Goal: Participate in discussion: Engage in conversation with other users on a specific topic

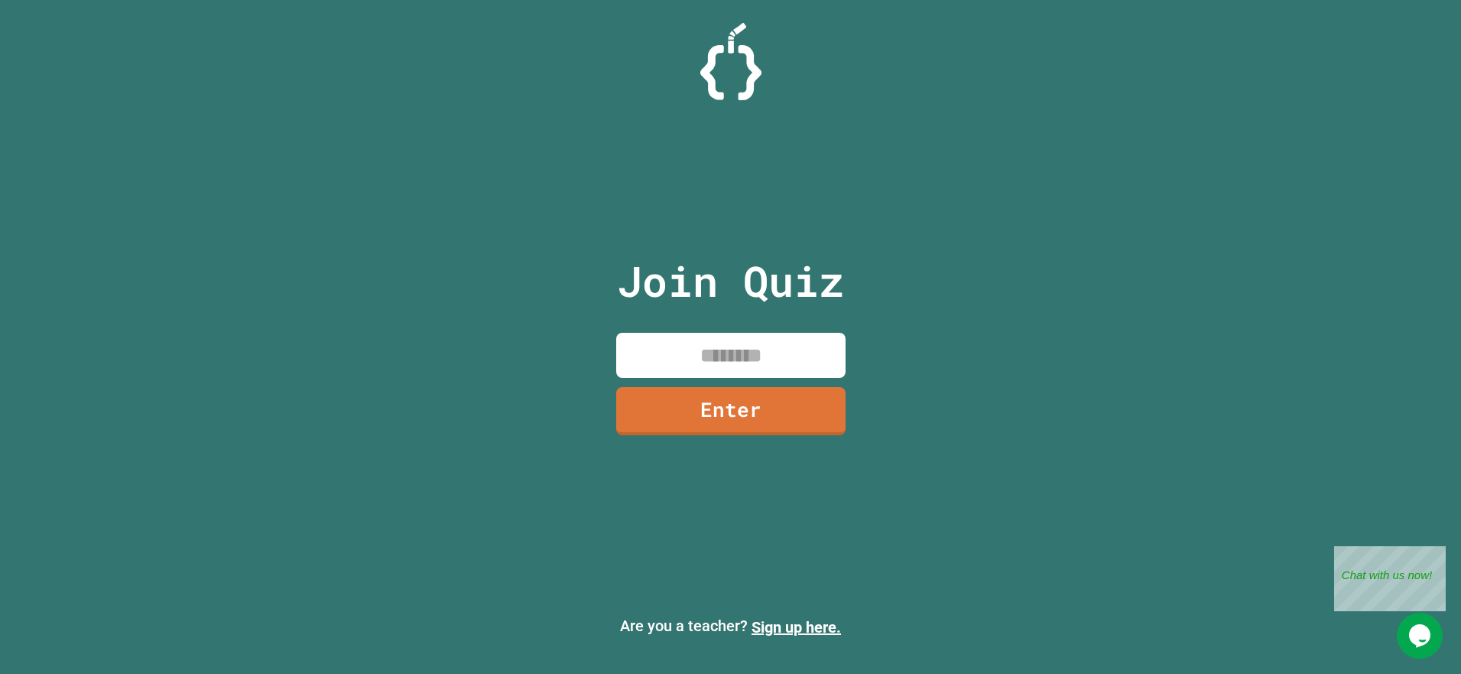
click at [662, 350] on input at bounding box center [730, 355] width 229 height 45
click at [662, 348] on input at bounding box center [730, 355] width 229 height 45
click at [676, 270] on p "Join Quiz" at bounding box center [730, 280] width 227 height 63
click at [671, 321] on div "Join Quiz Enter" at bounding box center [731, 336] width 258 height 597
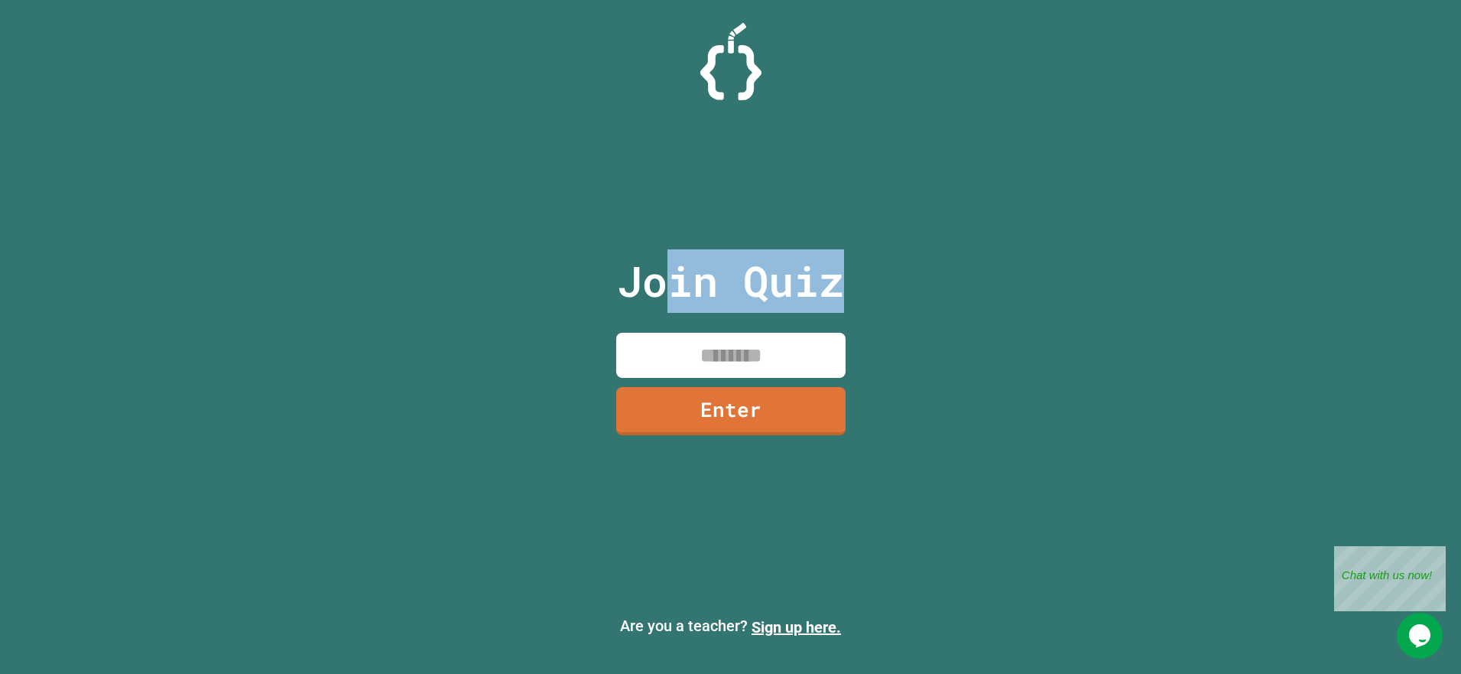
click at [671, 324] on div "Join Quiz Enter" at bounding box center [731, 336] width 258 height 597
click at [671, 330] on div "Join Quiz Enter" at bounding box center [731, 336] width 258 height 597
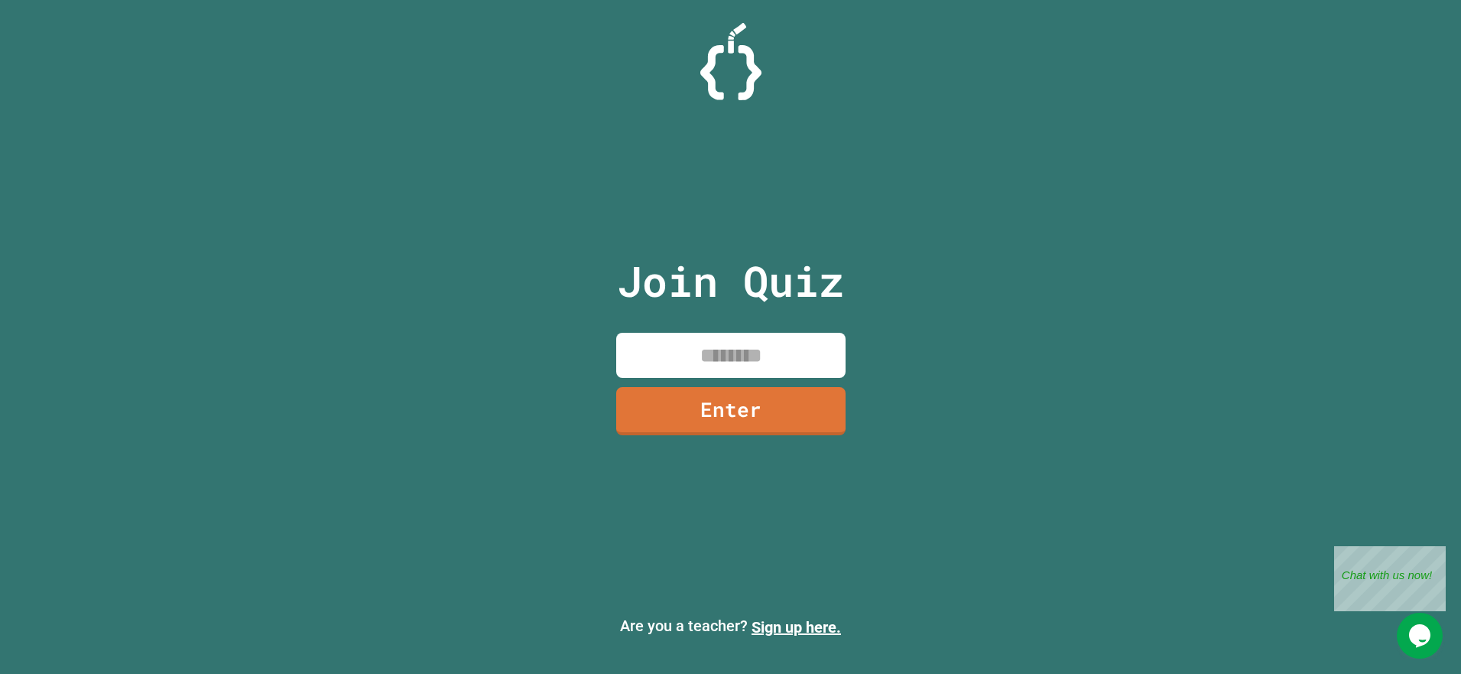
click at [667, 339] on input at bounding box center [730, 355] width 229 height 45
type input "********"
click at [775, 400] on link "Enter" at bounding box center [731, 408] width 208 height 50
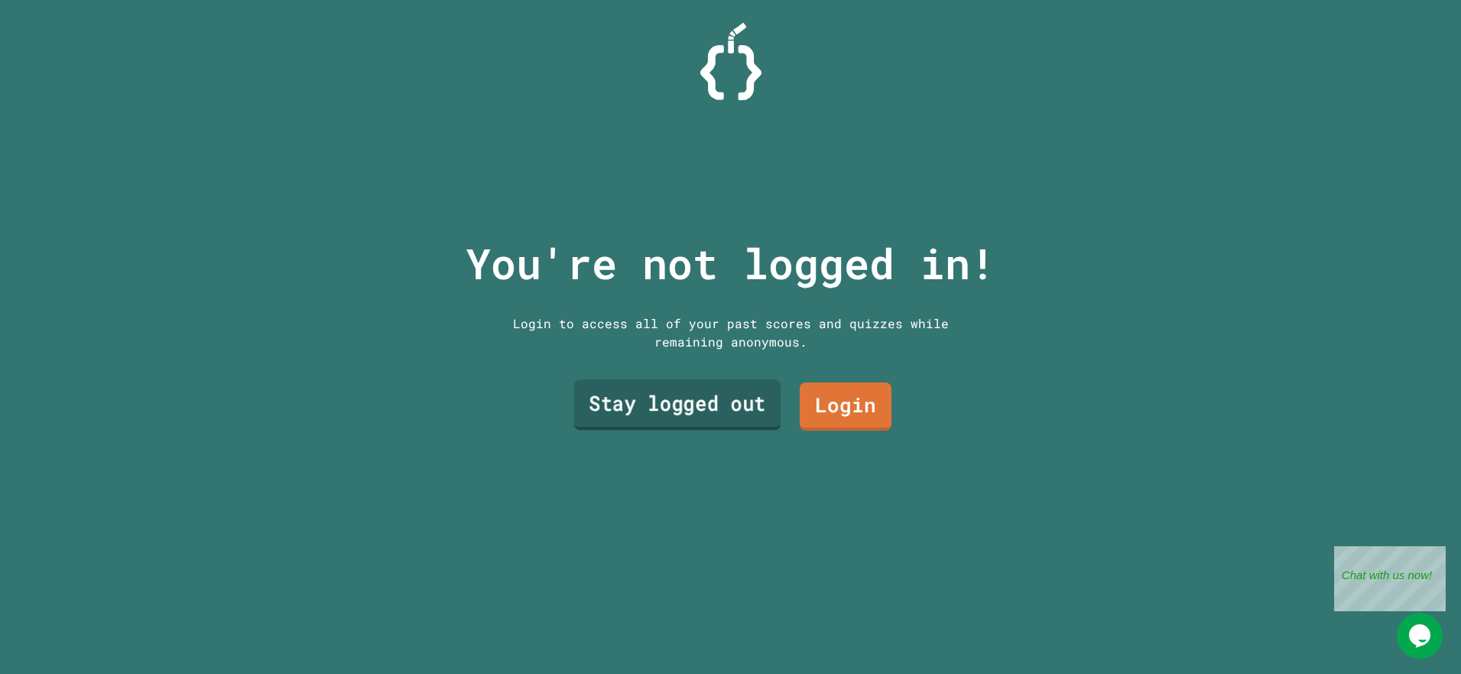
click at [717, 398] on link "Stay logged out" at bounding box center [677, 404] width 207 height 50
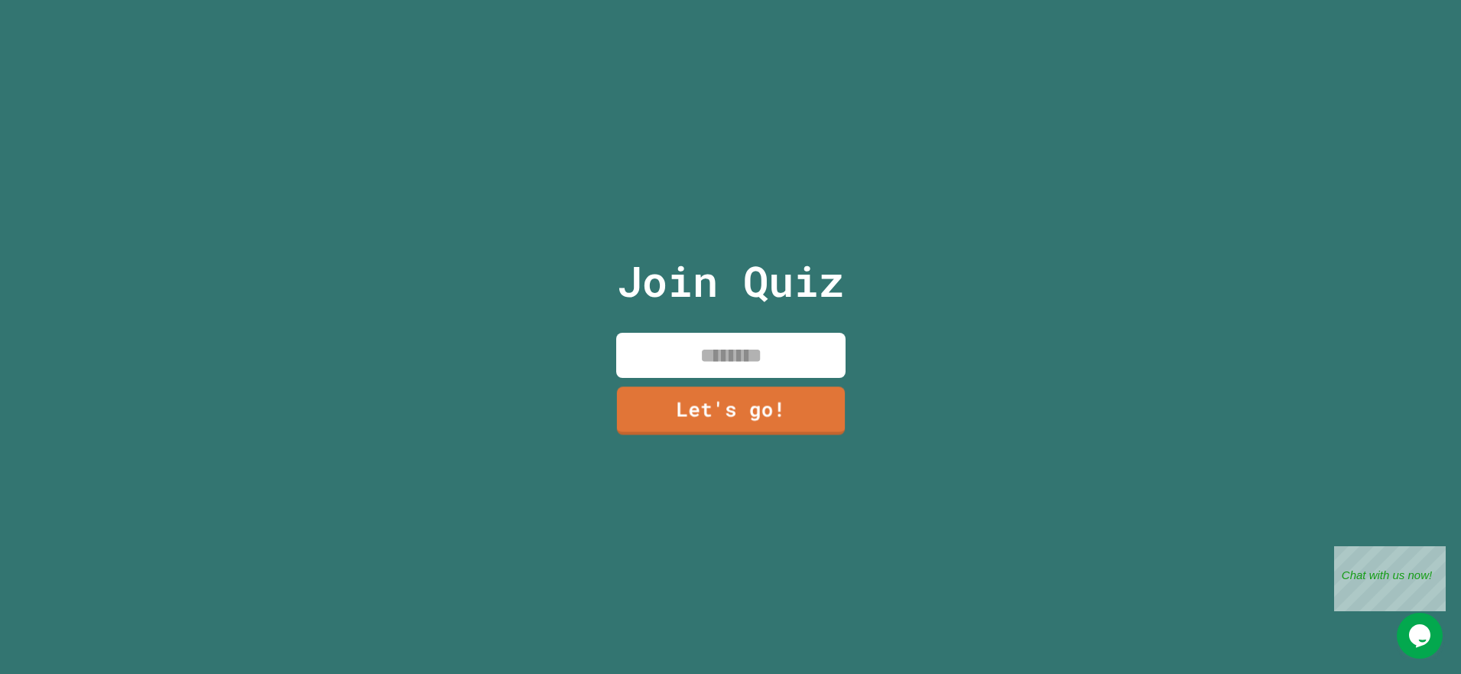
click at [708, 352] on input at bounding box center [730, 355] width 229 height 45
type input "******"
click at [744, 407] on link "Let's go!" at bounding box center [731, 409] width 226 height 50
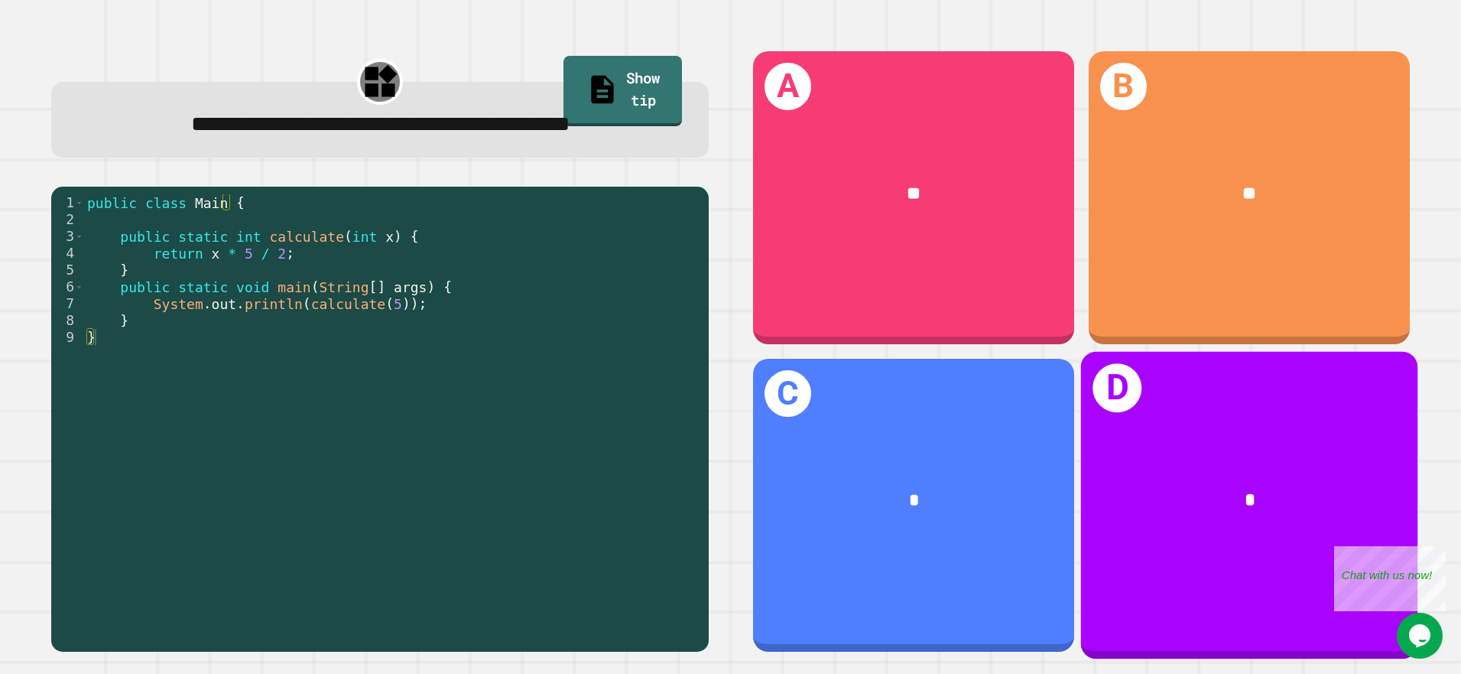
click at [1167, 405] on div "D *" at bounding box center [1249, 505] width 337 height 307
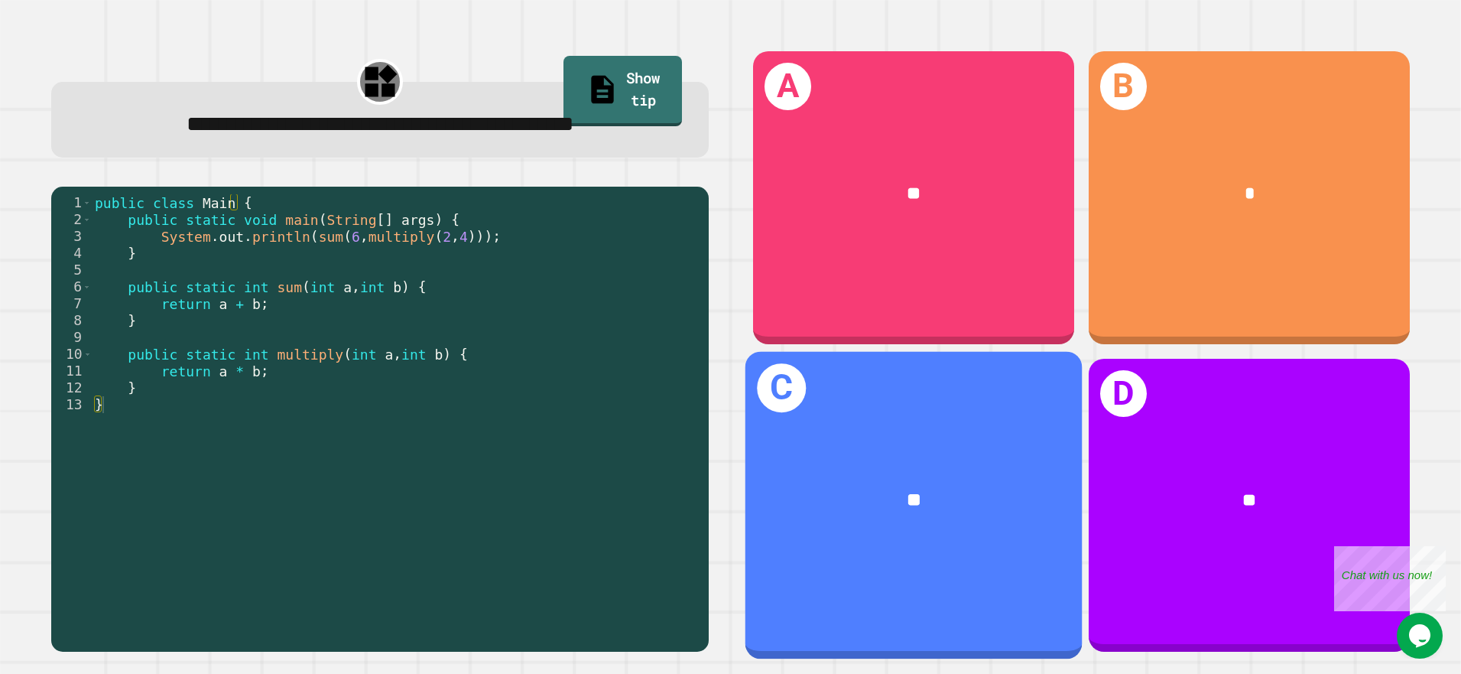
click at [989, 450] on div "**" at bounding box center [913, 501] width 337 height 102
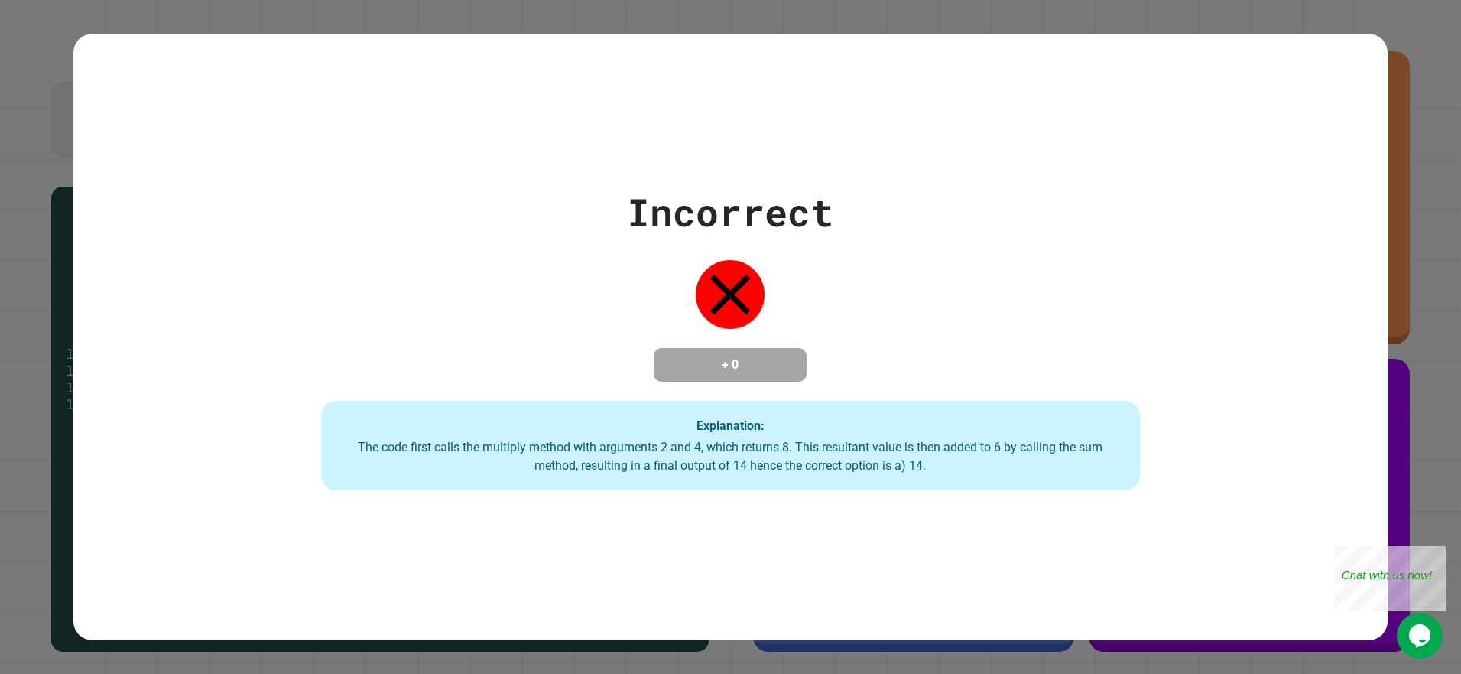
drag, startPoint x: 607, startPoint y: 456, endPoint x: 477, endPoint y: 506, distance: 139.5
click at [477, 506] on div "Incorrect + 0 Explanation: The code first calls the multiply method with argume…" at bounding box center [730, 337] width 1315 height 606
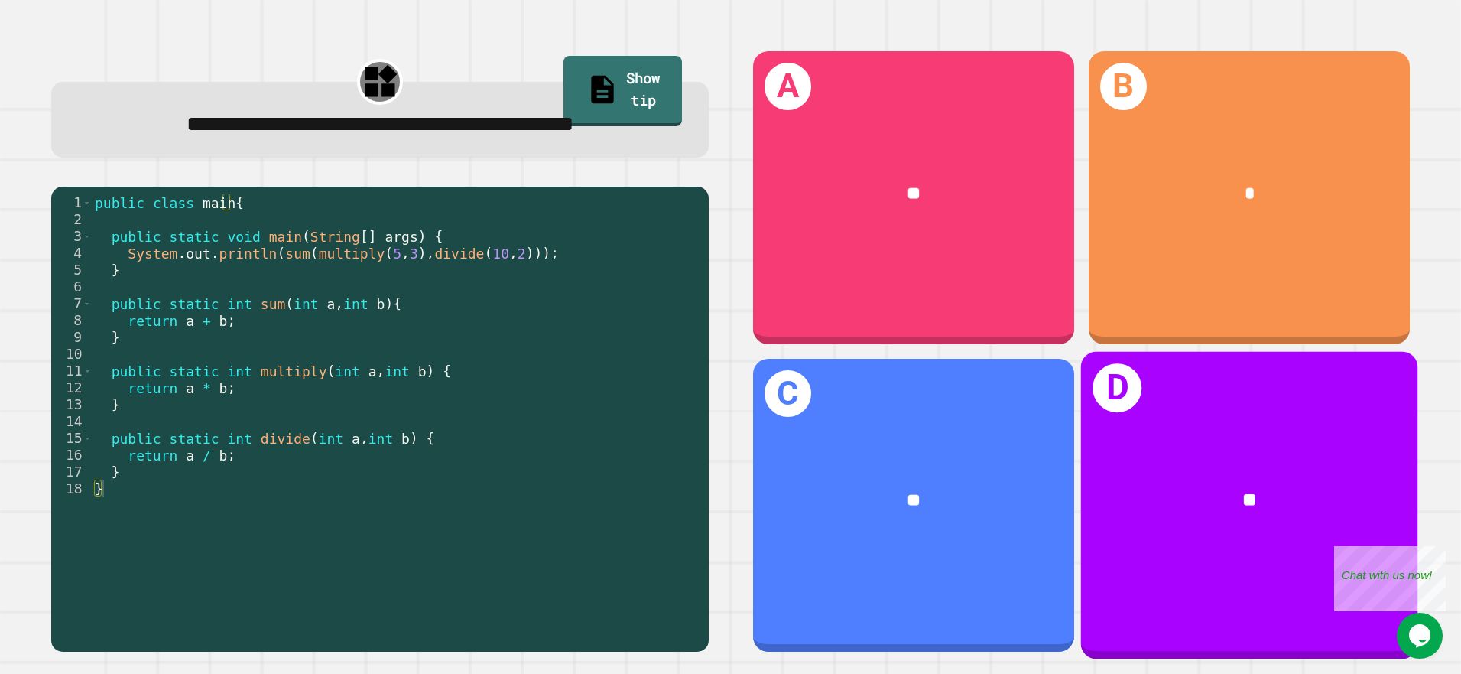
click at [1314, 502] on div "**" at bounding box center [1249, 501] width 337 height 102
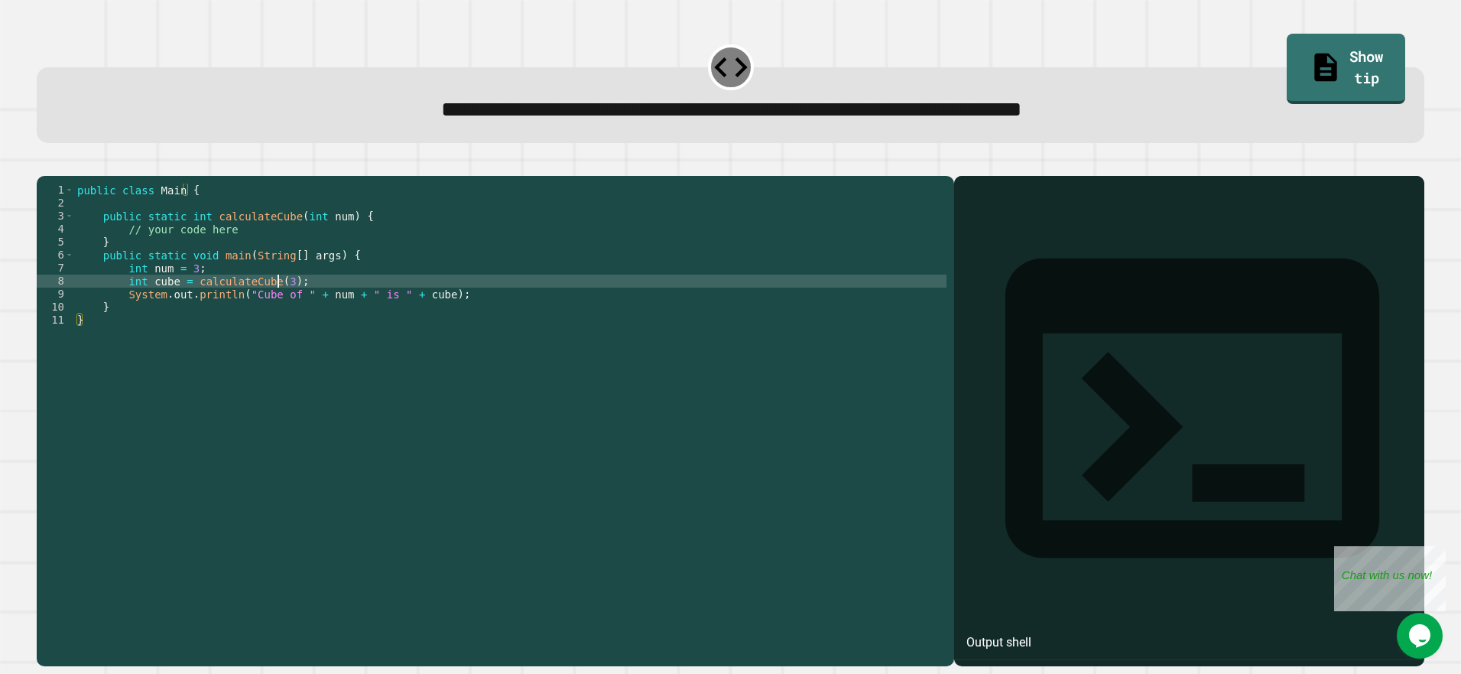
click at [276, 310] on div "public class Main { public static int calculateCube ( int num ) { // your code …" at bounding box center [510, 405] width 873 height 442
click at [317, 301] on div "public class Main { public static int calculateCube ( int num ) { // your code …" at bounding box center [510, 405] width 873 height 442
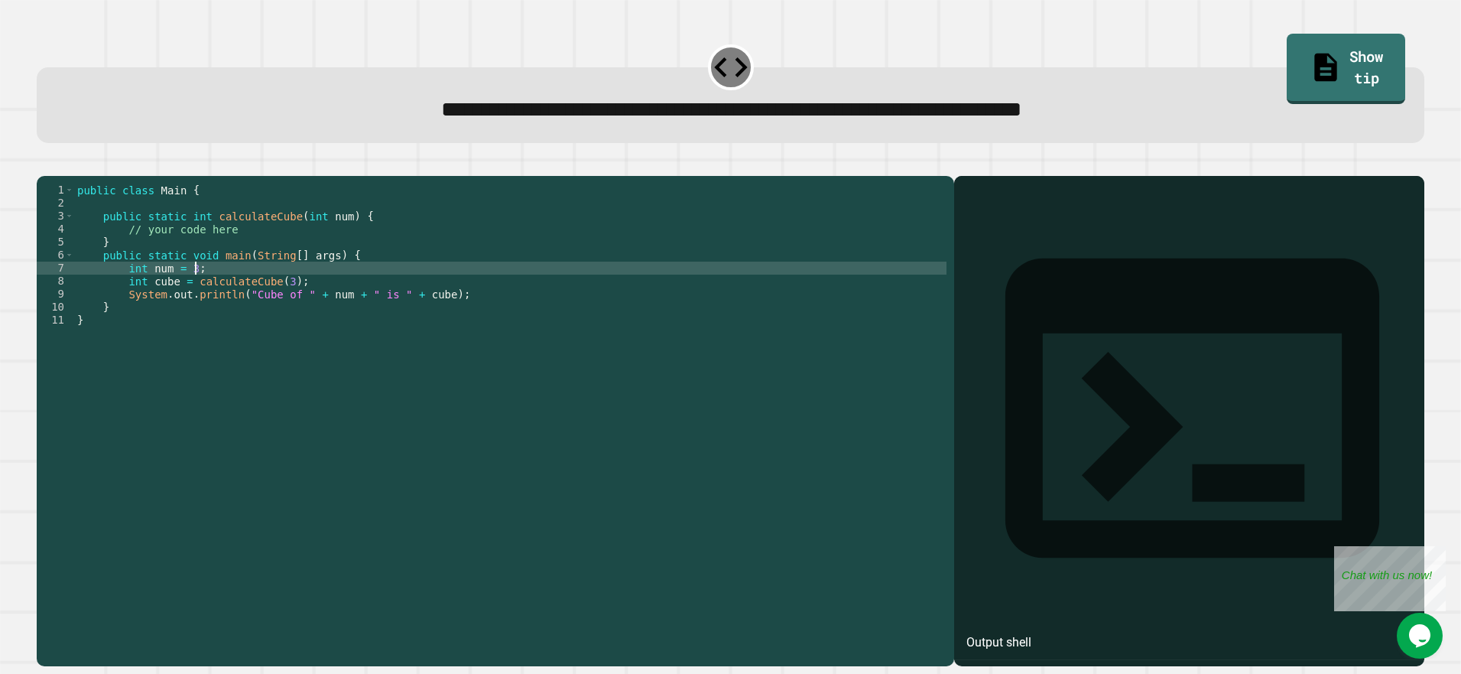
click at [303, 289] on div "public class Main { public static int calculateCube ( int num ) { // your code …" at bounding box center [510, 405] width 873 height 442
click at [279, 262] on div "public class Main { public static int calculateCube ( int num ) { // your code …" at bounding box center [510, 405] width 873 height 442
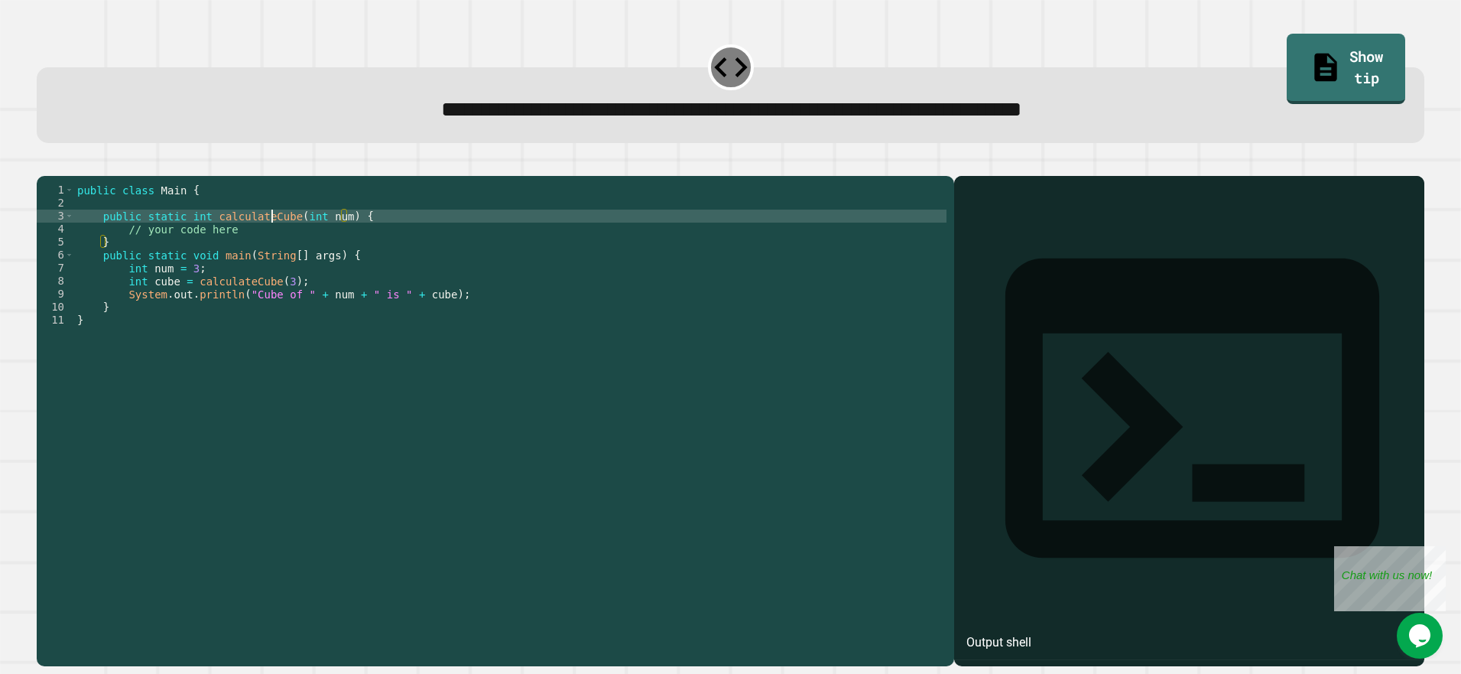
click at [271, 238] on div "public class Main { public static int calculateCube ( int num ) { // your code …" at bounding box center [510, 405] width 873 height 442
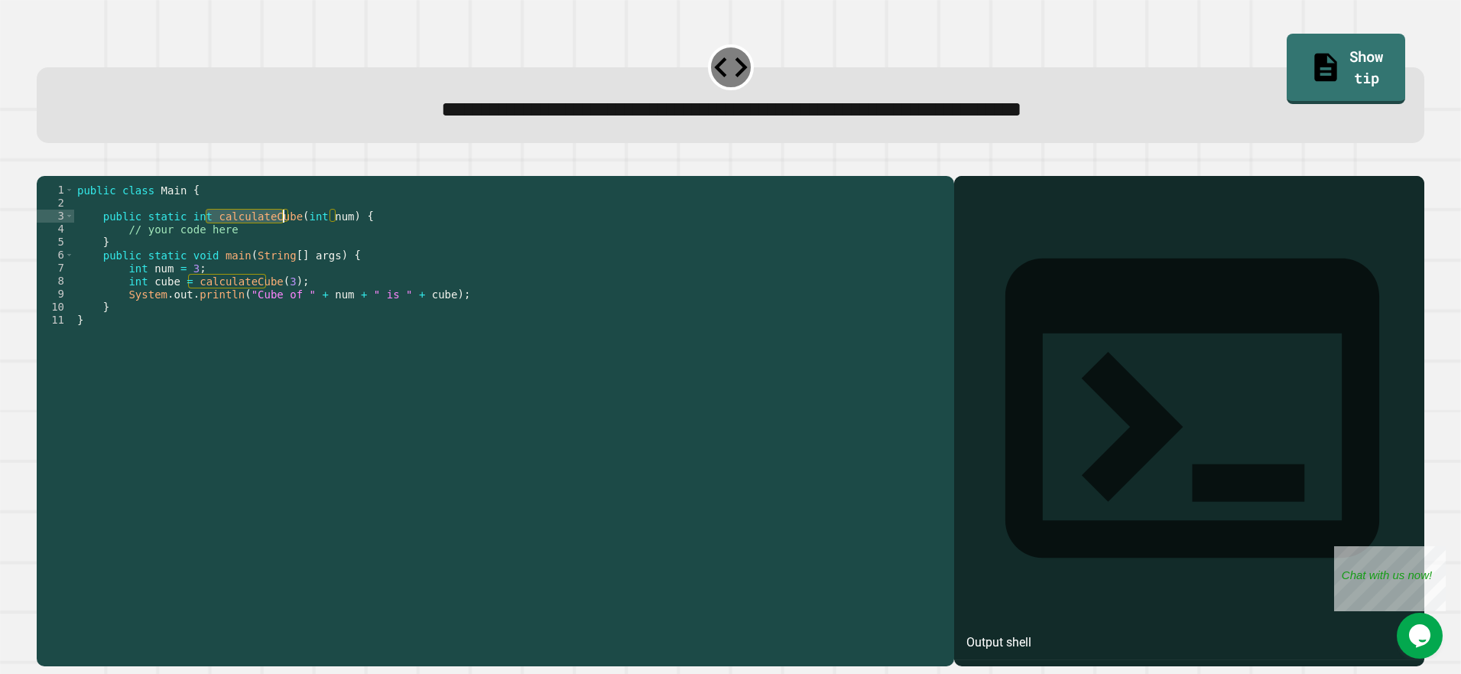
click at [271, 238] on div "public class Main { public static int calculateCube ( int num ) { // your code …" at bounding box center [510, 405] width 873 height 442
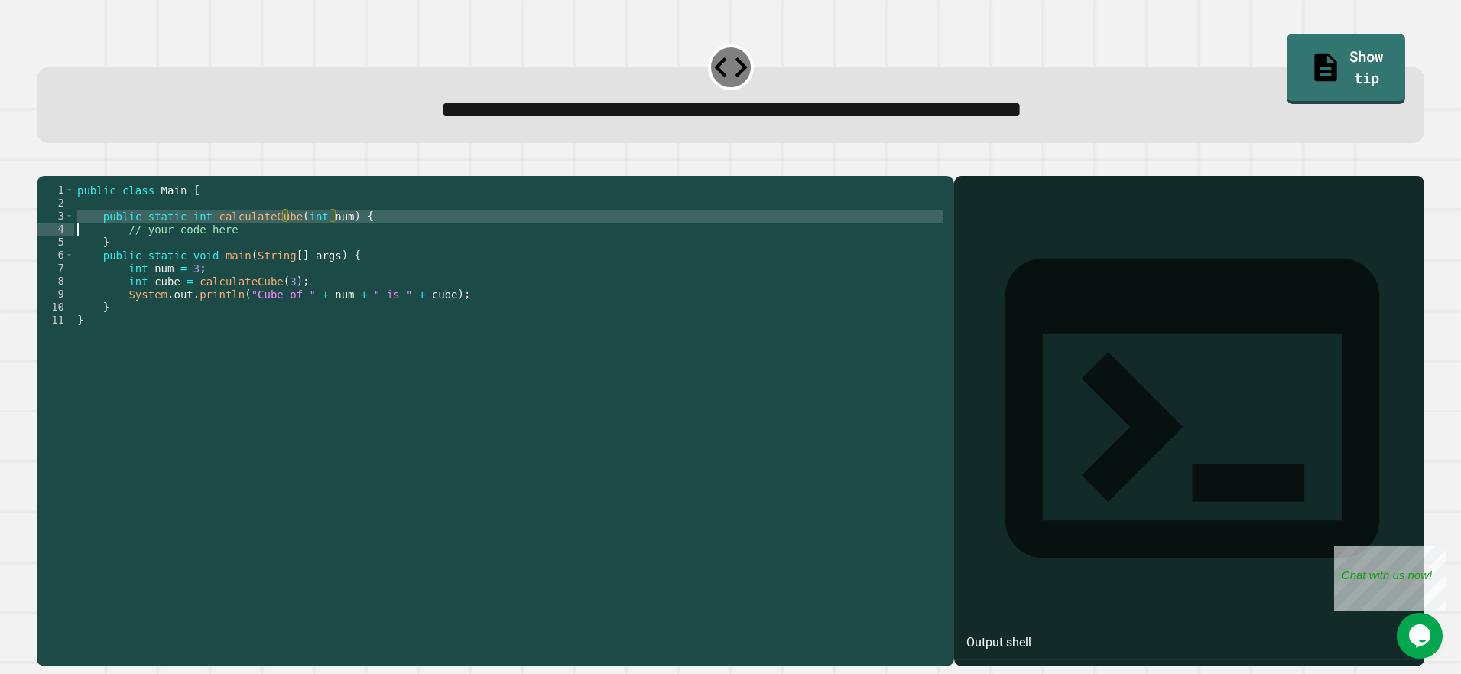
click at [271, 238] on div "public class Main { public static int calculateCube ( int num ) { // your code …" at bounding box center [510, 405] width 873 height 442
click at [265, 250] on div "public class Main { public static int calculateCube ( int num ) { // your code …" at bounding box center [510, 405] width 873 height 442
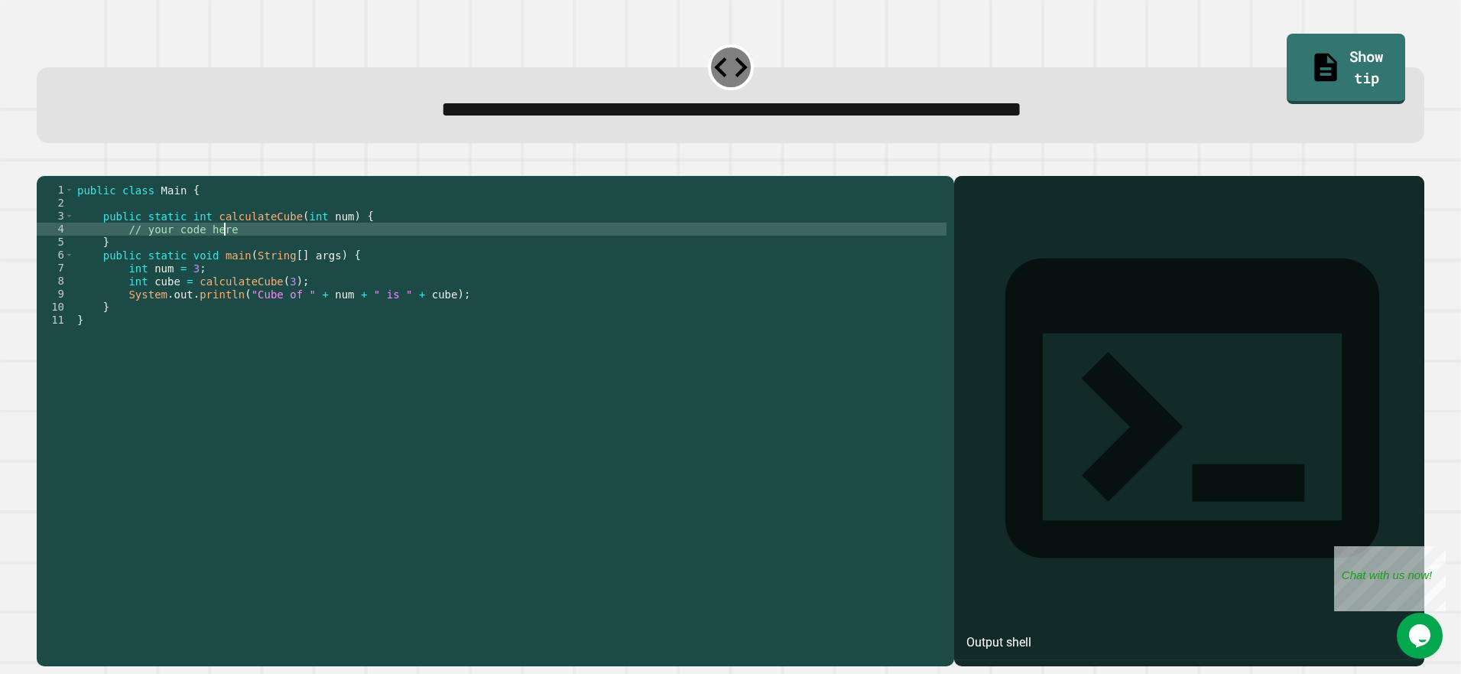
click at [210, 276] on div "public class Main { public static int calculateCube ( int num ) { // your code …" at bounding box center [510, 405] width 873 height 442
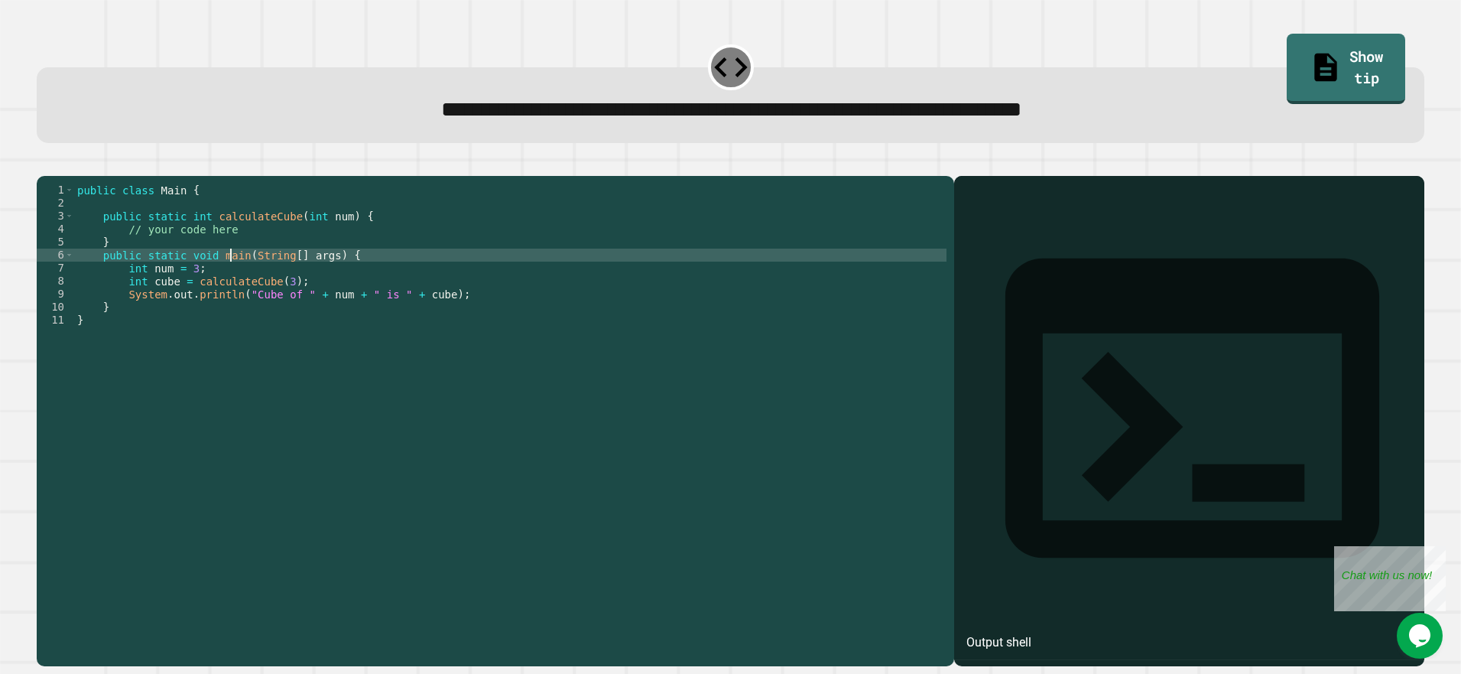
click at [230, 276] on div "public class Main { public static int calculateCube ( int num ) { // your code …" at bounding box center [510, 405] width 873 height 442
click at [1289, 61] on link "Show tip" at bounding box center [1346, 67] width 115 height 73
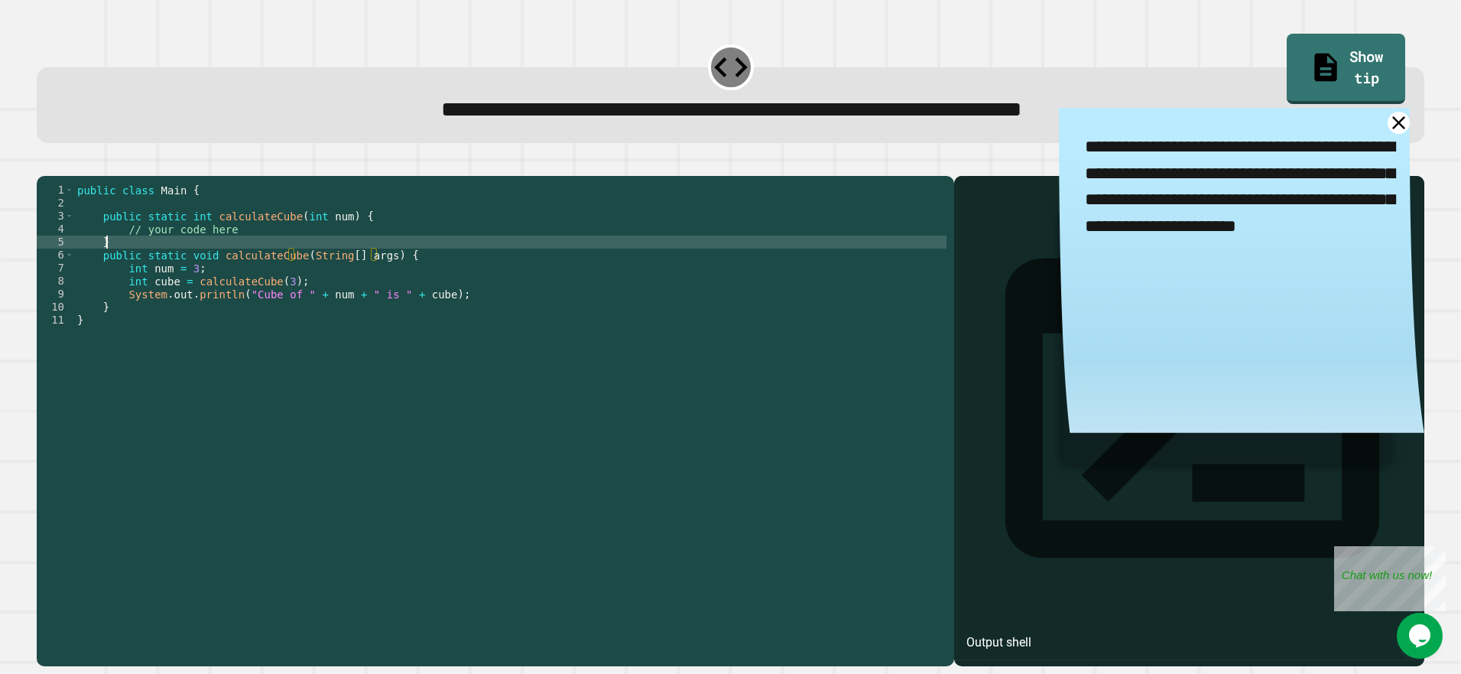
scroll to position [0, 2]
click at [262, 268] on div "public class Main { public static int calculateCube ( int num ) { // your code …" at bounding box center [510, 405] width 873 height 442
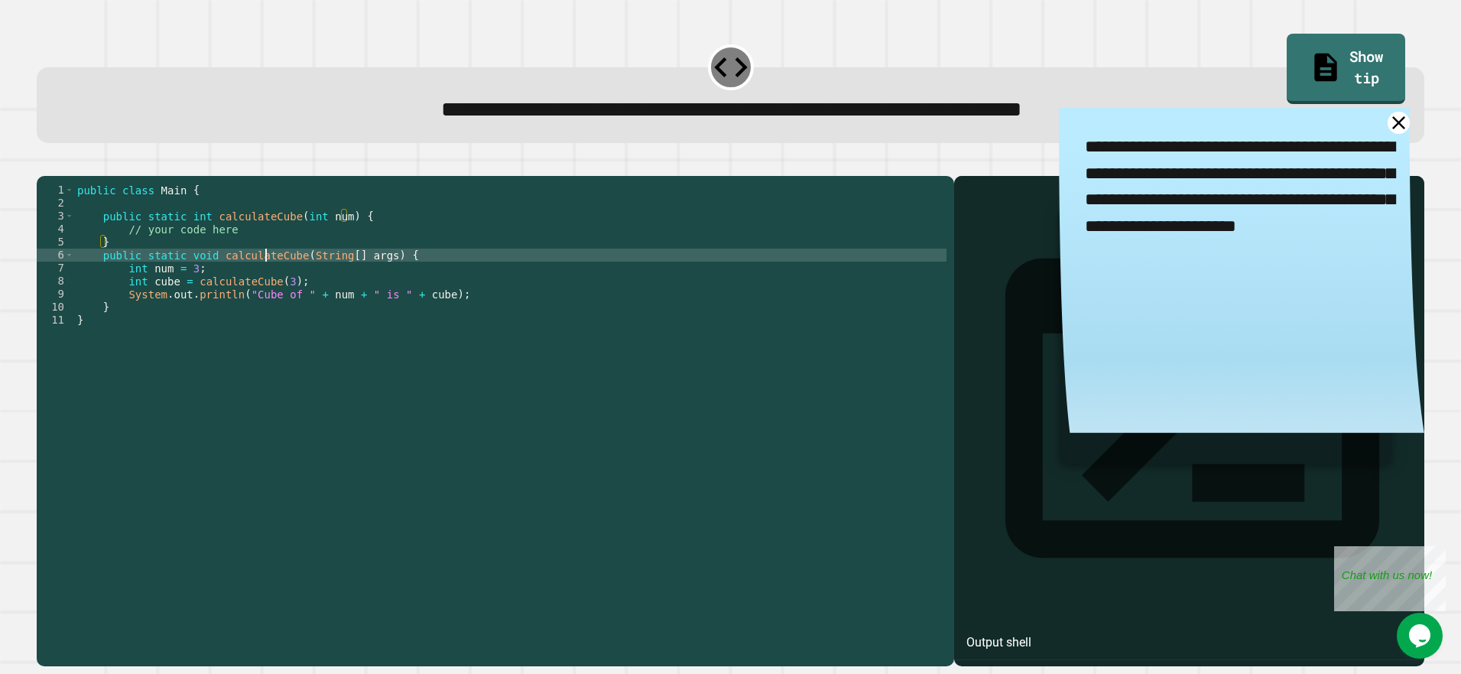
click at [264, 281] on div "public class Main { public static int calculateCube ( int num ) { // your code …" at bounding box center [510, 405] width 873 height 442
click at [263, 274] on div "public class Main { public static int calculateCube ( int num ) { // your code …" at bounding box center [510, 392] width 873 height 416
click at [255, 279] on div "public class Main { public static int calculateCube ( int num ) { // your code …" at bounding box center [510, 405] width 873 height 442
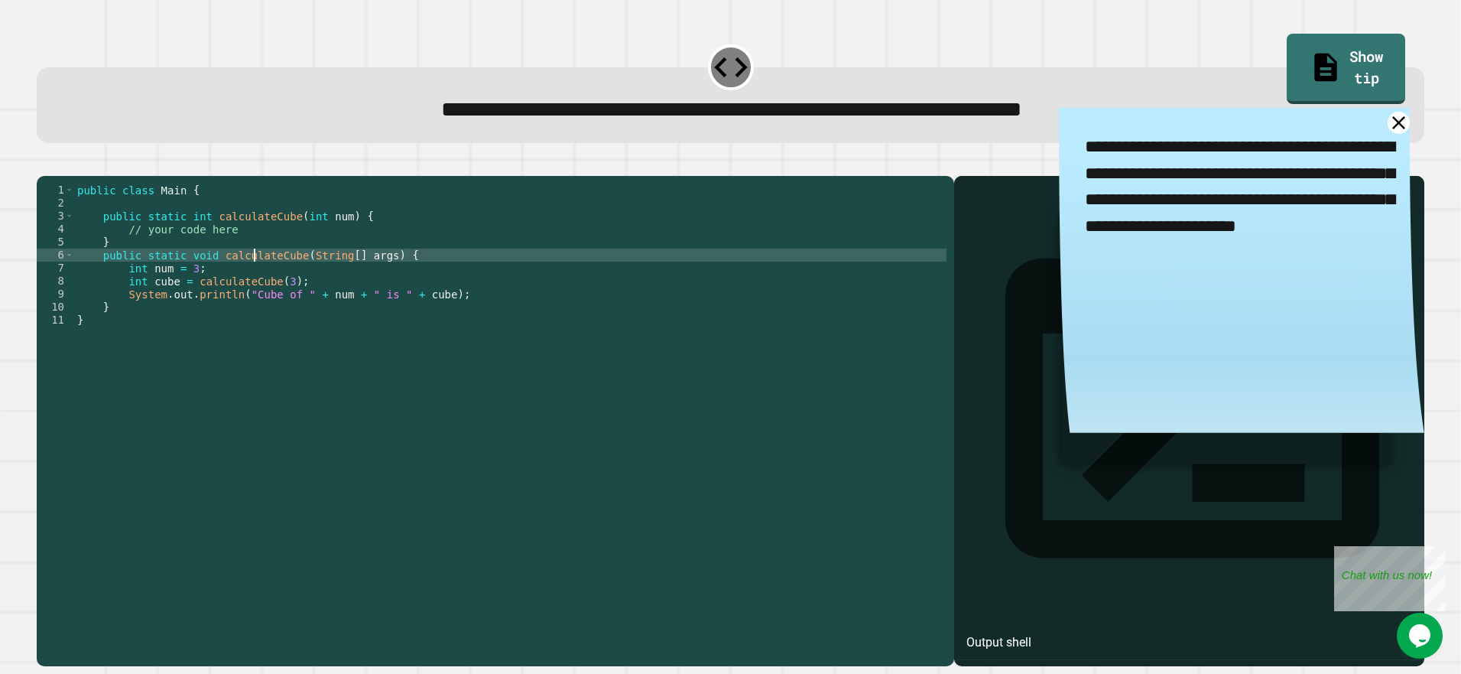
click at [236, 282] on div "public class Main { public static int calculateCube ( int num ) { // your code …" at bounding box center [510, 405] width 873 height 442
click at [255, 278] on div "public class Main { public static int calculateCube ( int num ) { // your code …" at bounding box center [510, 405] width 873 height 442
click at [283, 270] on div "public class Main { public static int calculateCube ( int num ) { // your code …" at bounding box center [510, 405] width 873 height 442
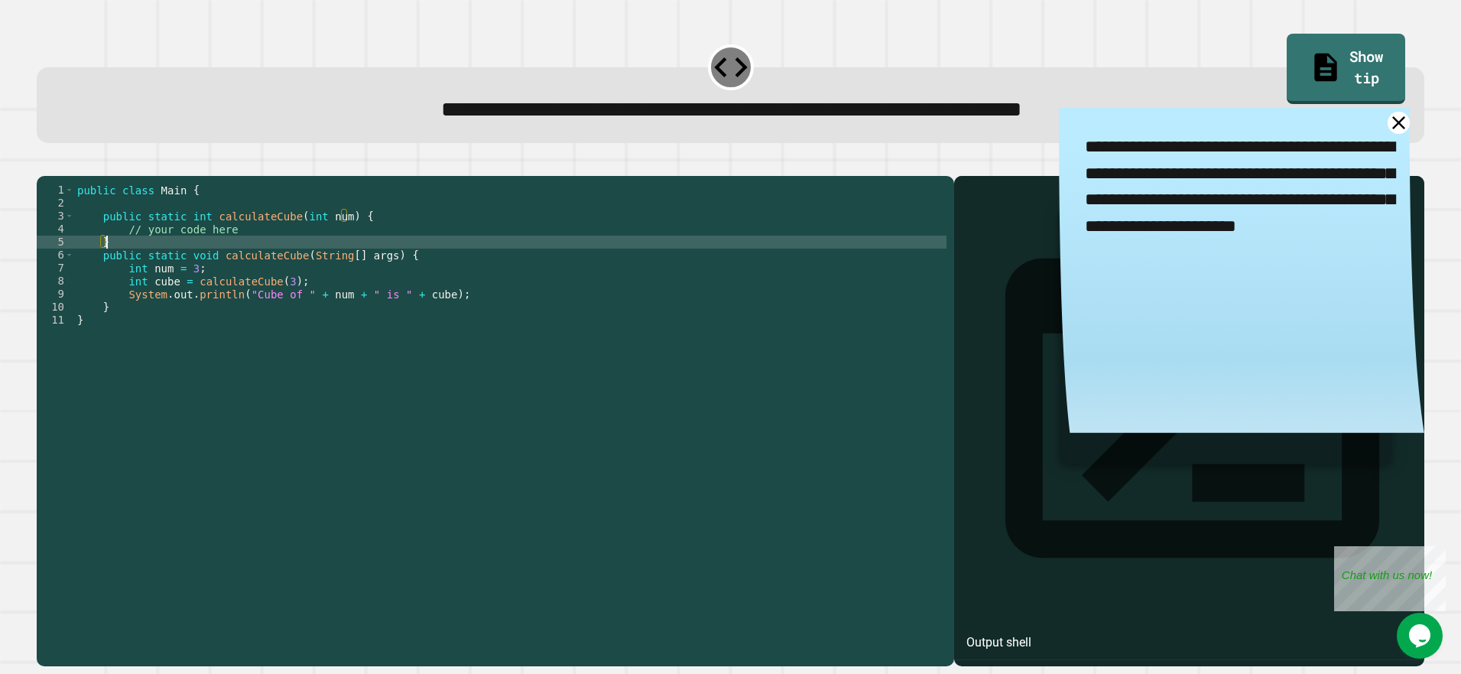
click at [284, 275] on div "public class Main { public static int calculateCube ( int num ) { // your code …" at bounding box center [510, 405] width 873 height 442
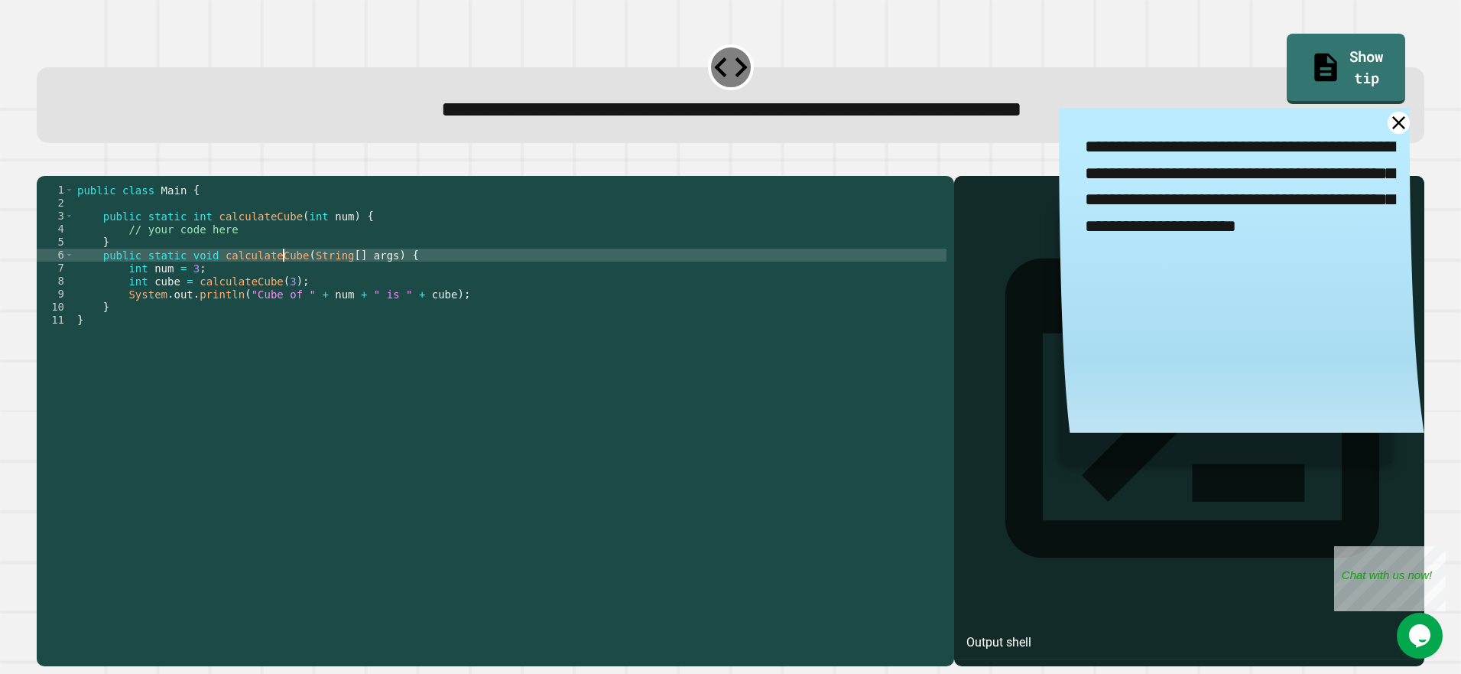
click at [288, 276] on div "public class Main { public static int calculateCube ( int num ) { // your code …" at bounding box center [510, 405] width 873 height 442
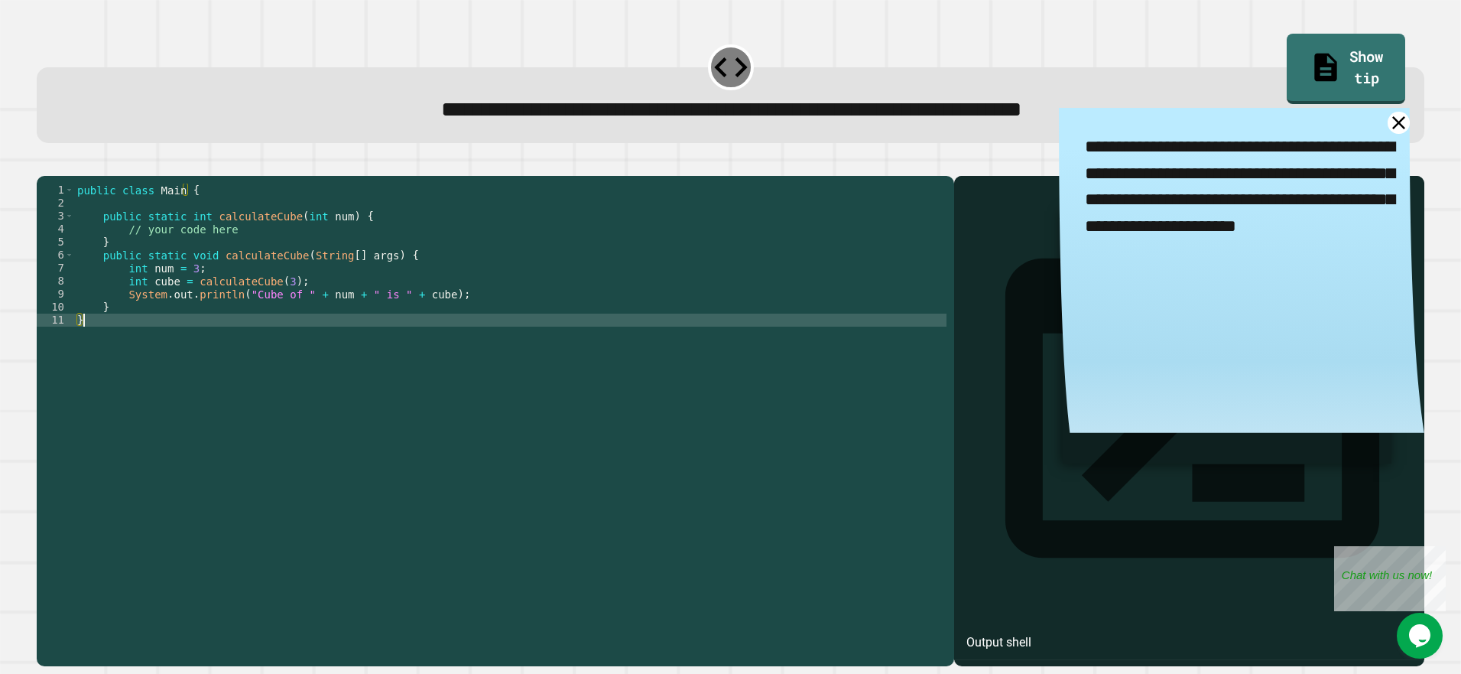
click at [155, 340] on div "public class Main { public static int calculateCube ( int num ) { // your code …" at bounding box center [510, 405] width 873 height 442
drag, startPoint x: 160, startPoint y: 314, endPoint x: 192, endPoint y: 317, distance: 32.3
click at [171, 314] on div "public class Main { public static int calculateCube ( int num ) { // your code …" at bounding box center [510, 405] width 873 height 442
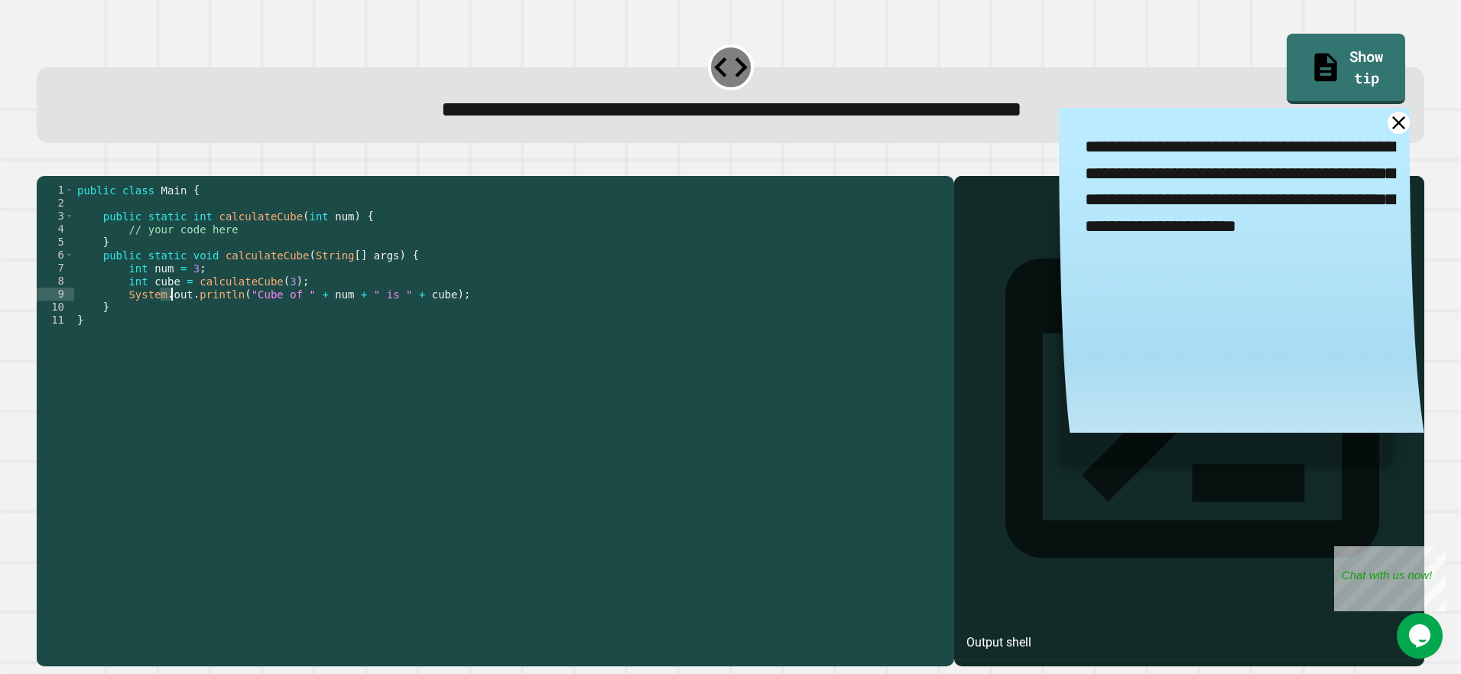
click at [493, 324] on div "public class Main { public static int calculateCube ( int num ) { // your code …" at bounding box center [510, 405] width 873 height 442
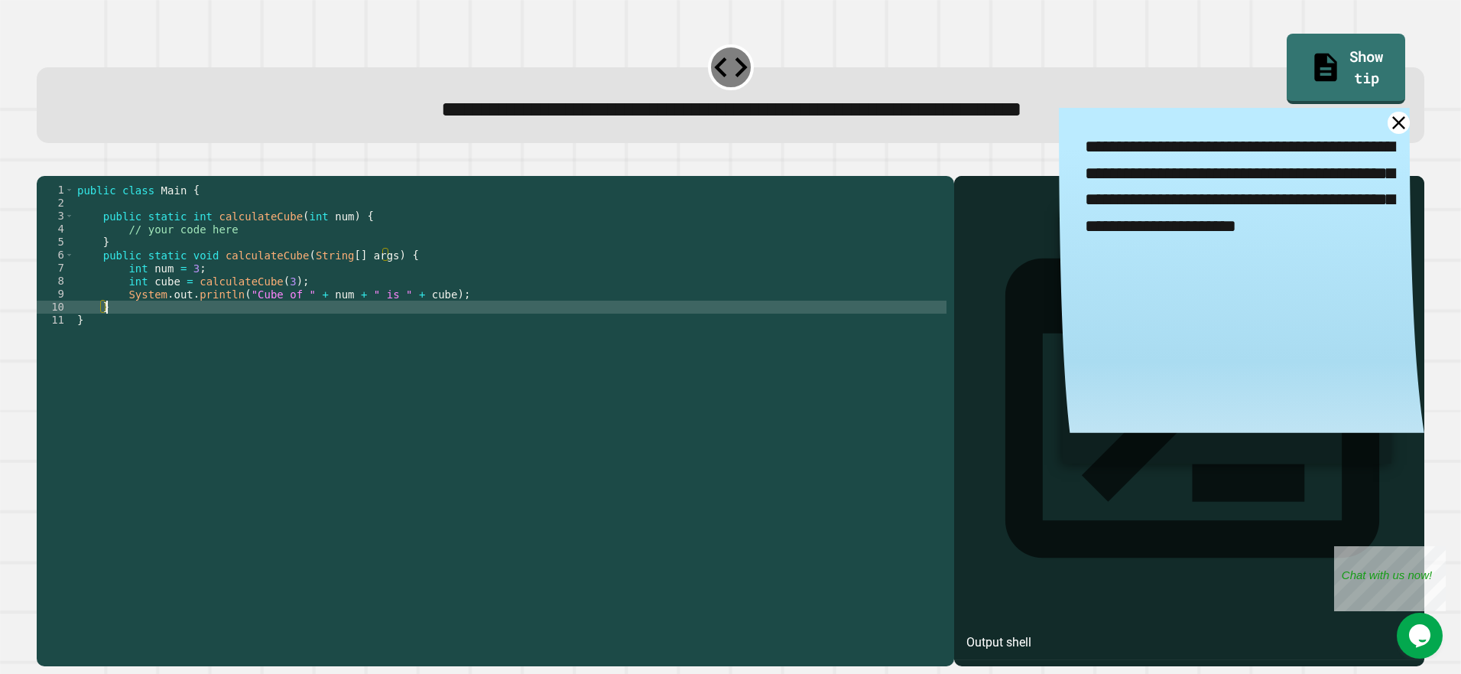
click at [476, 317] on div "public class Main { public static int calculateCube ( int num ) { // your code …" at bounding box center [510, 405] width 873 height 442
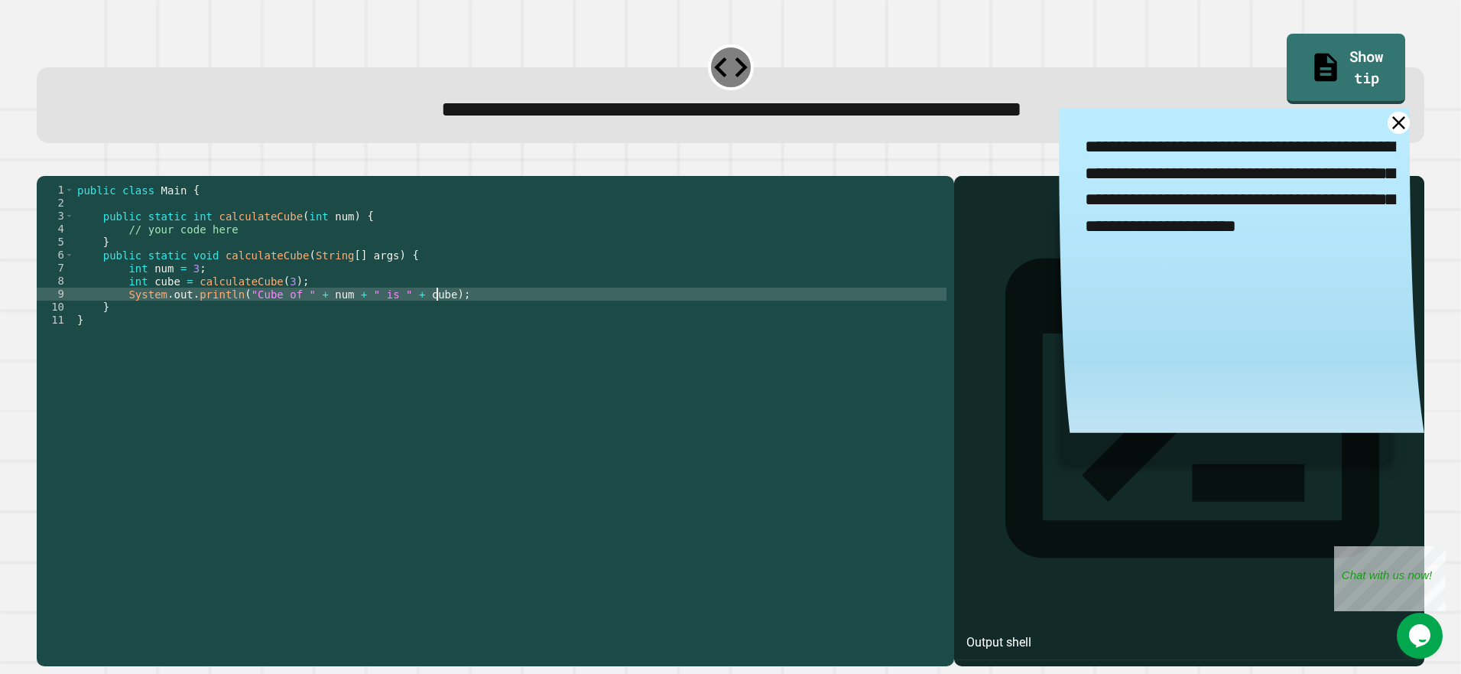
type textarea "**********"
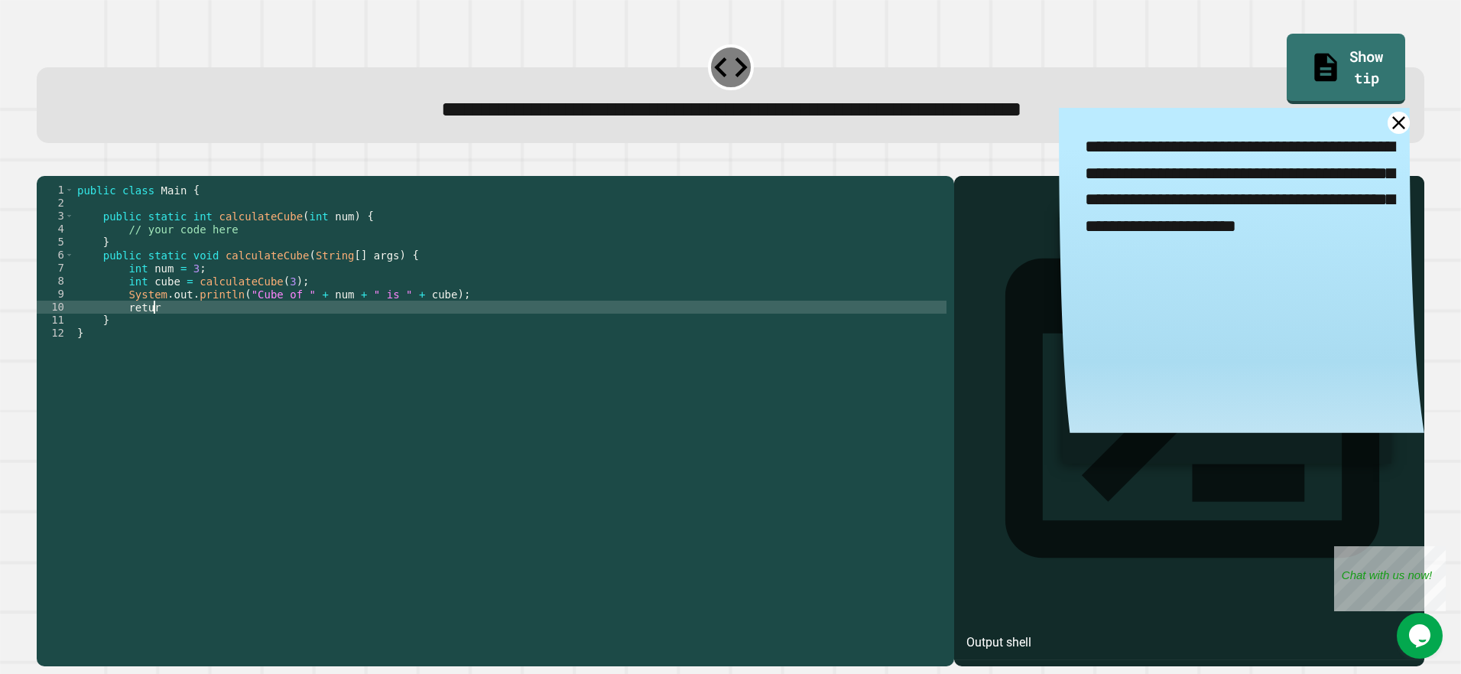
scroll to position [0, 5]
type textarea "*"
click at [145, 259] on div "public class Main { public static int calculateCube ( int num ) { // your code …" at bounding box center [510, 405] width 873 height 442
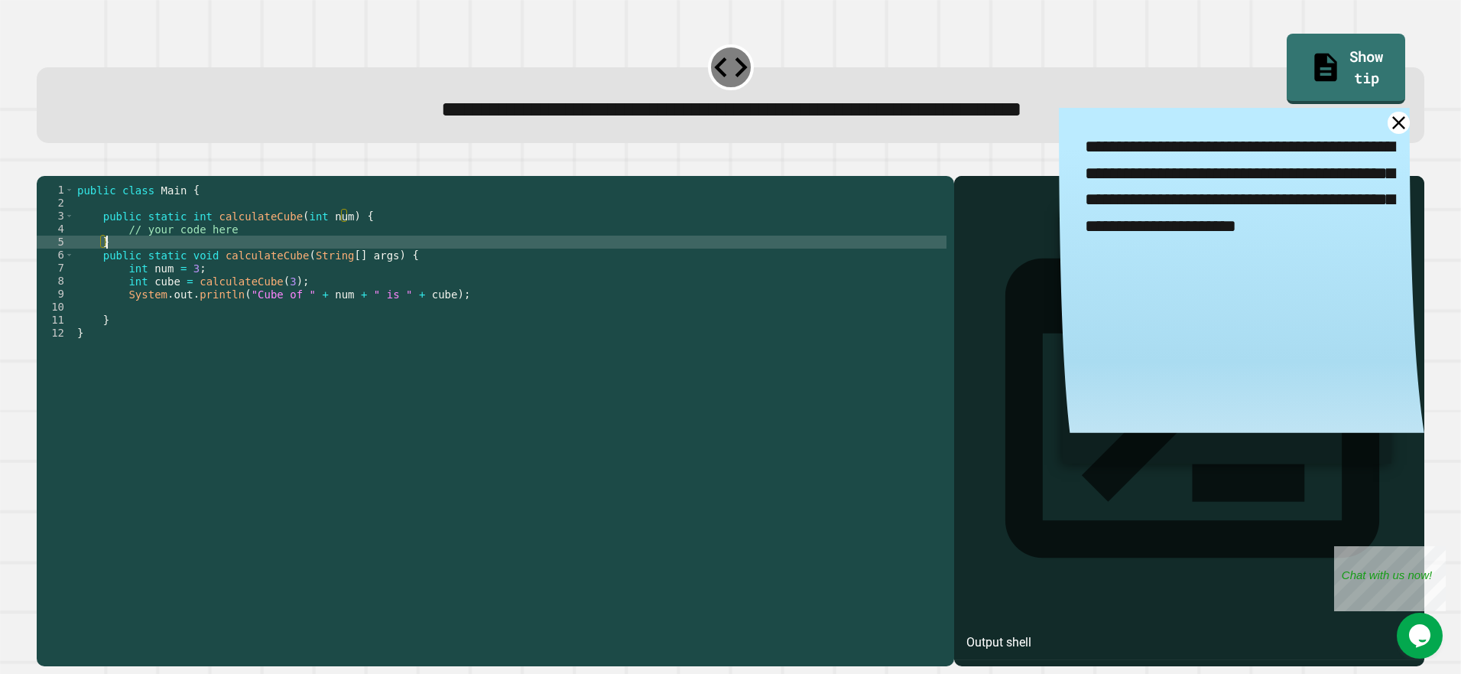
click at [238, 236] on div "public class Main { public static int calculateCube ( int num ) { // your code …" at bounding box center [510, 405] width 873 height 442
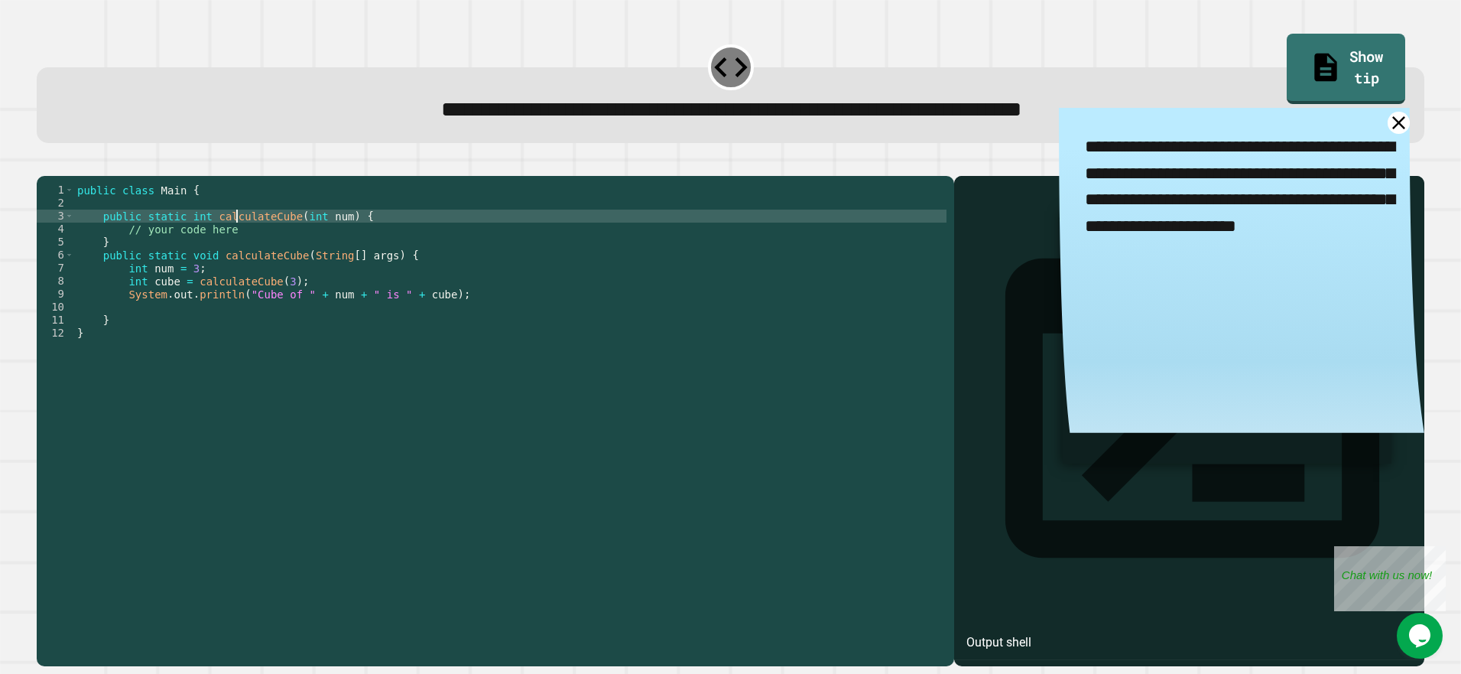
click at [238, 236] on div "public class Main { public static int calculateCube ( int num ) { // your code …" at bounding box center [510, 405] width 873 height 442
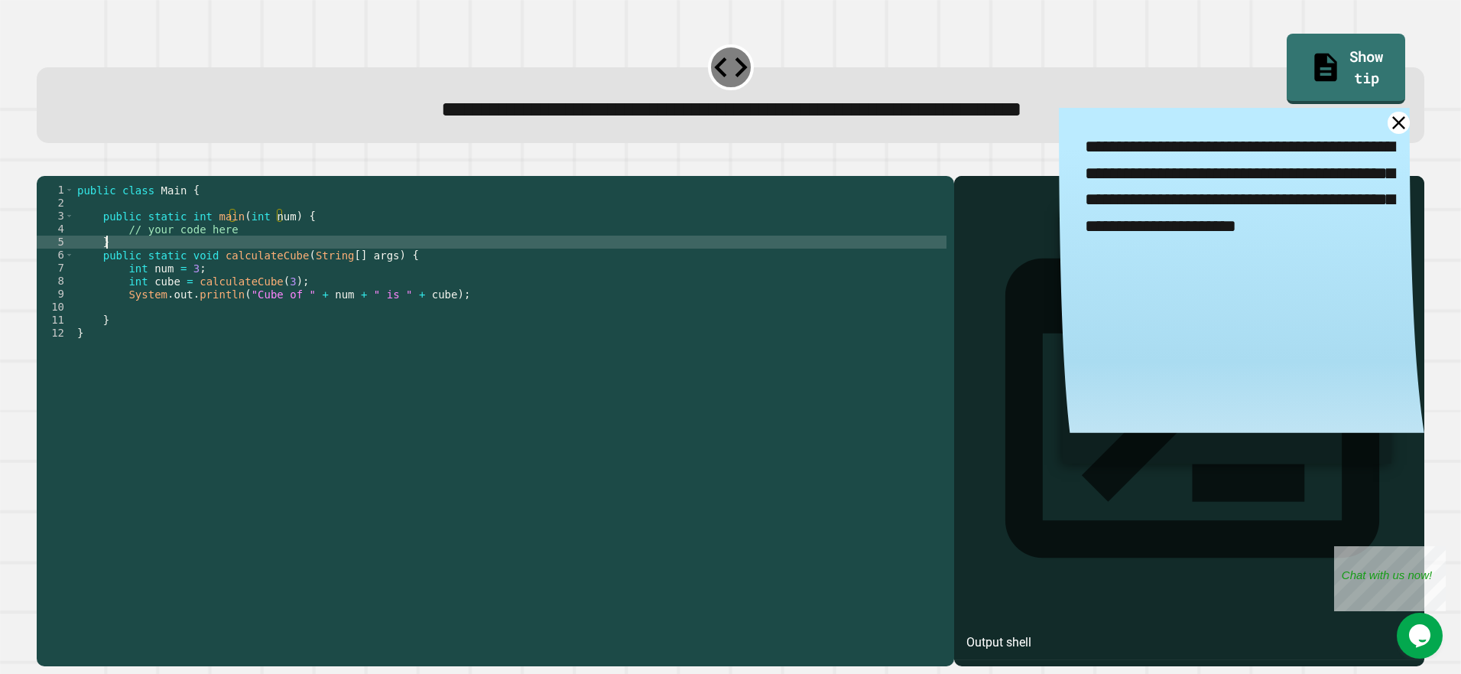
click at [126, 262] on div "public class Main { public static int main ( int num ) { // your code here } pu…" at bounding box center [510, 405] width 873 height 442
click at [145, 258] on div "public class Main { public static int main ( int num ) { // your code here } pu…" at bounding box center [510, 405] width 873 height 442
click at [162, 260] on div "public class Main { public static int main ( int num ) { // your code here } pu…" at bounding box center [510, 405] width 873 height 442
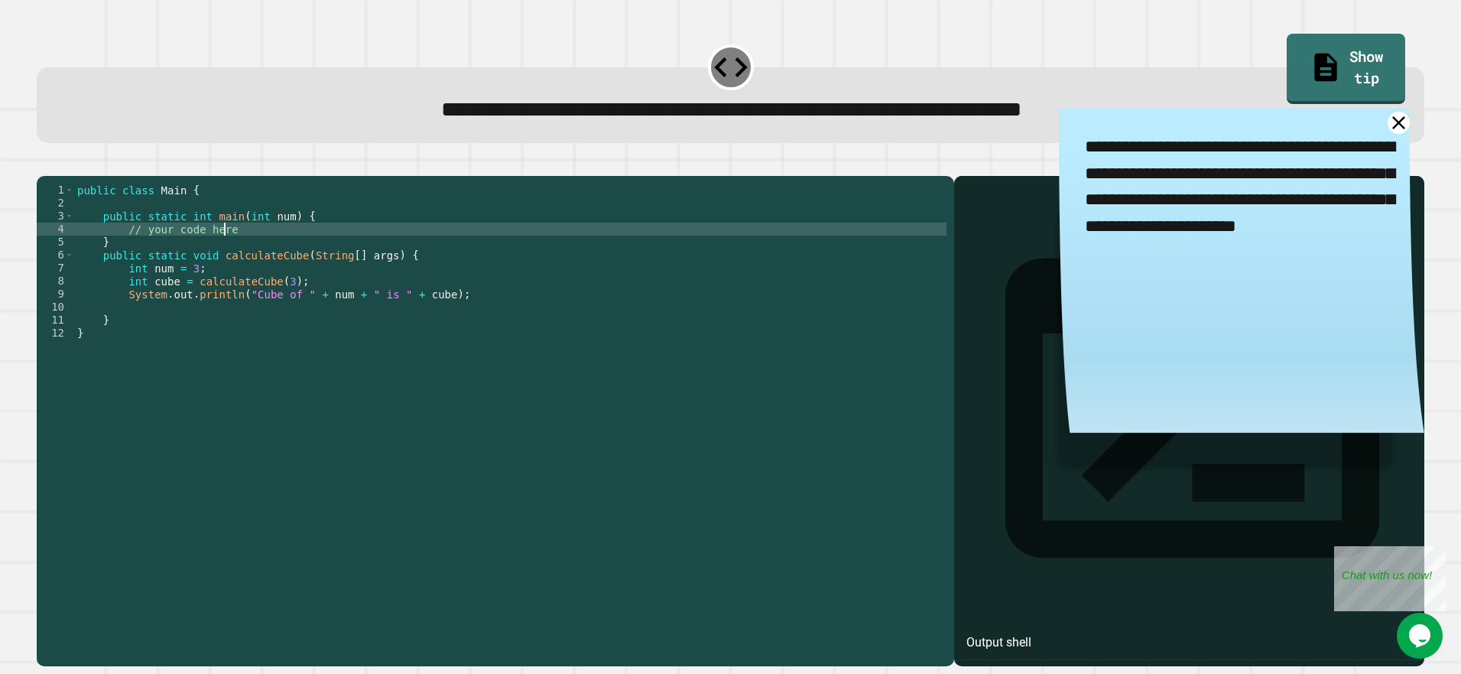
click at [249, 249] on div "public class Main { public static int main ( int num ) { // your code here } pu…" at bounding box center [510, 405] width 873 height 442
type textarea "**********"
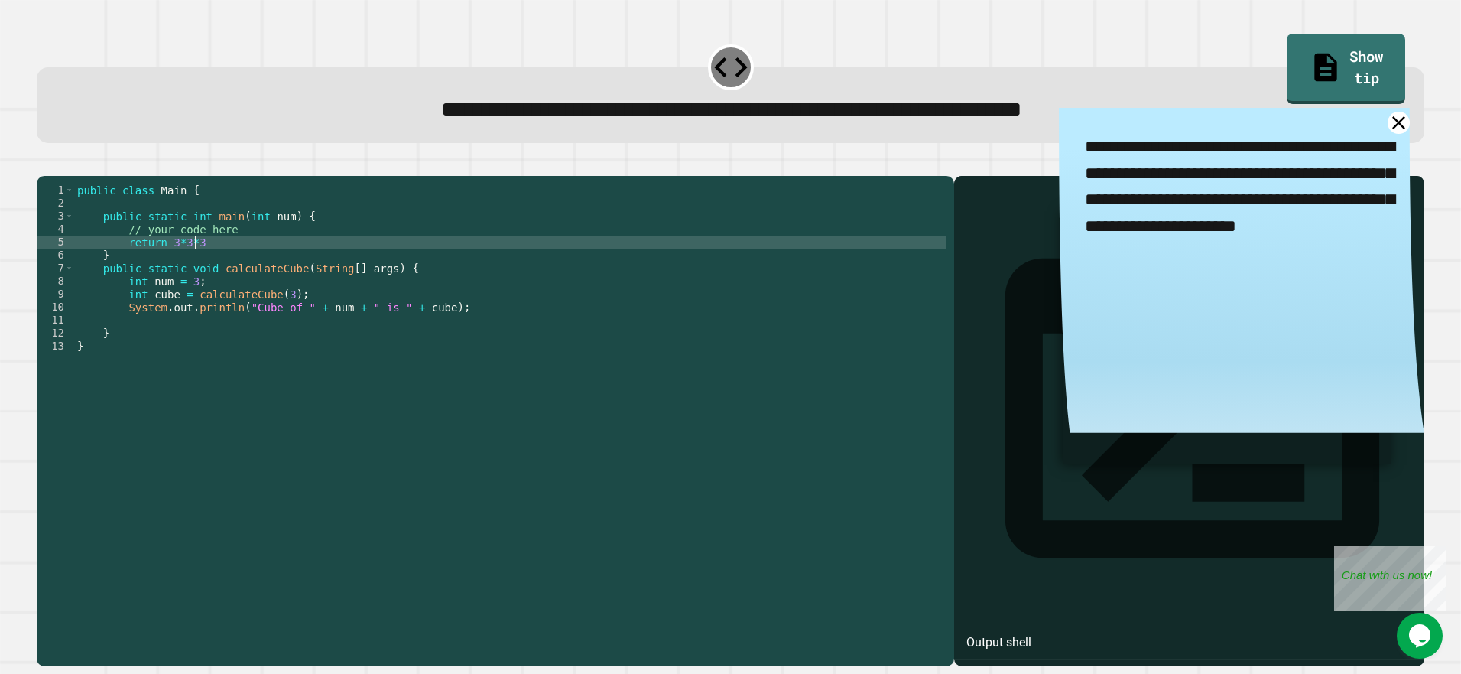
scroll to position [0, 8]
click at [59, 173] on icon "button" at bounding box center [54, 172] width 8 height 11
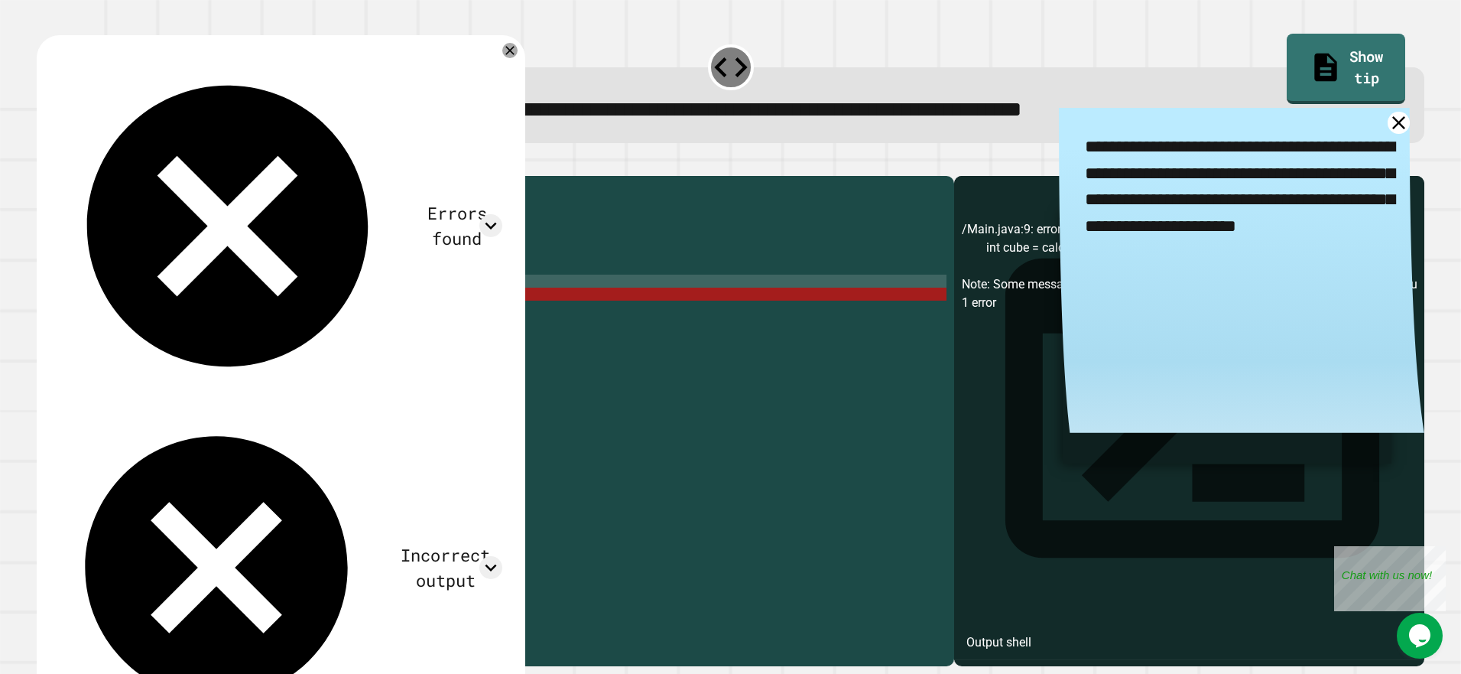
click at [317, 310] on div "public class Main { public static int main ( int num ) { // your code here retu…" at bounding box center [510, 405] width 873 height 442
click at [315, 316] on div "public class Main { public static int main ( int num ) { // your code here retu…" at bounding box center [510, 405] width 873 height 442
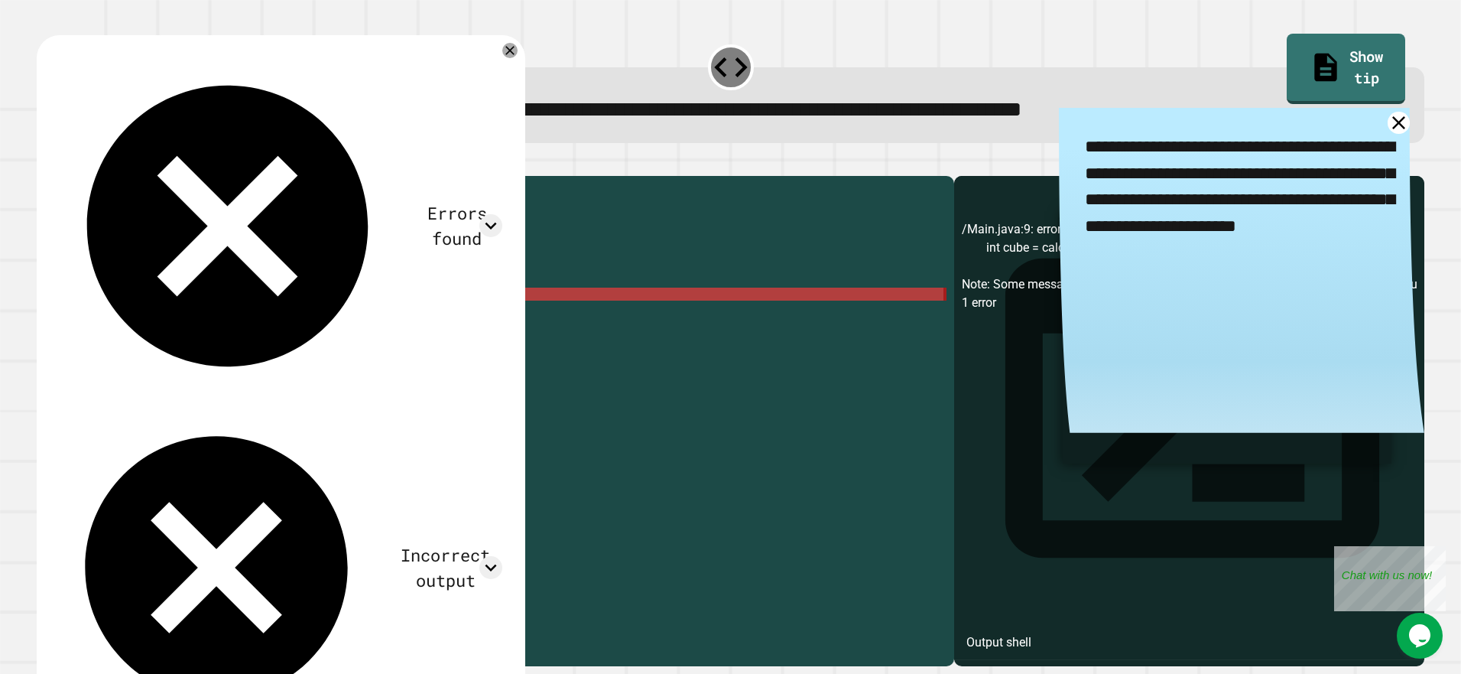
click at [315, 316] on div "public class Main { public static int main ( int num ) { // your code here retu…" at bounding box center [510, 405] width 873 height 442
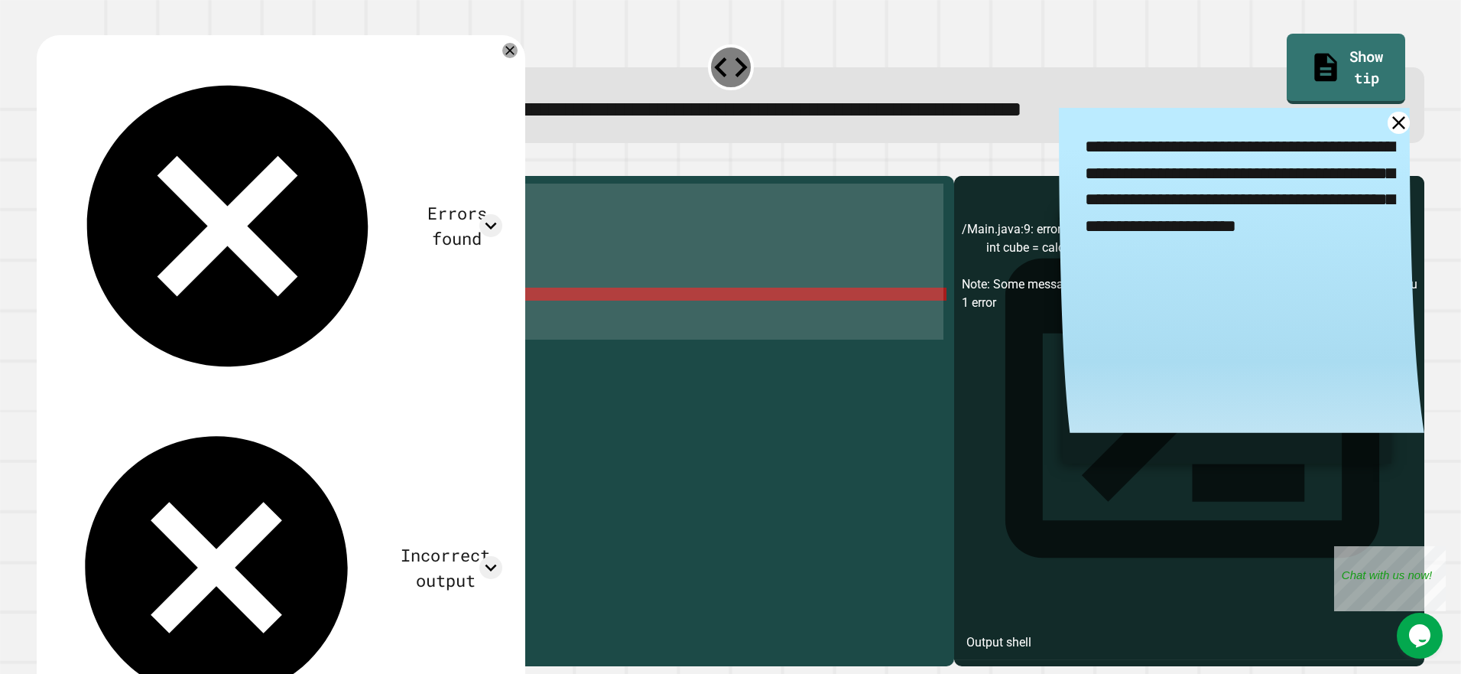
scroll to position [0, 2]
click at [297, 317] on div "public class Main { public static int main ( int num ) { // your code here retu…" at bounding box center [510, 392] width 873 height 416
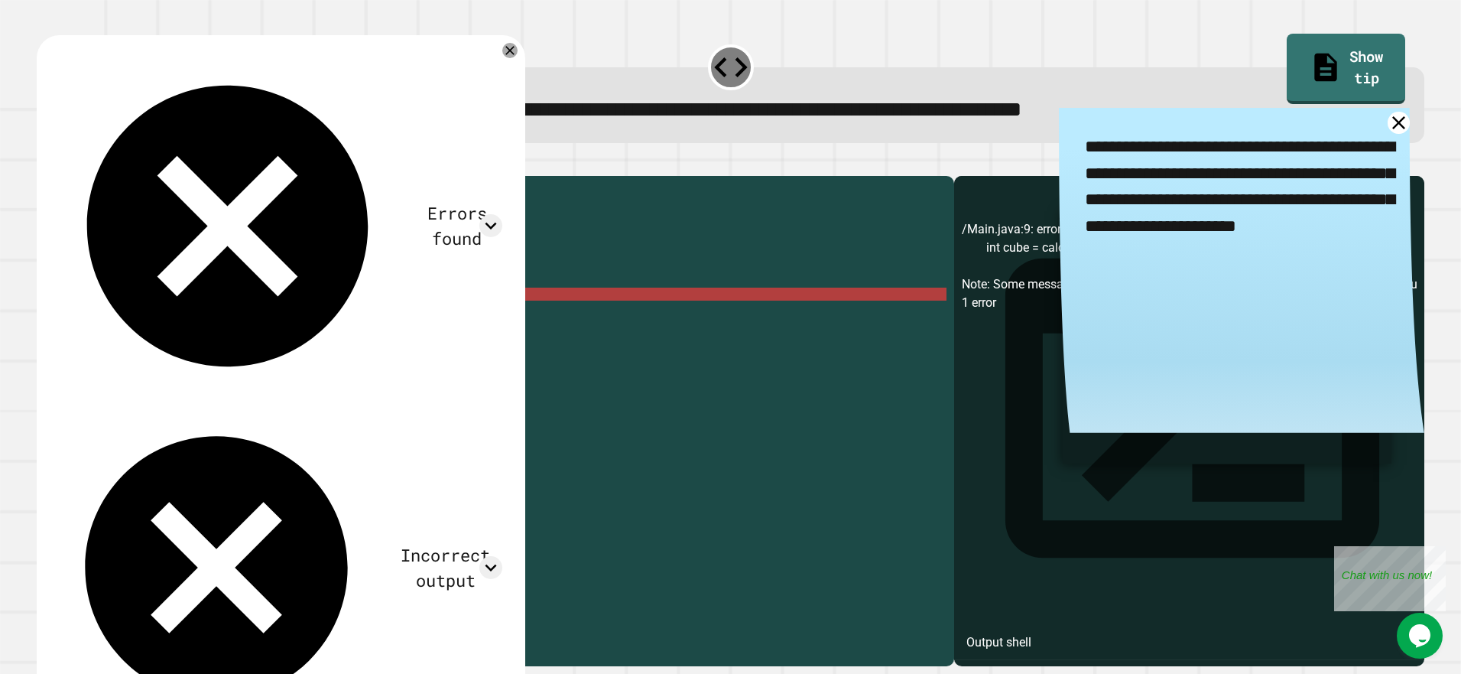
click at [269, 314] on div "public class Main { public static int main ( int num ) { // your code here retu…" at bounding box center [510, 405] width 873 height 442
click at [268, 311] on div "public class Main { public static int main ( int num ) { // your code here retu…" at bounding box center [510, 392] width 873 height 416
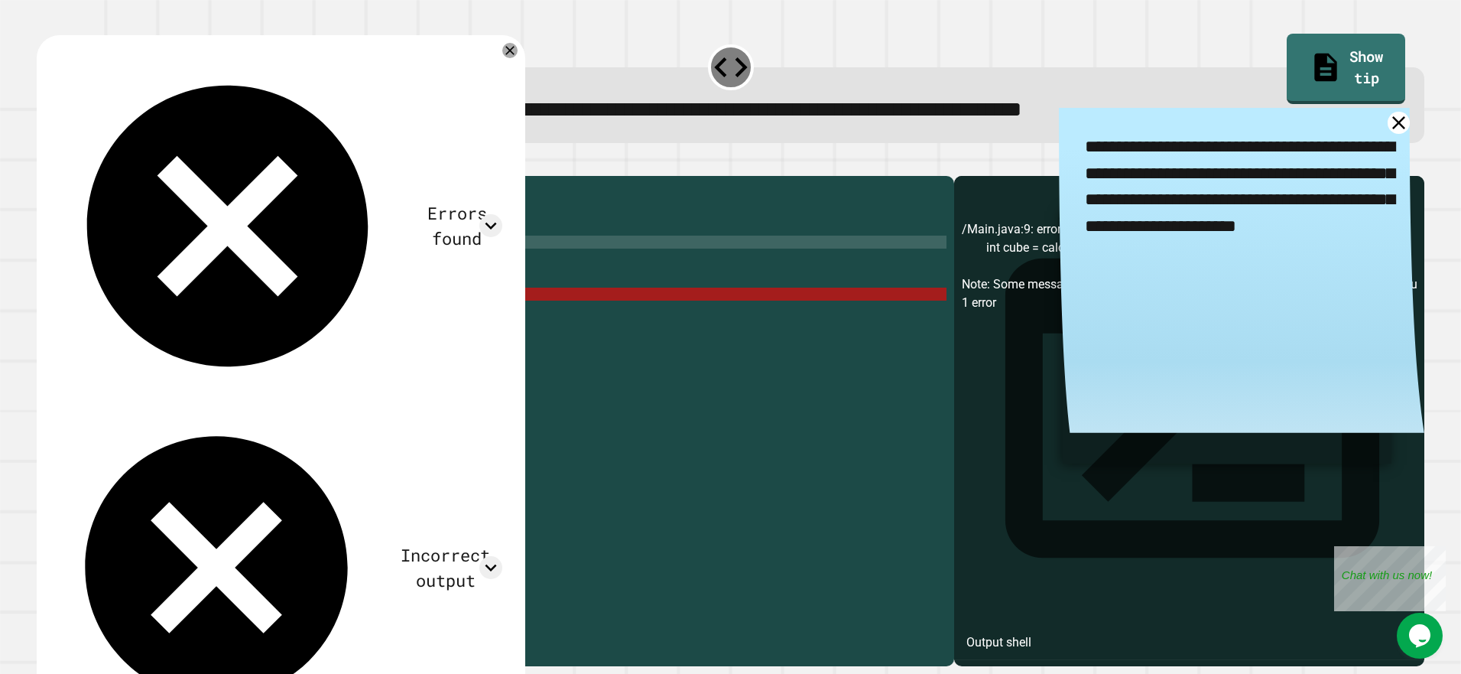
click at [268, 268] on div "public class Main { public static int main ( int num ) { // your code here retu…" at bounding box center [510, 405] width 873 height 442
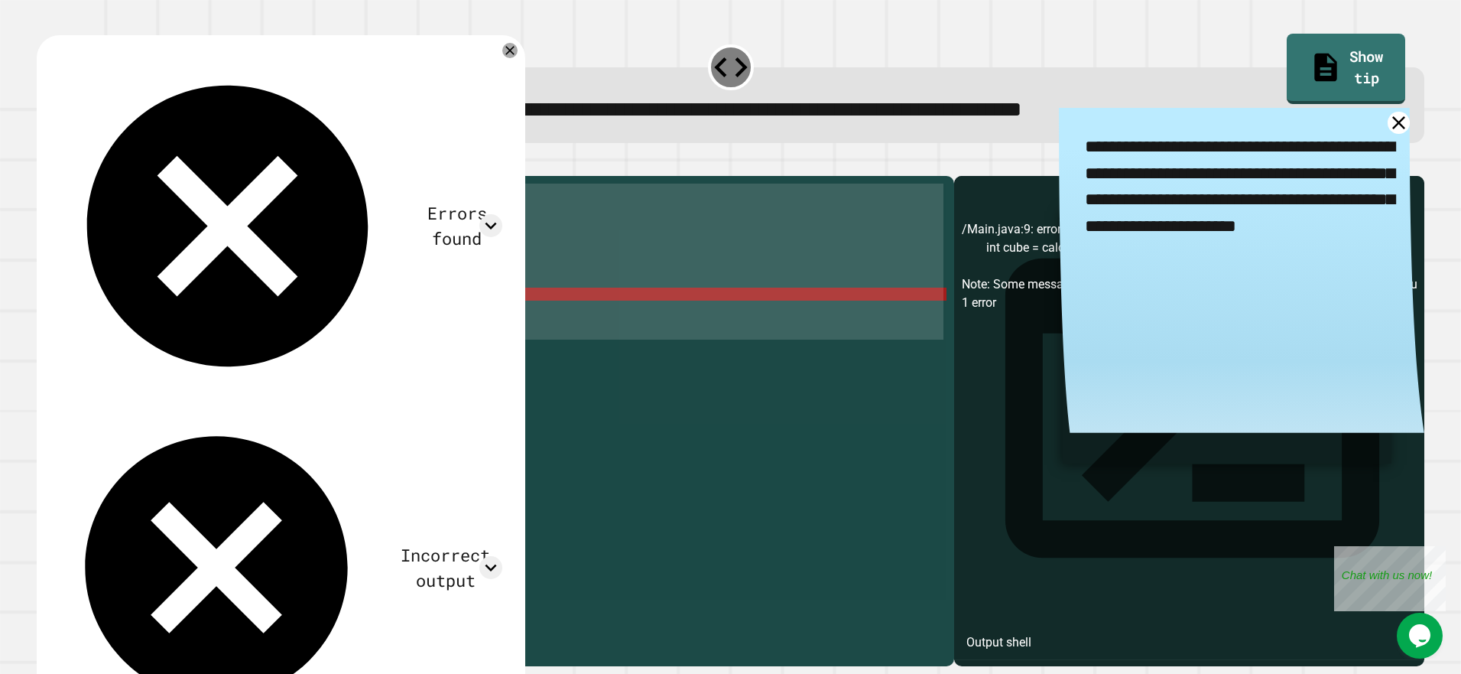
click at [264, 257] on div "public class Main { public static int main ( int num ) { // your code here retu…" at bounding box center [510, 392] width 873 height 416
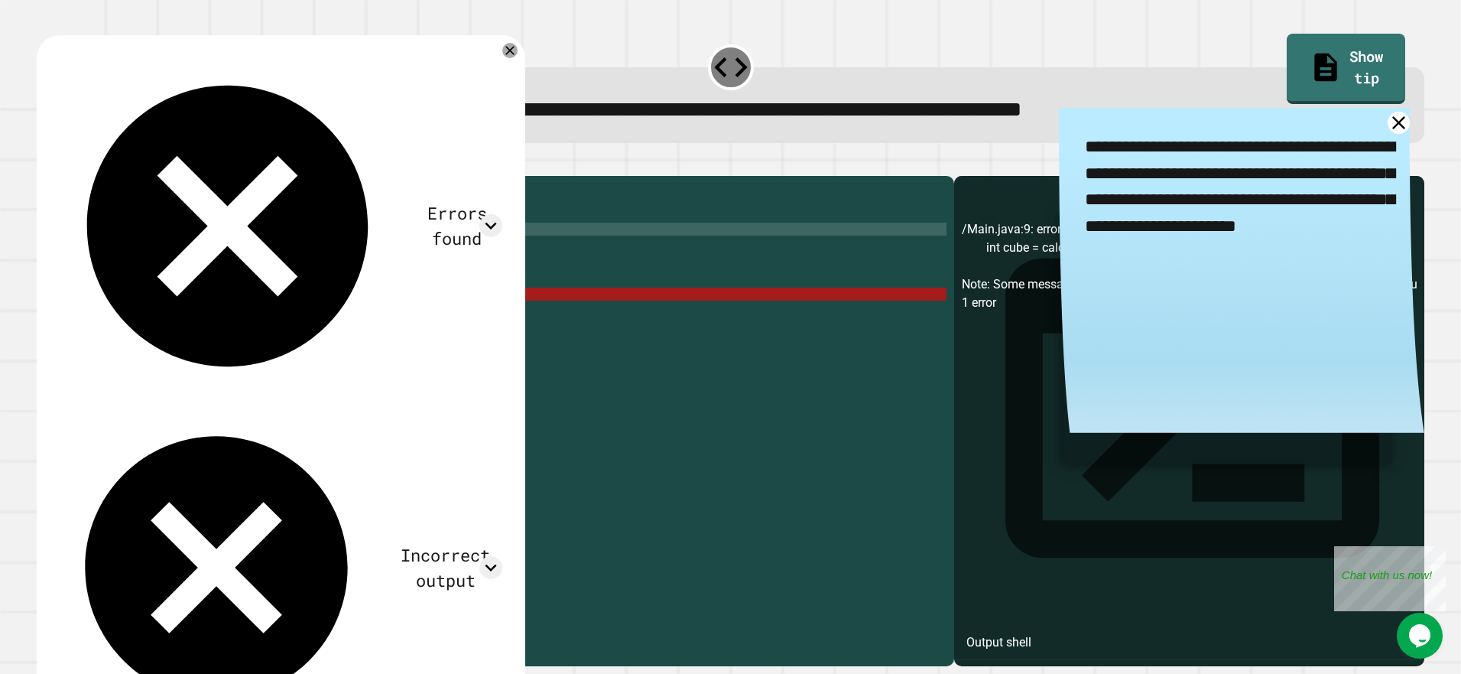
click at [262, 257] on div "public class Main { public static int main ( int num ) { // your code here retu…" at bounding box center [510, 405] width 873 height 442
click at [238, 259] on div "public class Main { public static int main ( int num ) { // your code here retu…" at bounding box center [510, 405] width 873 height 442
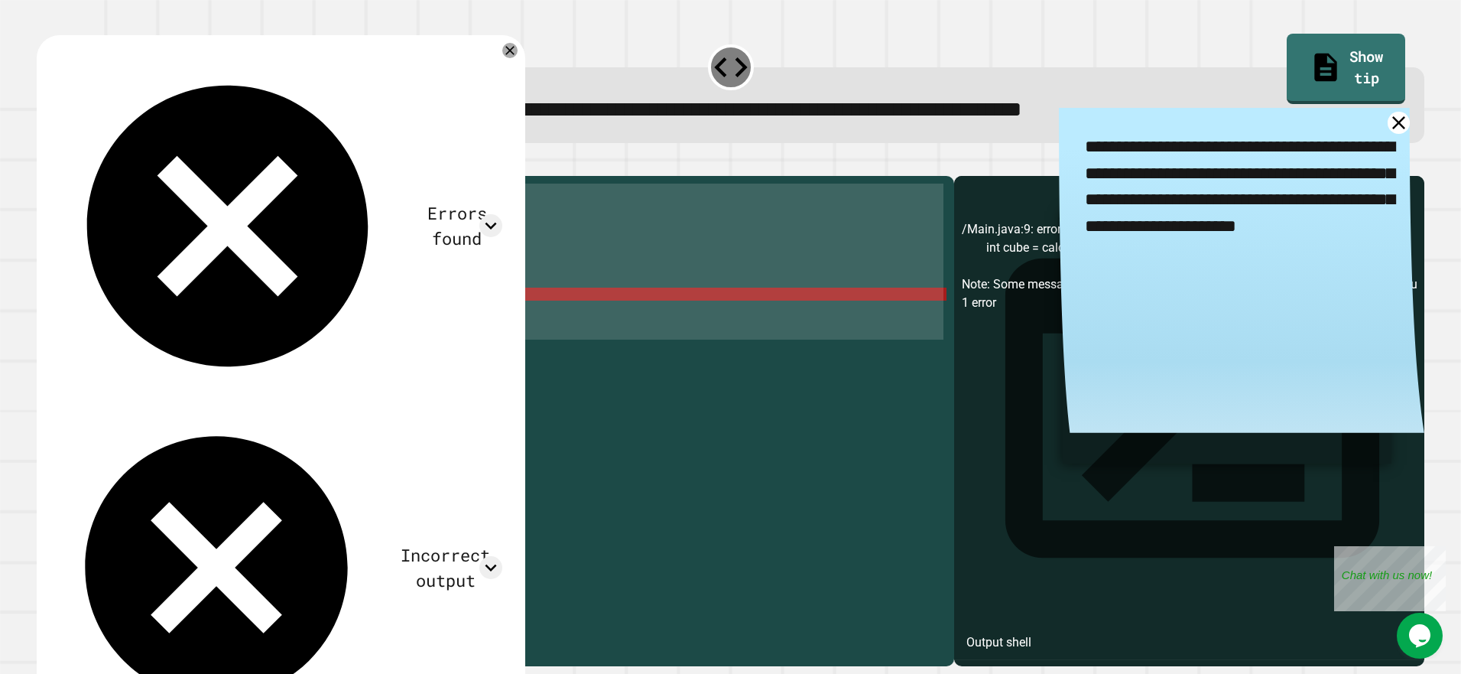
click at [238, 259] on div "public class Main { public static int main ( int num ) { // your code here retu…" at bounding box center [510, 405] width 873 height 442
click at [190, 262] on div "public class Main { public static int main ( int num ) { // your code here retu…" at bounding box center [510, 392] width 873 height 416
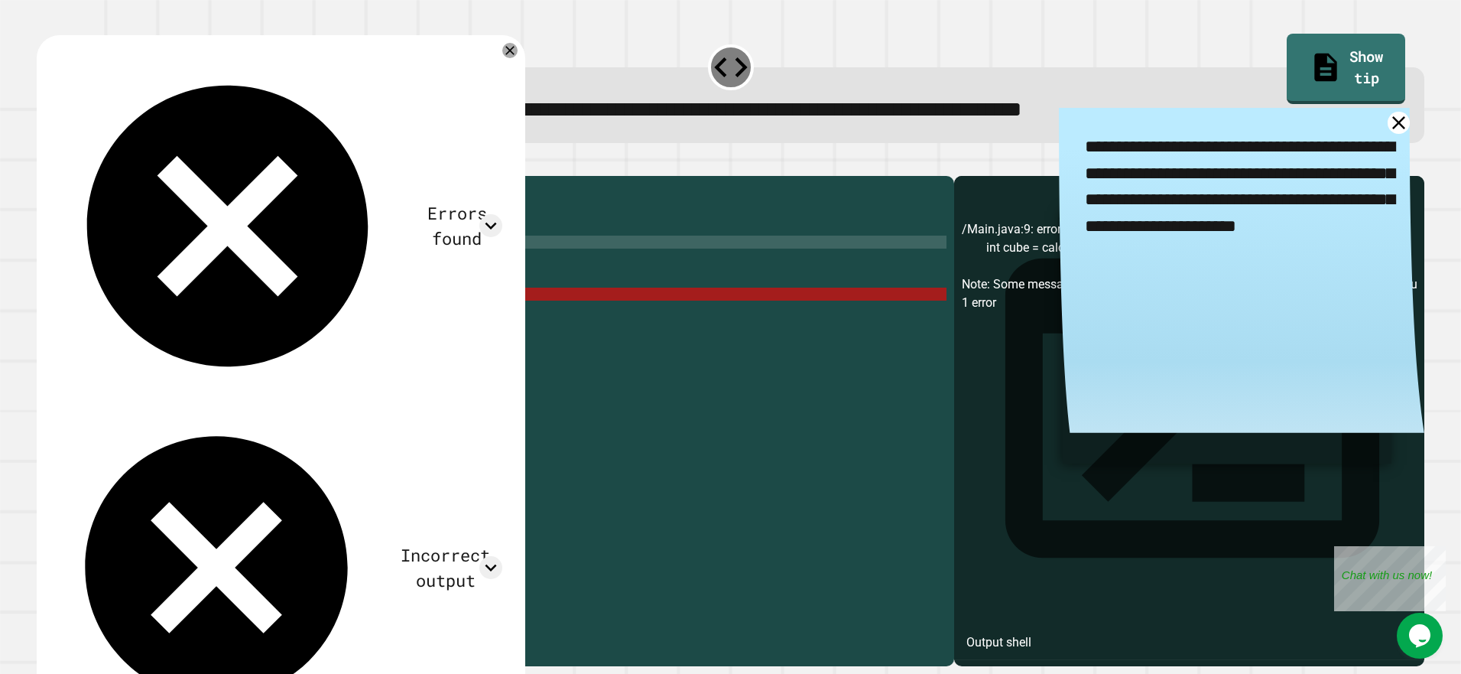
click at [190, 262] on div "public class Main { public static int main ( int num ) { // your code here retu…" at bounding box center [510, 405] width 873 height 442
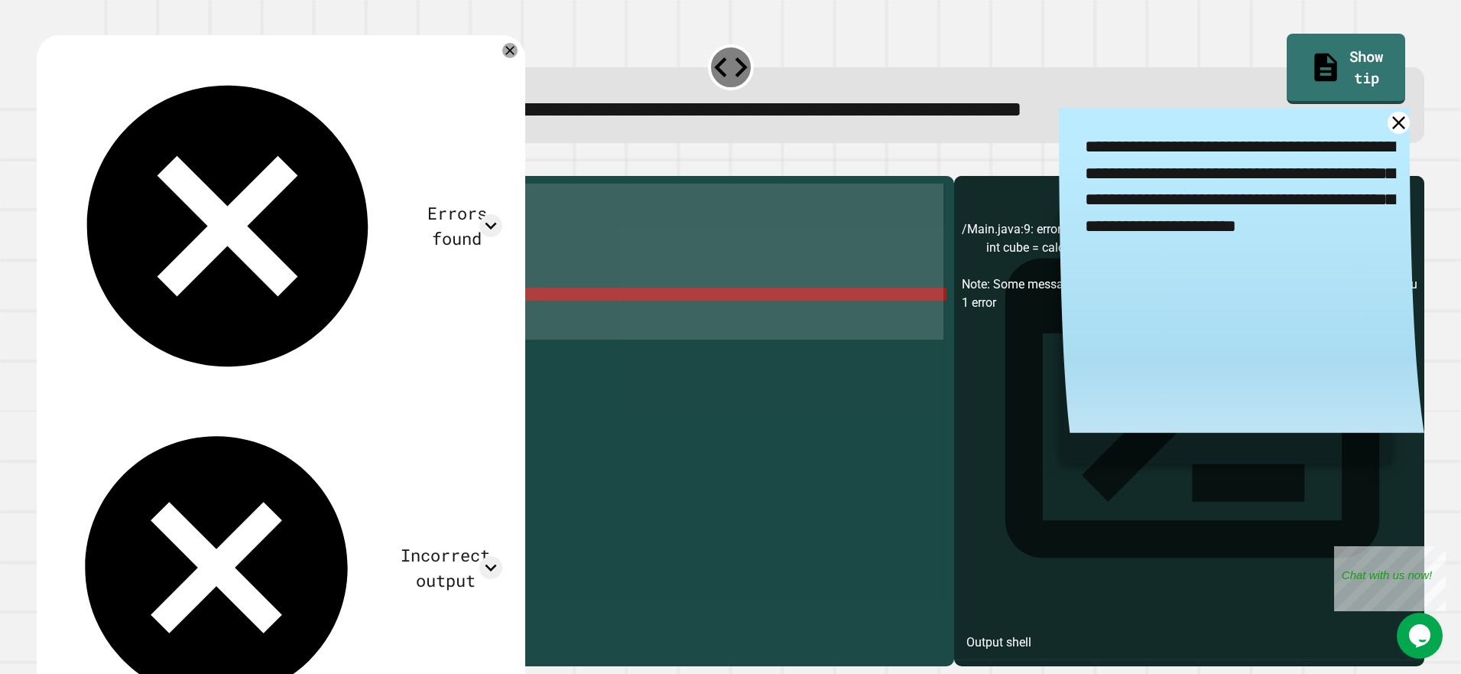
click at [198, 260] on div "public class Main { public static int main ( int num ) { // your code here retu…" at bounding box center [510, 392] width 873 height 416
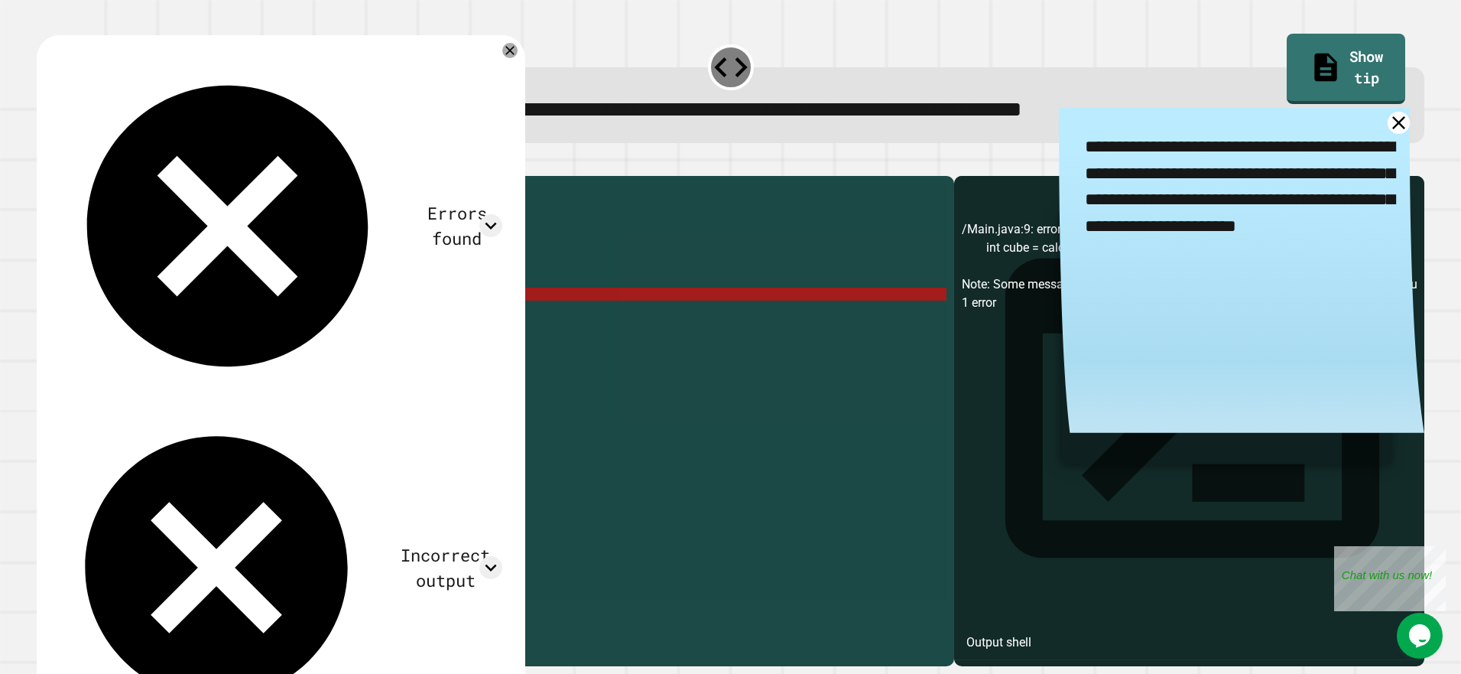
click at [208, 258] on div "public class Main { public static int main ( int num ) { // your code here retu…" at bounding box center [510, 392] width 873 height 416
click at [226, 264] on div "public class Main { public static int main ( int num ) { // your code here retu…" at bounding box center [510, 405] width 873 height 442
click at [1391, 125] on icon at bounding box center [1398, 122] width 15 height 15
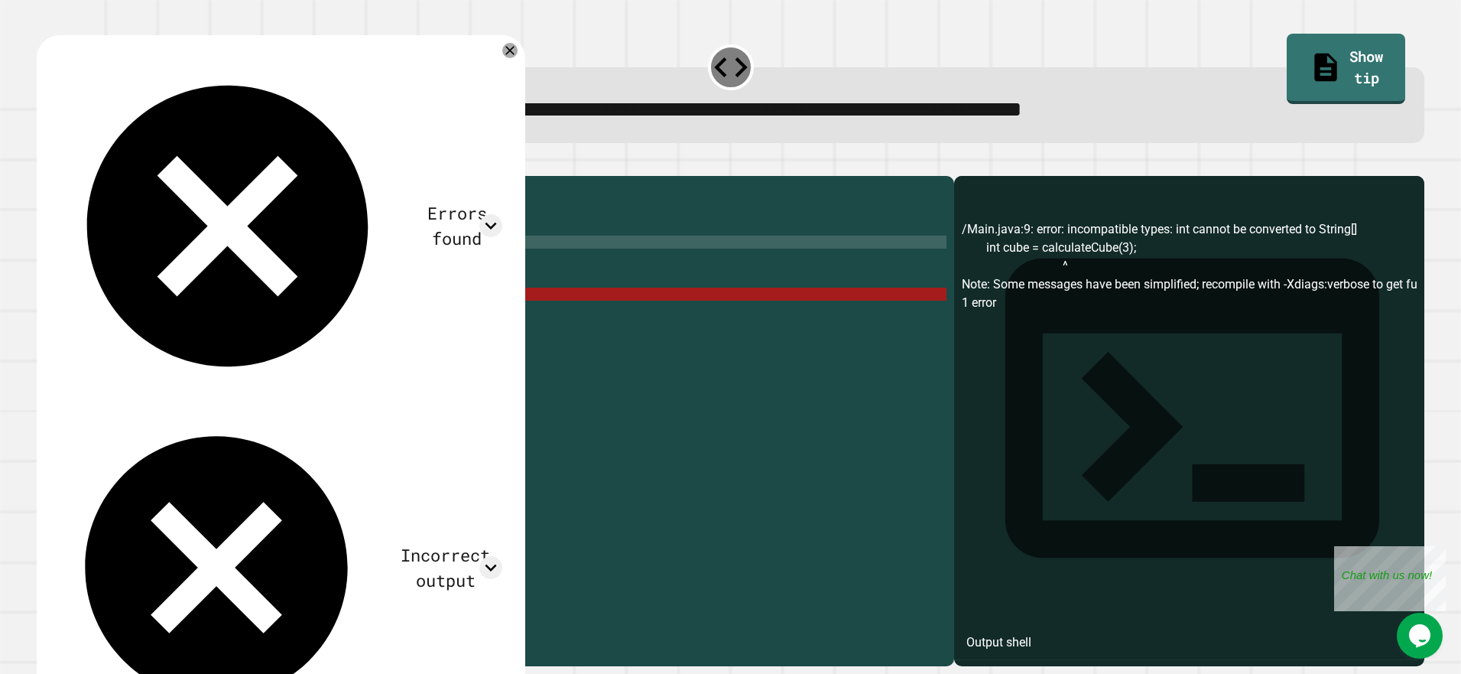
click at [192, 265] on div "public class Main { public static int main ( int num ) { // your code here retu…" at bounding box center [510, 405] width 873 height 442
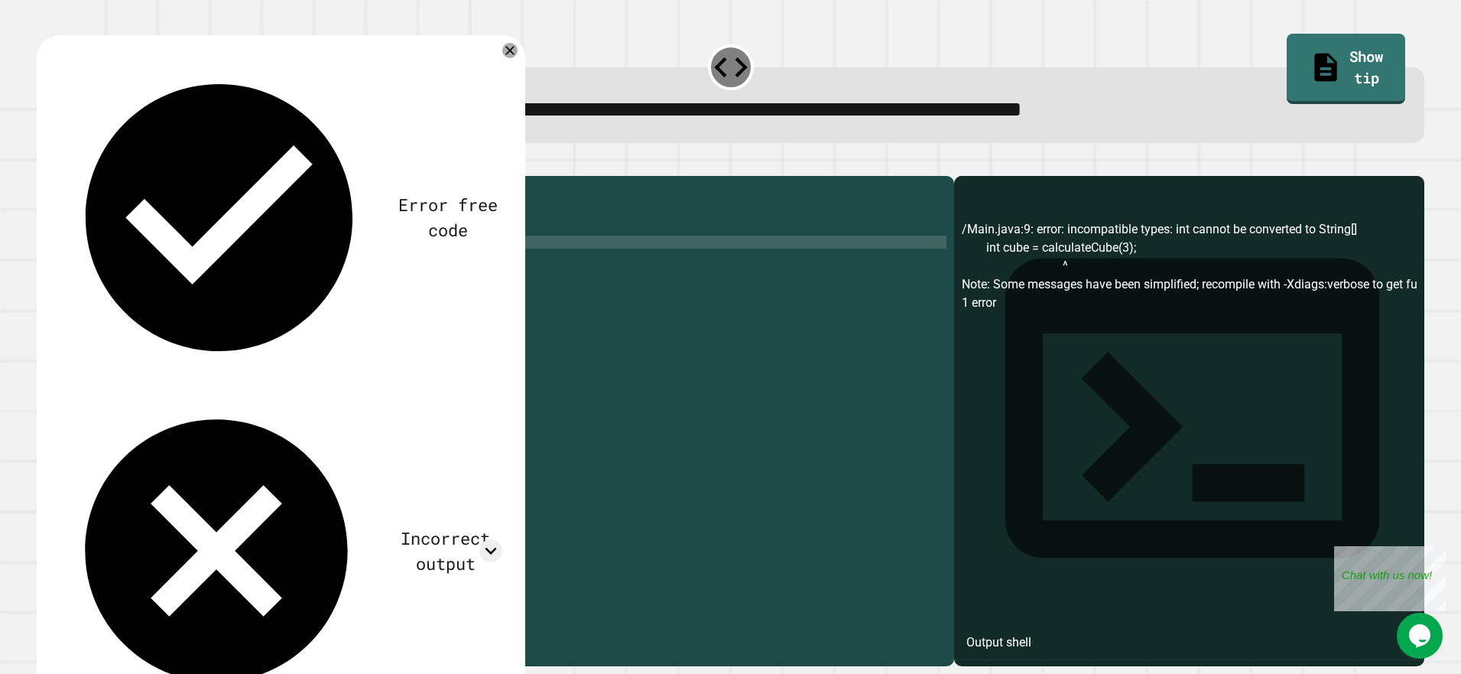
scroll to position [0, 7]
type textarea "**********"
click at [44, 163] on icon "button" at bounding box center [44, 163] width 0 height 0
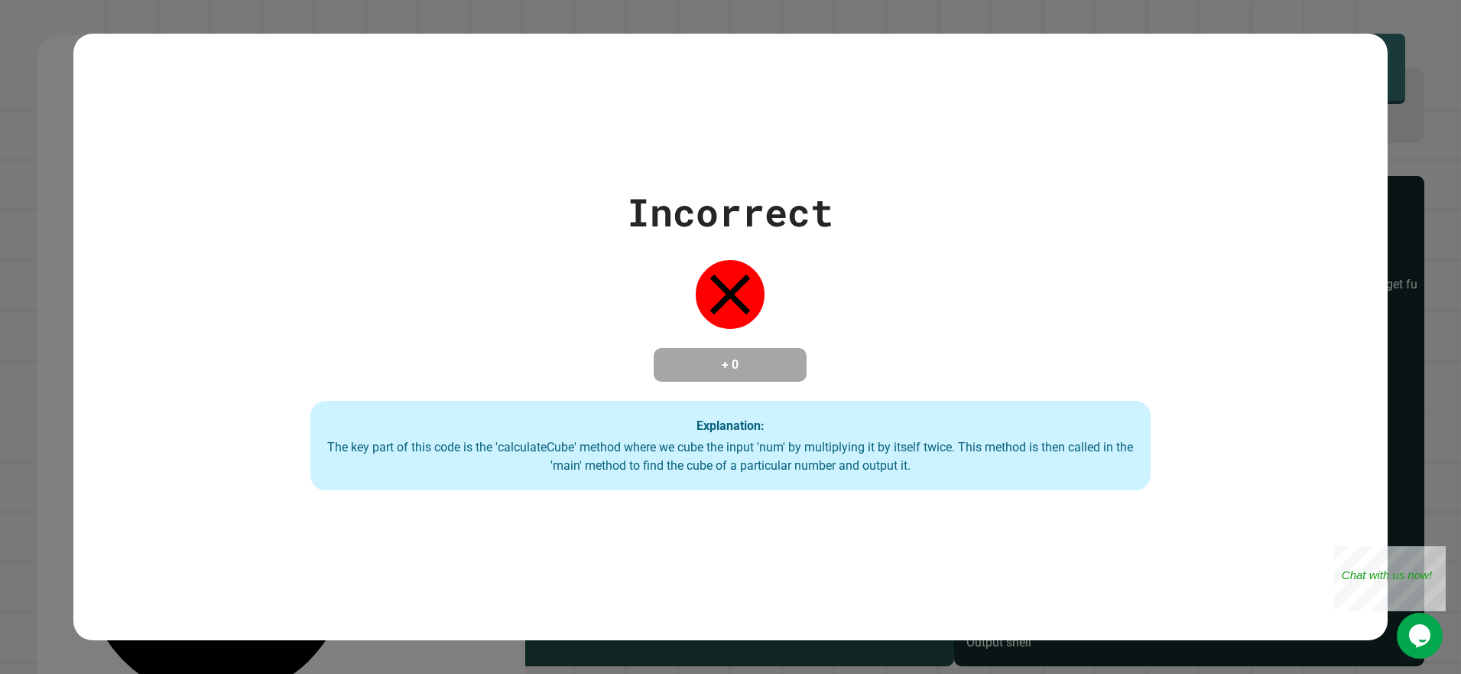
click at [364, 2] on div "Incorrect + 0 Explanation: The key part of this code is the 'calculateCube' met…" at bounding box center [730, 337] width 1461 height 674
click at [363, 15] on div "Incorrect + 0 Explanation: The key part of this code is the 'calculateCube' met…" at bounding box center [730, 337] width 1461 height 674
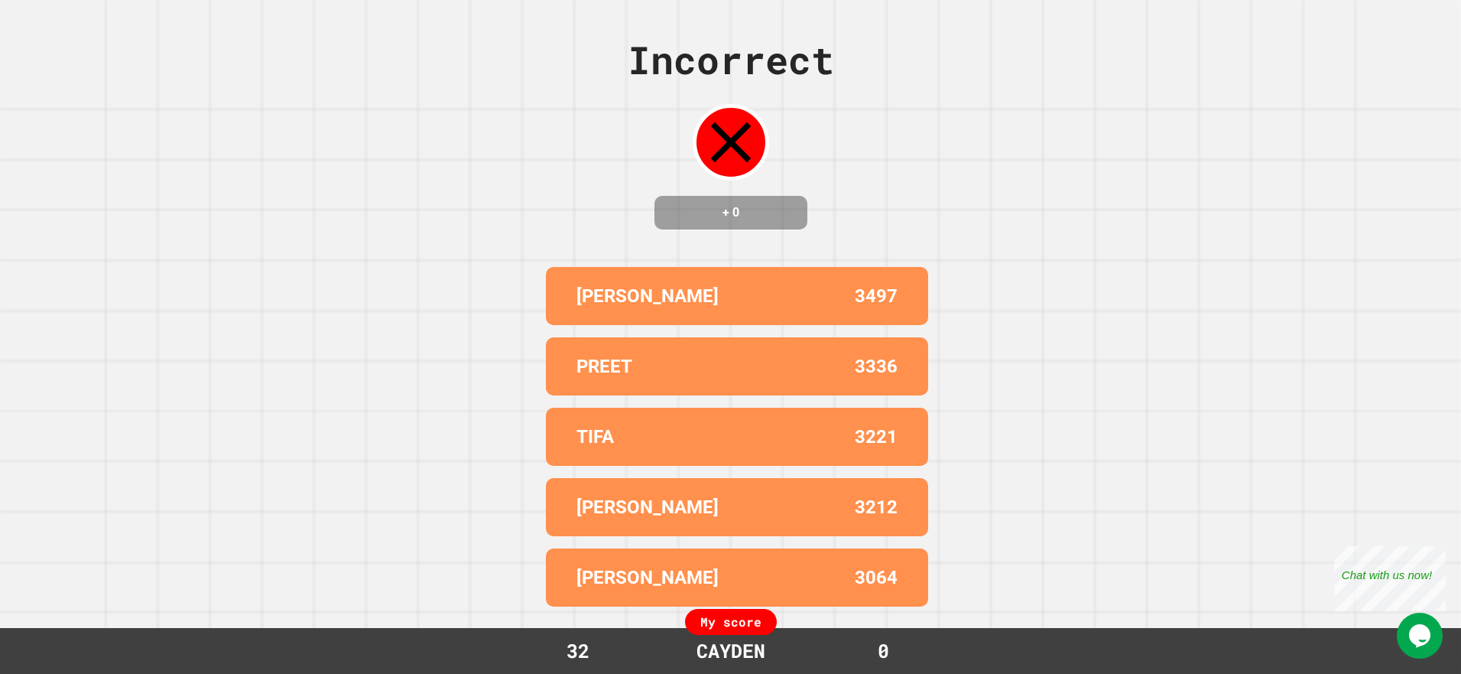
click at [595, 15] on div "Incorrect + 0 [PERSON_NAME] 3497 PREET 3336 TIFA 3221 JOSH 3212 [PERSON_NAME] 3…" at bounding box center [730, 337] width 1461 height 674
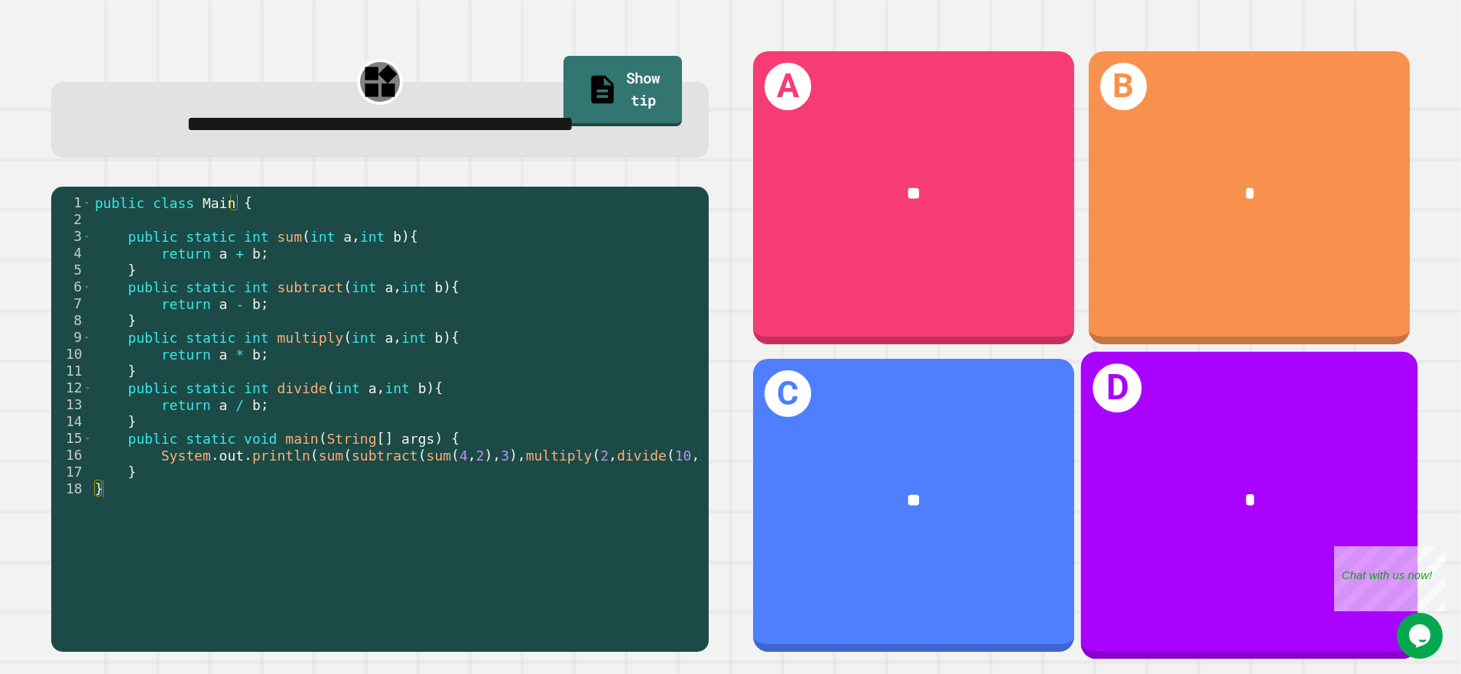
click at [1262, 567] on div "D *" at bounding box center [1249, 505] width 337 height 307
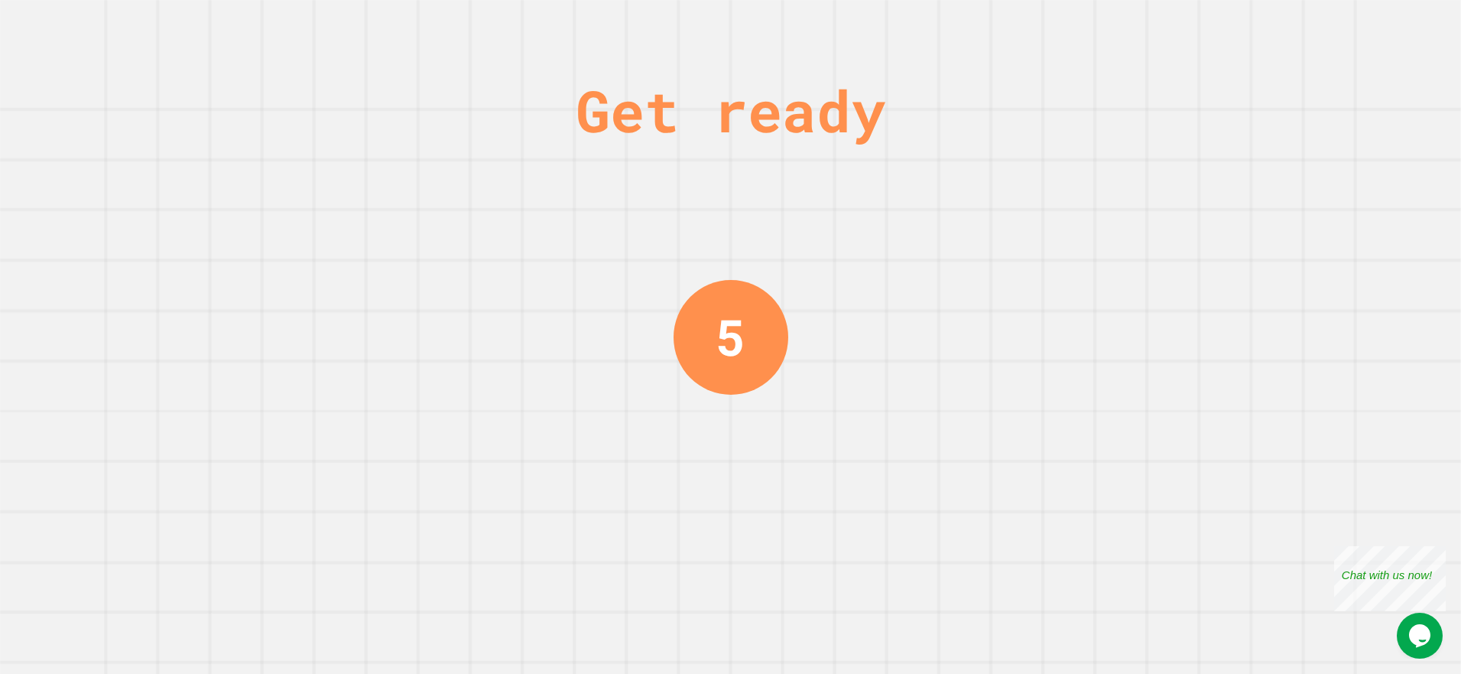
click at [358, 292] on div "Get ready 5" at bounding box center [730, 337] width 1461 height 674
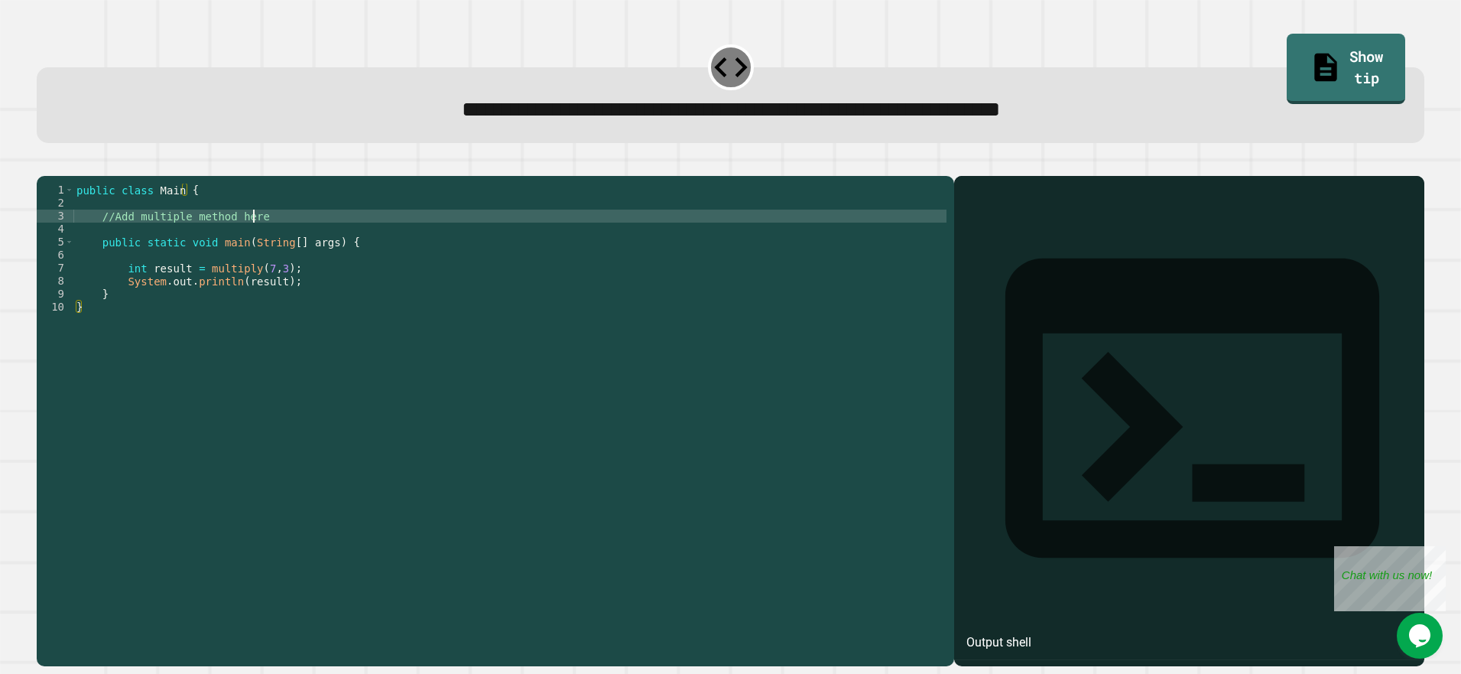
click at [301, 242] on div "public class Main { //Add multiple method here public static void main ( String…" at bounding box center [509, 405] width 873 height 442
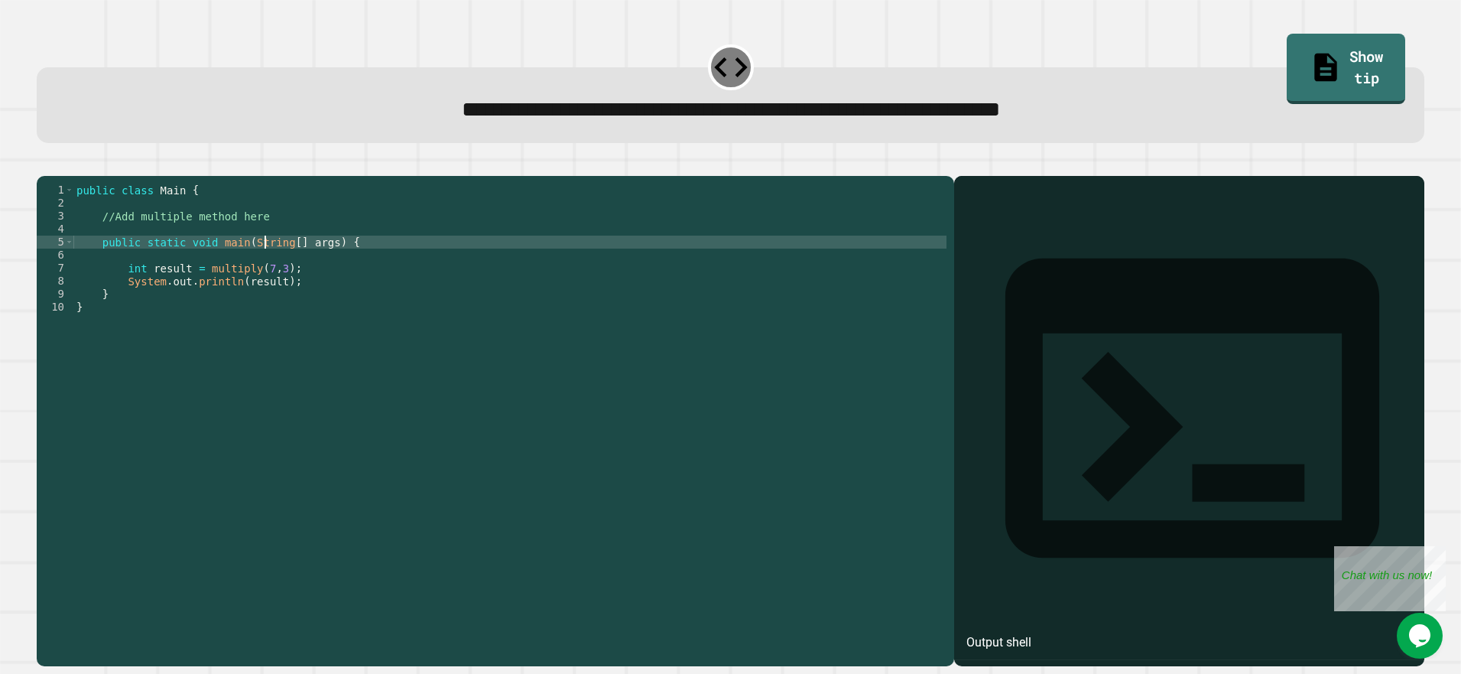
click at [268, 271] on div "public class Main { //Add multiple method here public static void main ( String…" at bounding box center [509, 405] width 873 height 442
click at [249, 296] on div "public class Main { //Add multiple method here public static void main ( String…" at bounding box center [509, 405] width 873 height 442
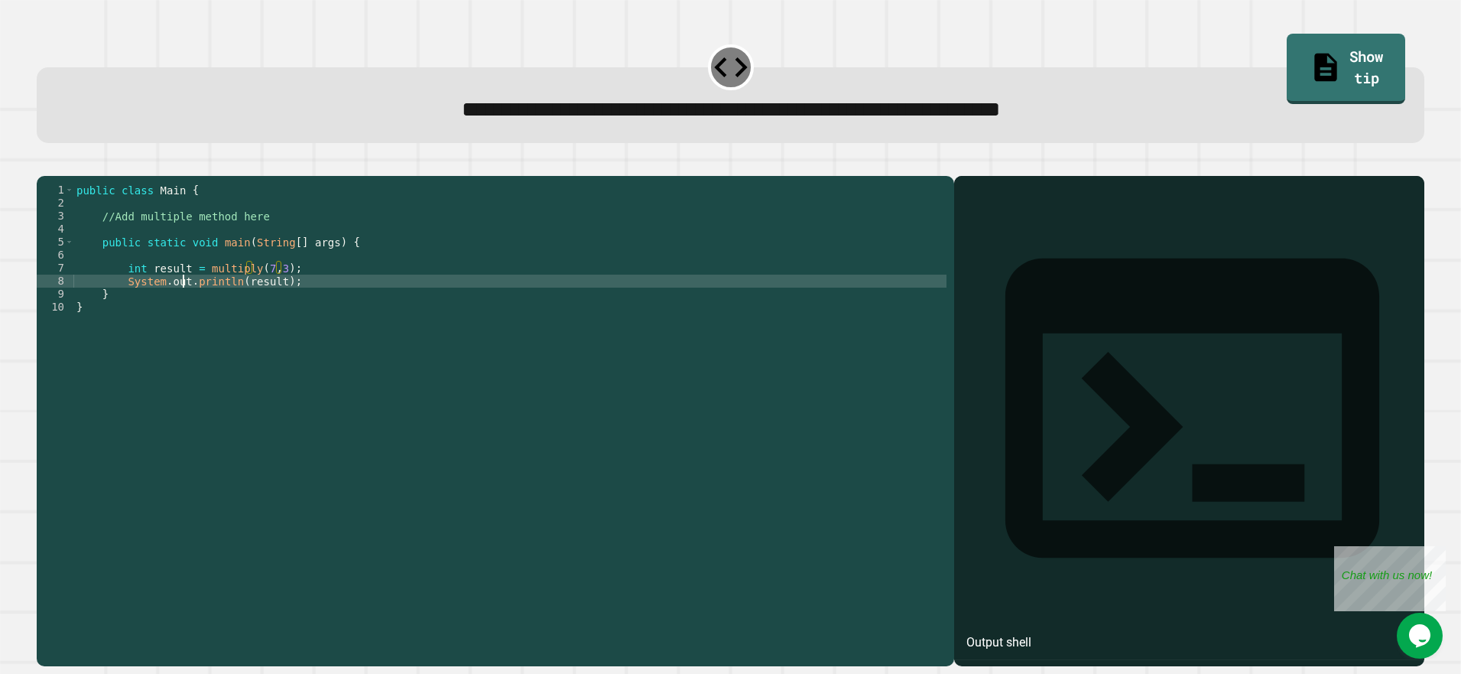
drag, startPoint x: 184, startPoint y: 299, endPoint x: 178, endPoint y: 268, distance: 31.9
click at [184, 297] on div "public class Main { //Add multiple method here public static void main ( String…" at bounding box center [509, 405] width 873 height 442
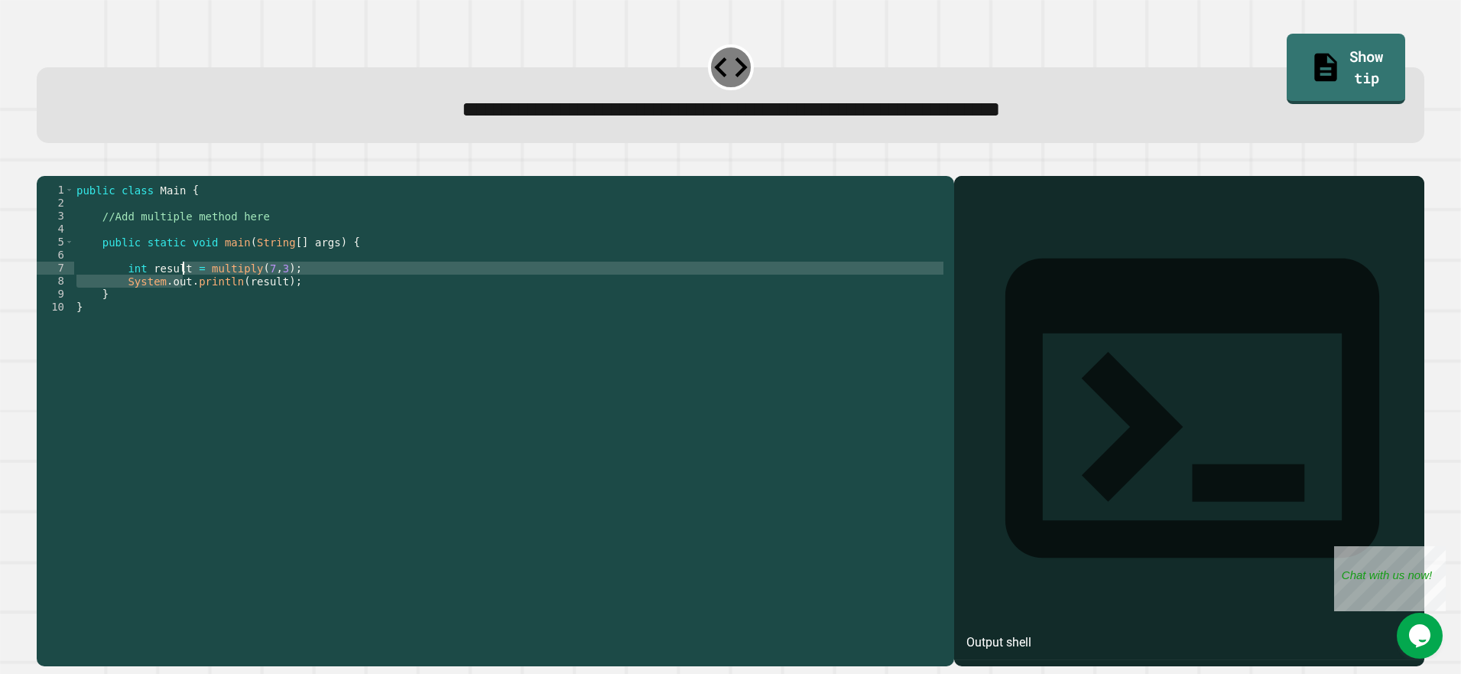
click at [171, 253] on div "public class Main { //Add multiple method here public static void main ( String…" at bounding box center [509, 405] width 873 height 442
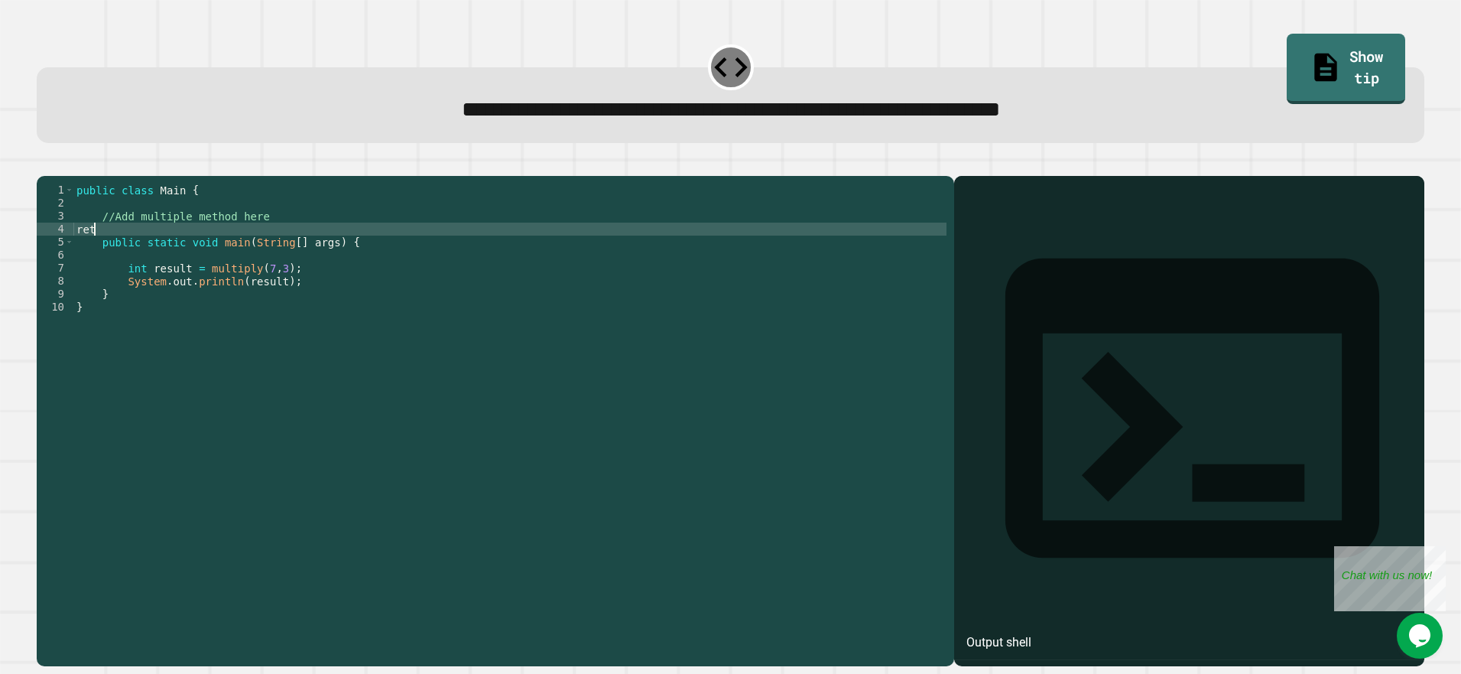
scroll to position [0, 0]
type textarea "*"
click at [44, 163] on button "button" at bounding box center [44, 163] width 0 height 0
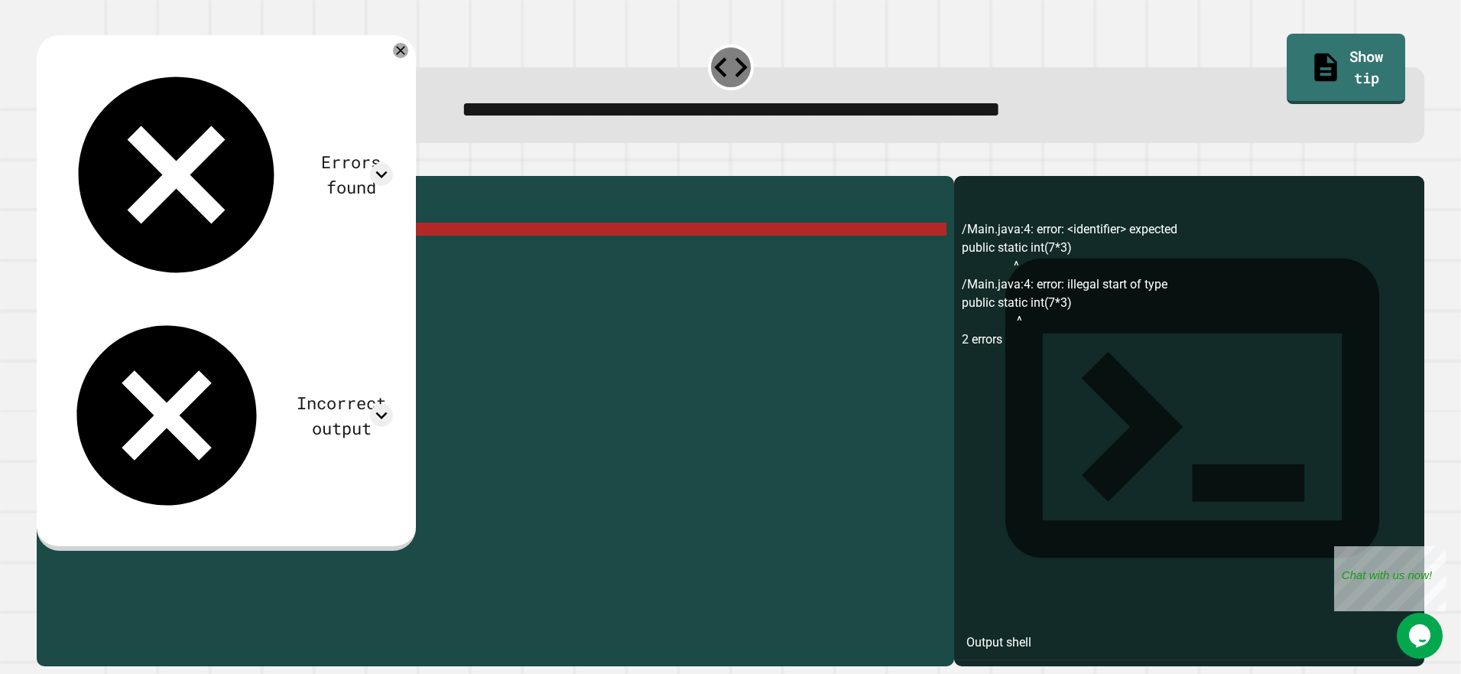
click at [193, 249] on div "public class Main { //Add multiple method here public static int ( 7 * 3 ) publ…" at bounding box center [509, 405] width 873 height 442
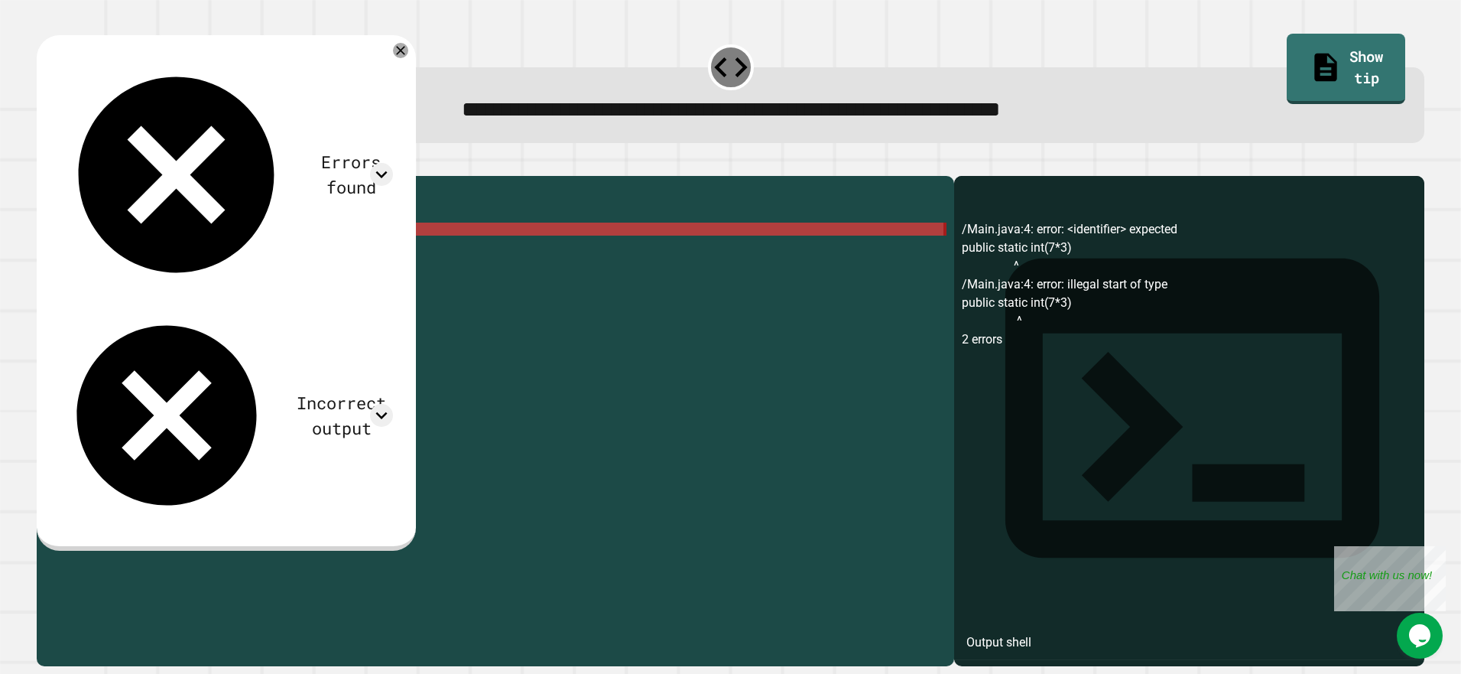
click at [193, 249] on div "public class Main { //Add multiple method here public static int ( 7 * 3 ) publ…" at bounding box center [509, 405] width 873 height 442
click at [199, 249] on div "public class Main { //Add multiple method here public static int ( 7 * 3 ) publ…" at bounding box center [509, 392] width 873 height 416
click at [199, 249] on div "public class Main { //Add multiple method here public static int ( 7 * 3 ) publ…" at bounding box center [509, 405] width 873 height 442
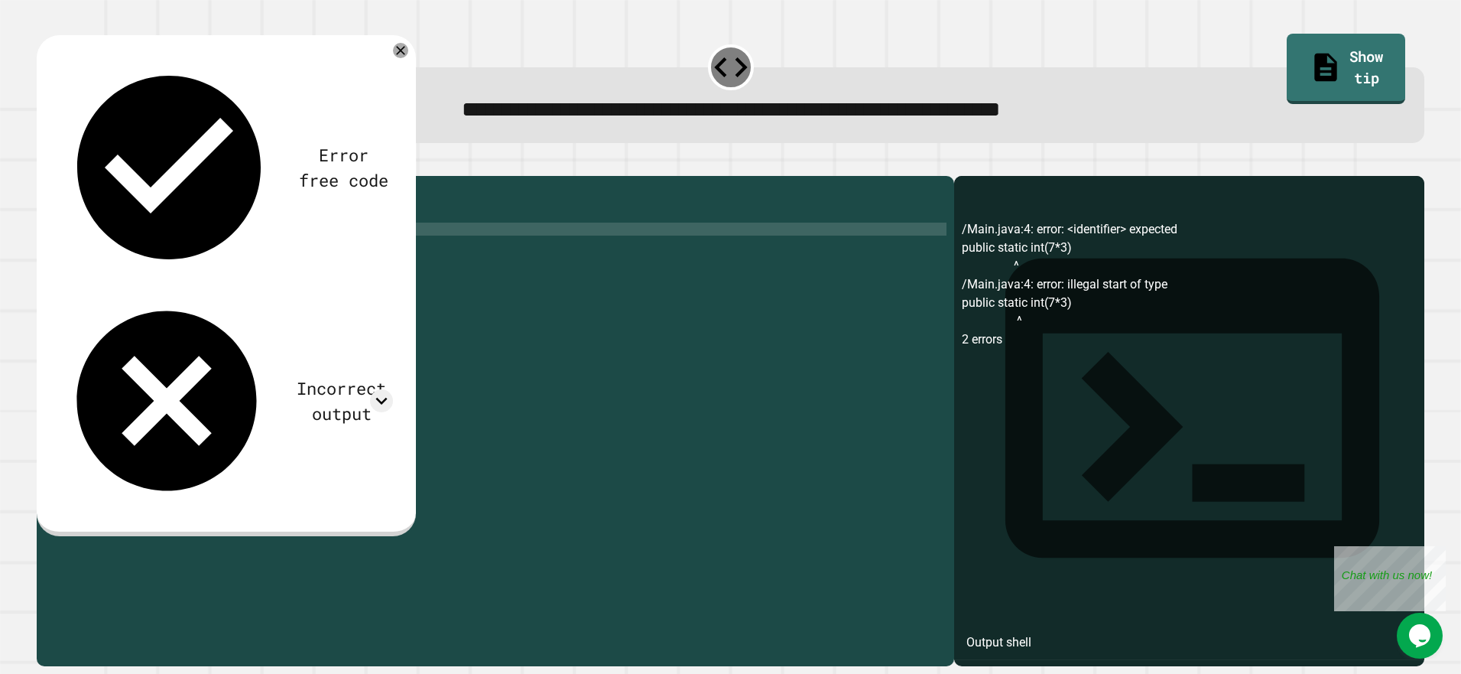
click at [44, 163] on button "button" at bounding box center [44, 163] width 0 height 0
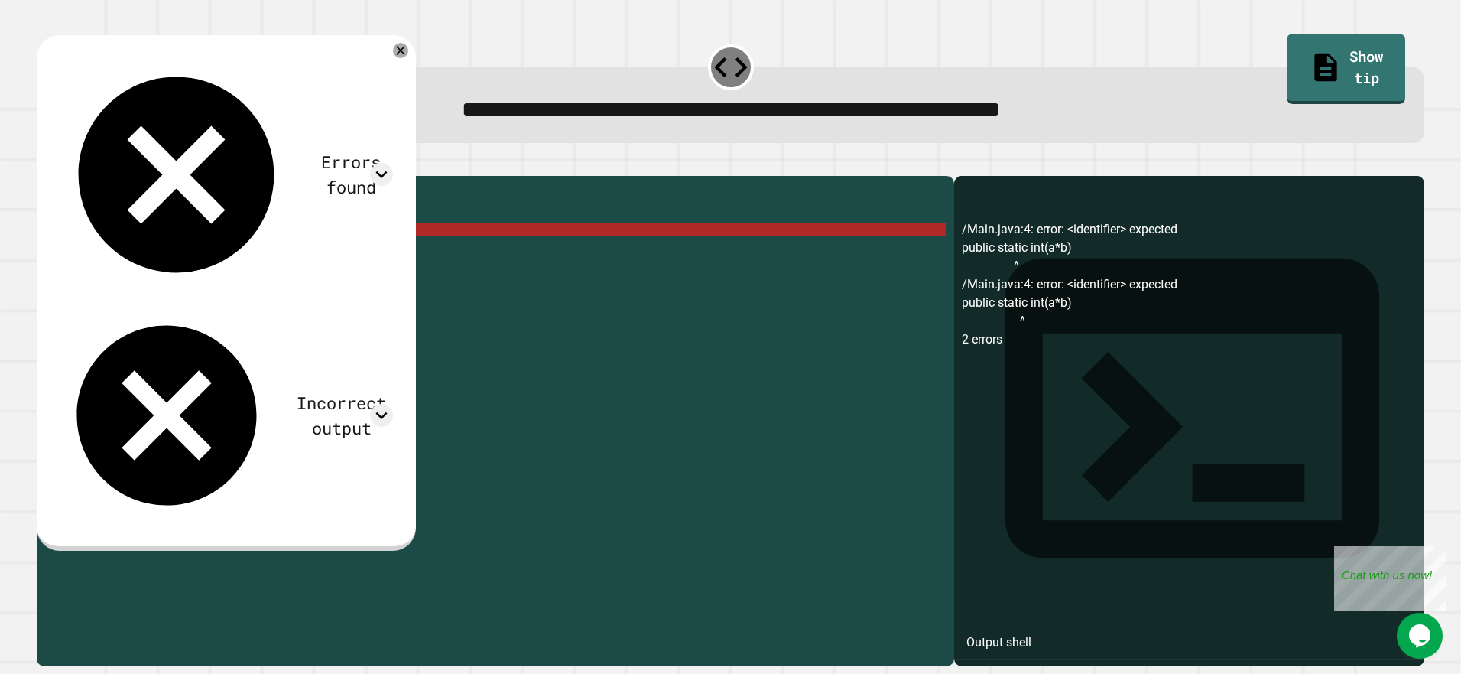
click at [199, 248] on div "public class Main { //Add multiple method here public static int ( a * b ) publ…" at bounding box center [509, 405] width 873 height 442
click at [185, 255] on div "public class Main { //Add multiple method here public static int ( a * b ) publ…" at bounding box center [509, 405] width 873 height 442
click at [187, 254] on div "public class Main { //Add multiple method here public static int ( a * b ) publ…" at bounding box center [509, 405] width 873 height 442
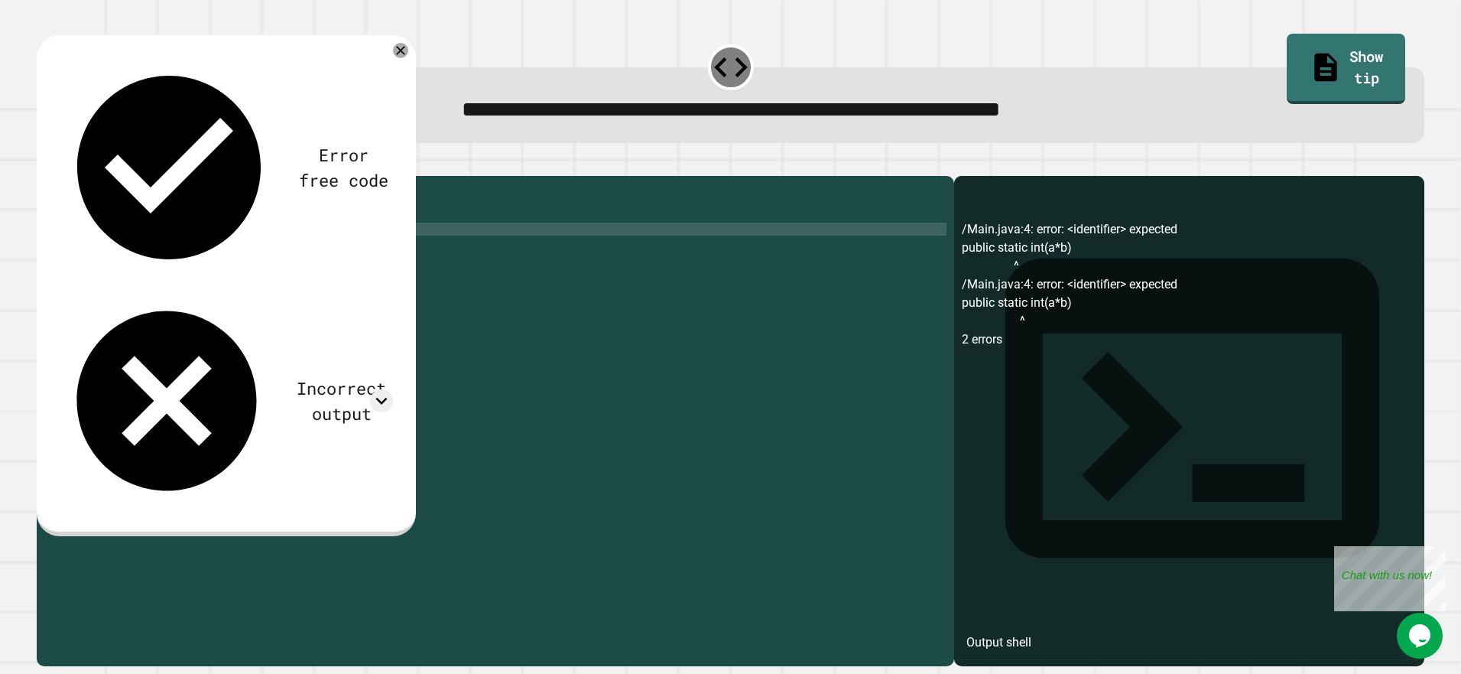
click at [44, 173] on div at bounding box center [731, 167] width 1388 height 18
click at [44, 163] on button "button" at bounding box center [44, 163] width 0 height 0
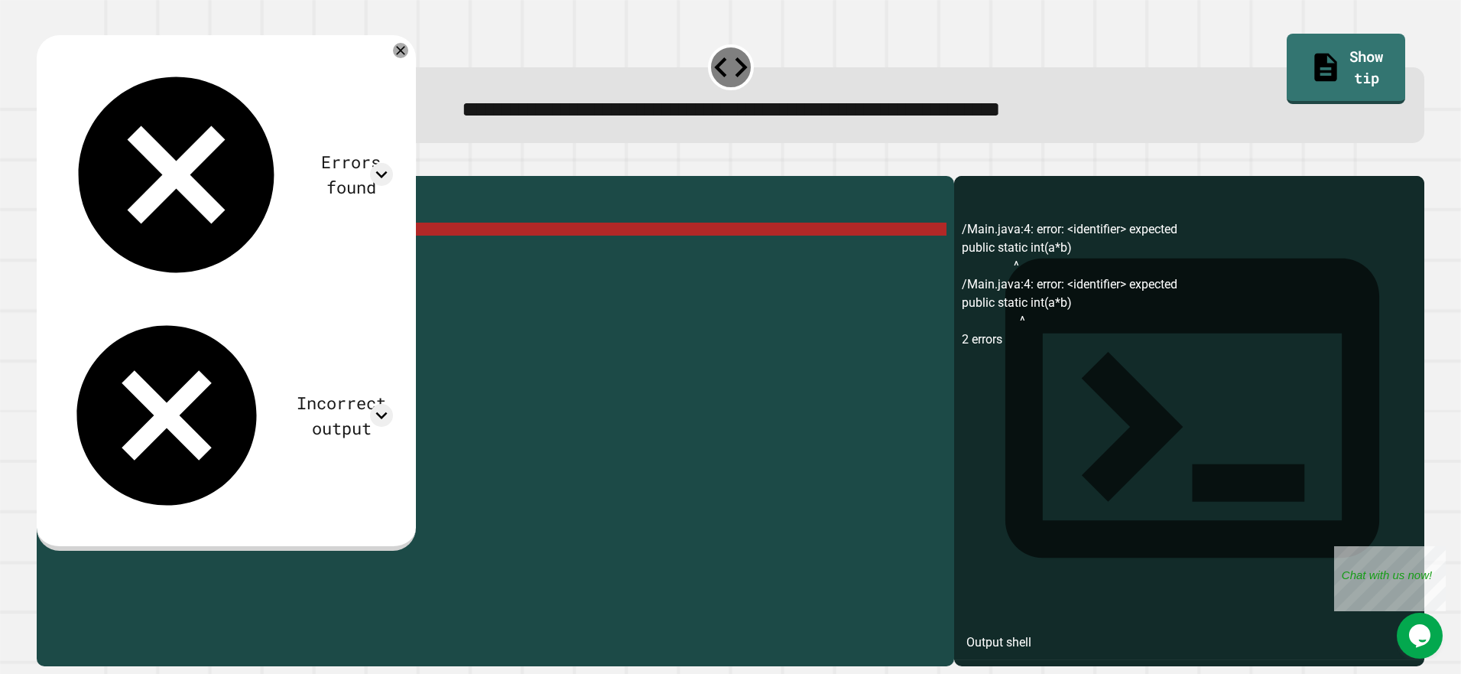
click at [188, 250] on div "public class Main { //Add multiple method here public static int ( a * b ) publ…" at bounding box center [509, 405] width 873 height 442
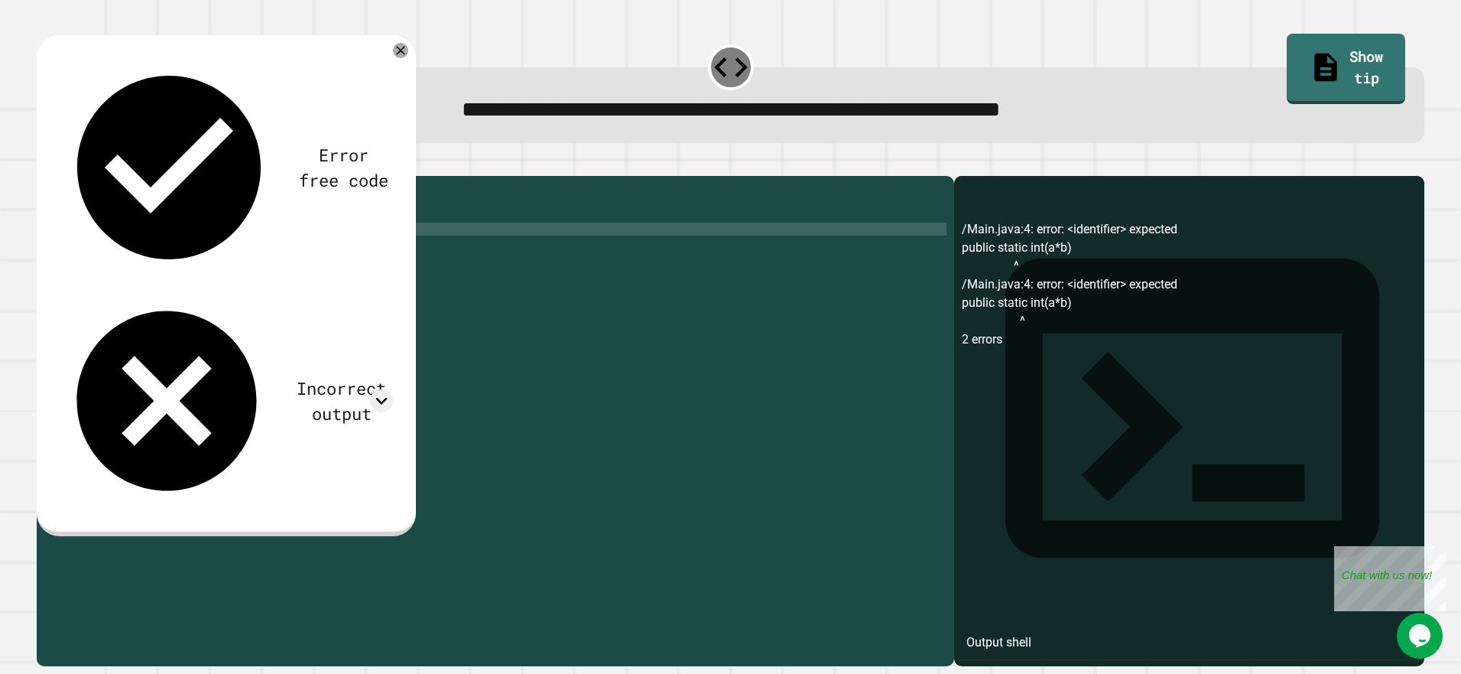
click at [185, 249] on div "public class Main { //Add multiple method here public static int ( * b ) public…" at bounding box center [509, 405] width 873 height 442
click at [187, 249] on div "public class Main { //Add multiple method here public static int ( * b ) public…" at bounding box center [509, 405] width 873 height 442
click at [44, 163] on button "button" at bounding box center [44, 163] width 0 height 0
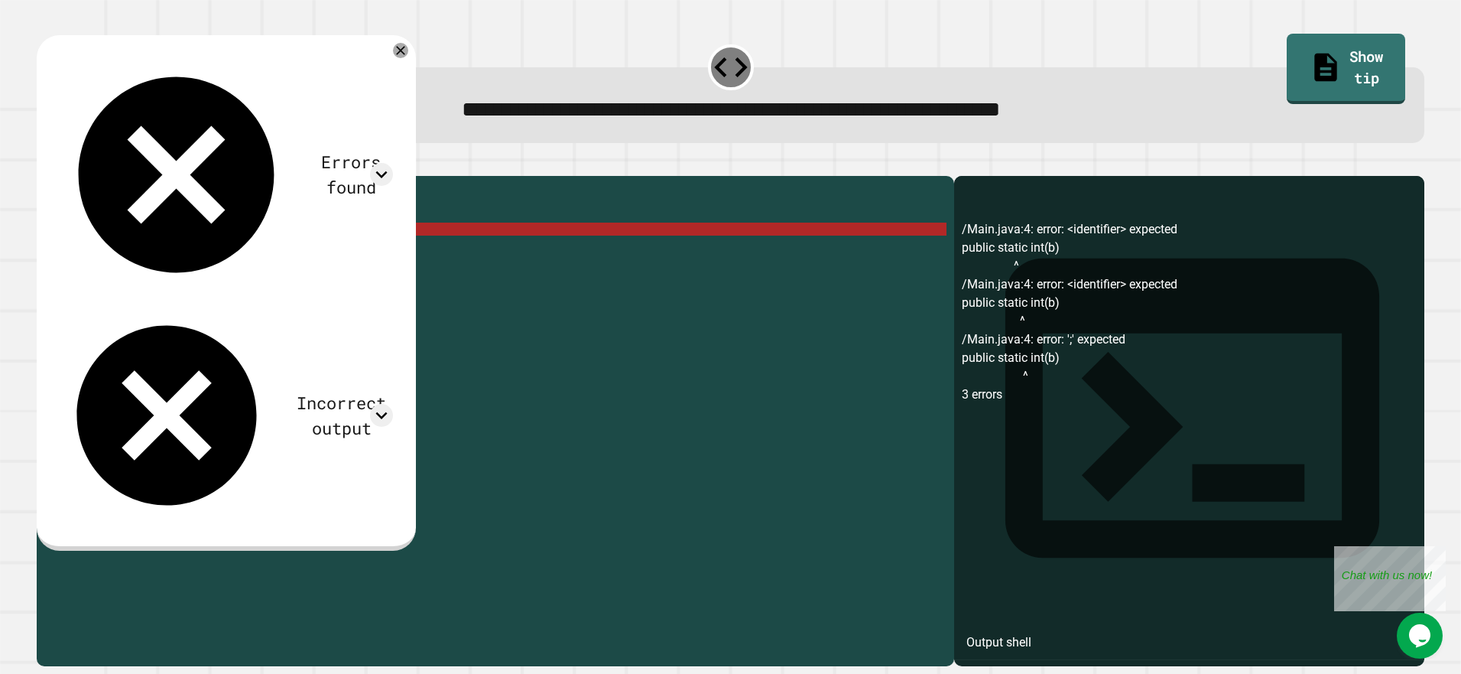
click at [193, 252] on div "public class Main { //Add multiple method here public static int ( b ) public s…" at bounding box center [509, 405] width 873 height 442
click at [193, 255] on div "public class Main { //Add multiple method here public static int ( b ) public s…" at bounding box center [509, 405] width 873 height 442
click at [185, 251] on div "public class Main { //Add multiple method here public static int ( b ) public s…" at bounding box center [509, 405] width 873 height 442
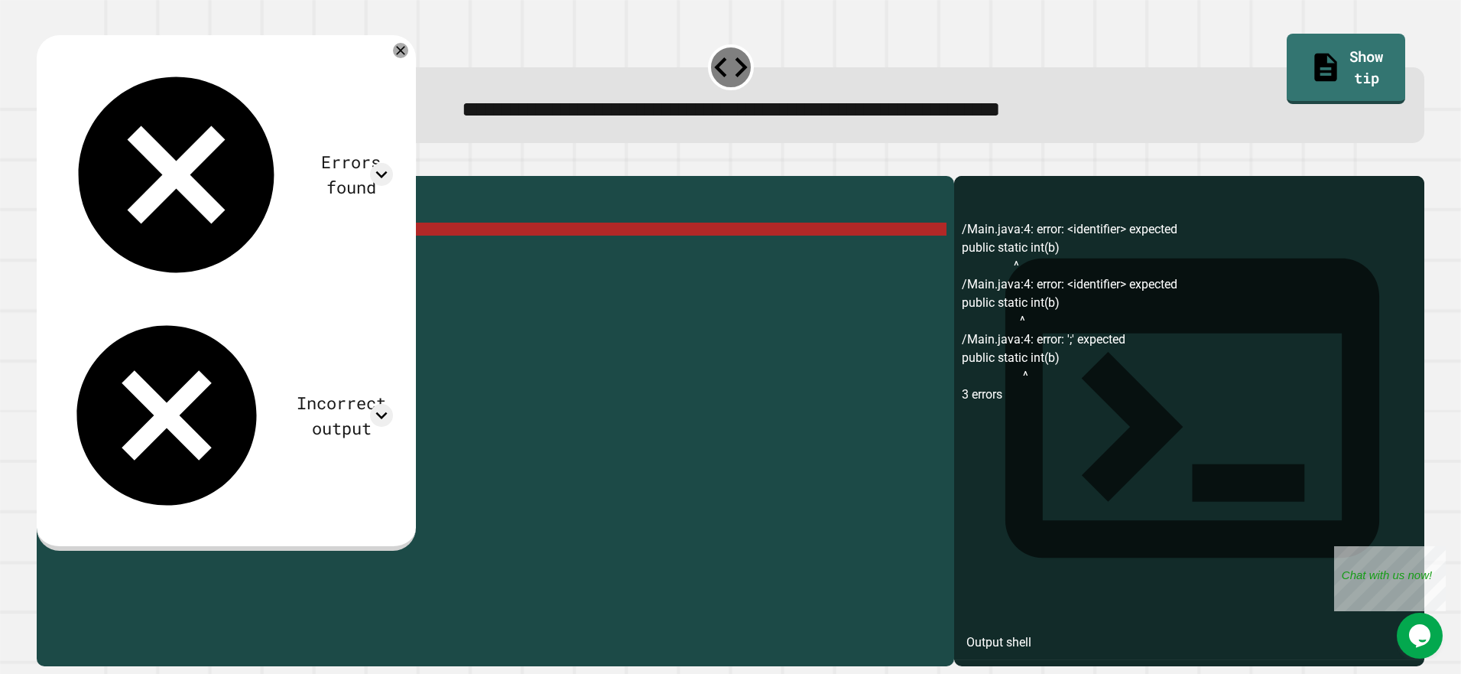
click at [185, 251] on div "public class Main { //Add multiple method here public static int ( b ) public s…" at bounding box center [509, 405] width 873 height 442
click at [191, 249] on div "public class Main { //Add multiple method here public static int ( b ) public s…" at bounding box center [509, 405] width 873 height 442
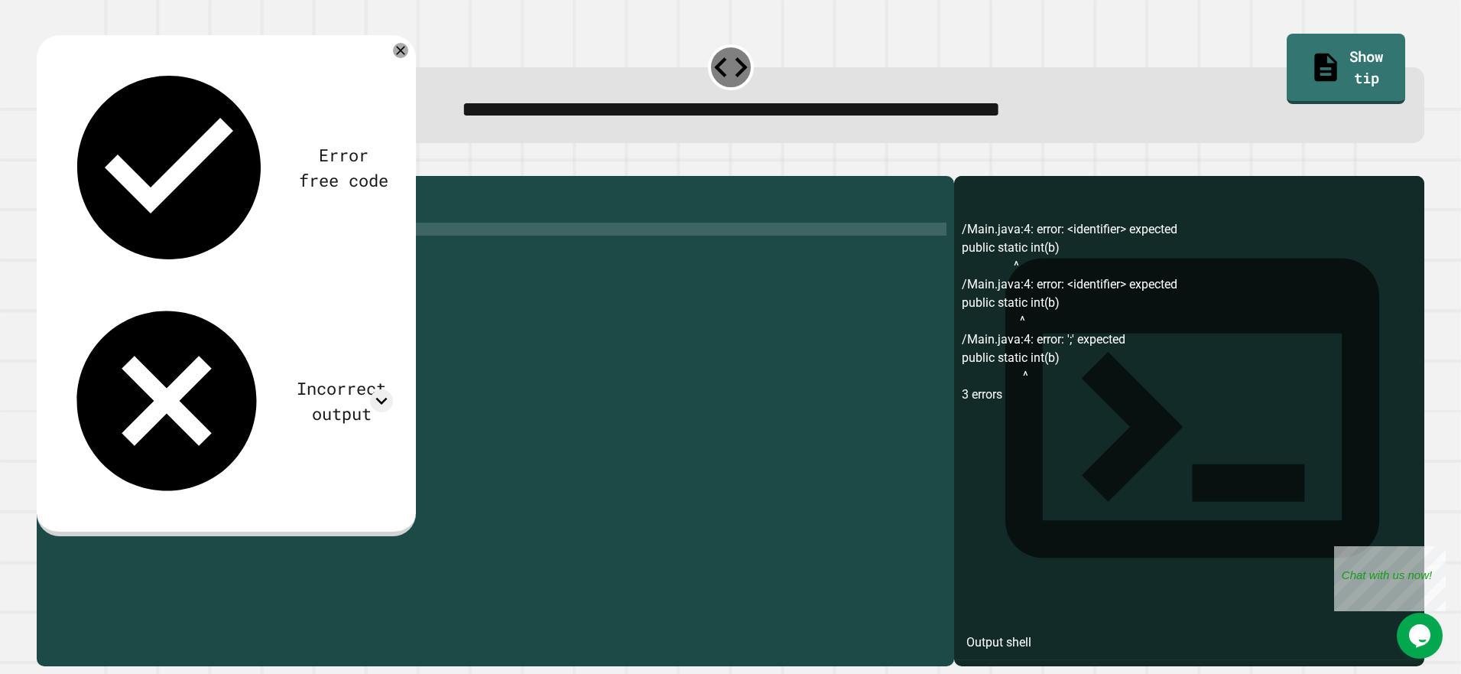
click at [34, 170] on div "**********" at bounding box center [730, 412] width 1403 height 524
click at [44, 163] on icon "button" at bounding box center [44, 163] width 0 height 0
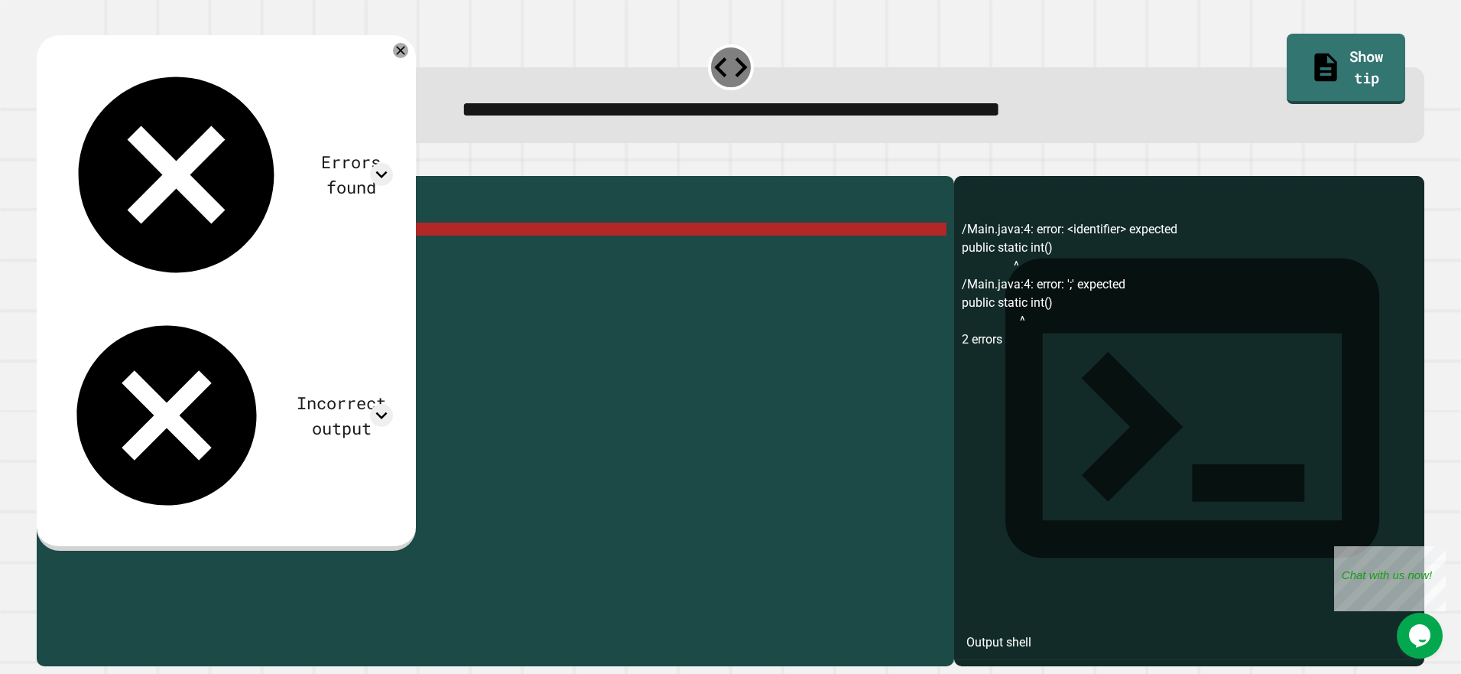
click at [177, 249] on div "public class Main { //Add multiple method here public static int ( ) public sta…" at bounding box center [509, 405] width 873 height 442
click at [166, 257] on div "public class Main { //Add multiple method here public static int ( ) public sta…" at bounding box center [509, 405] width 873 height 442
click at [193, 252] on div "public class Main { //Add multiple method here public static int ( ) public sta…" at bounding box center [509, 405] width 873 height 442
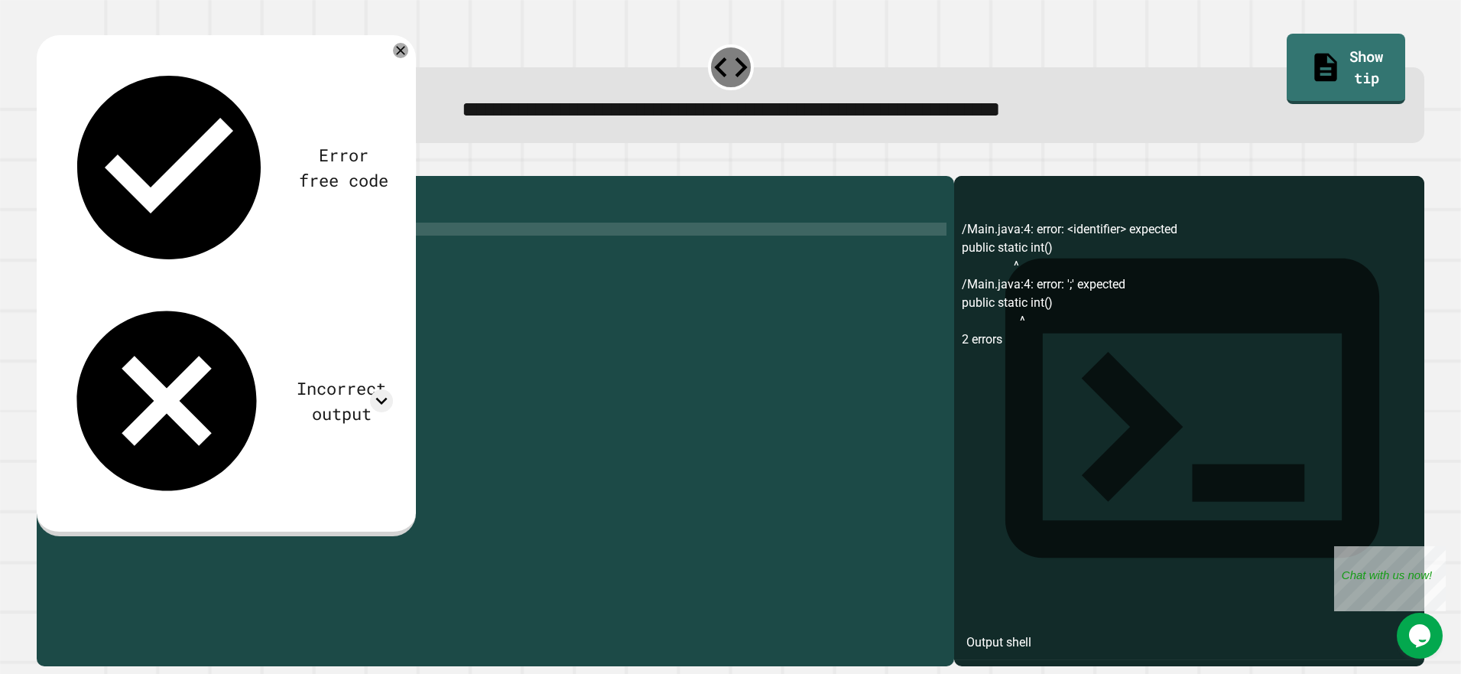
scroll to position [0, 8]
click at [44, 163] on icon "button" at bounding box center [44, 163] width 0 height 0
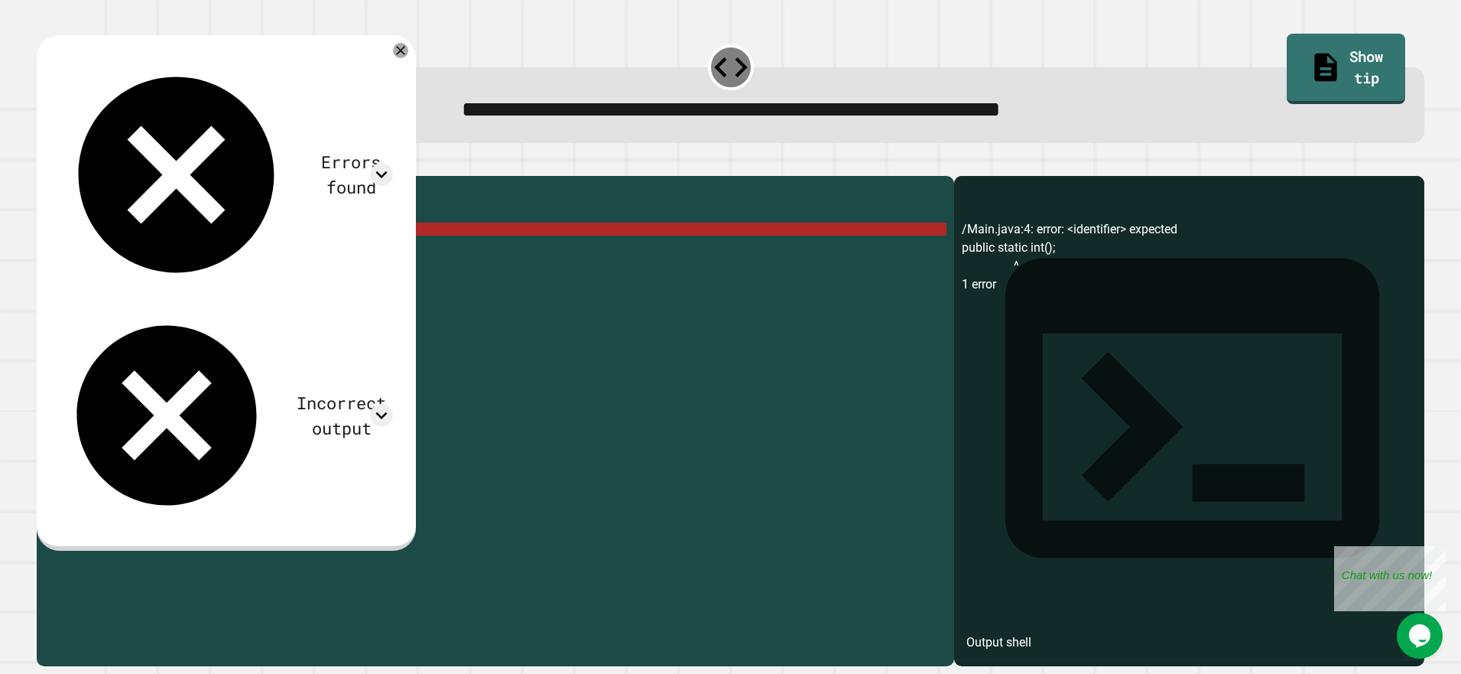
click at [204, 241] on div "public class Main { //Add multiple method here public static int ( ) ; public s…" at bounding box center [509, 405] width 873 height 442
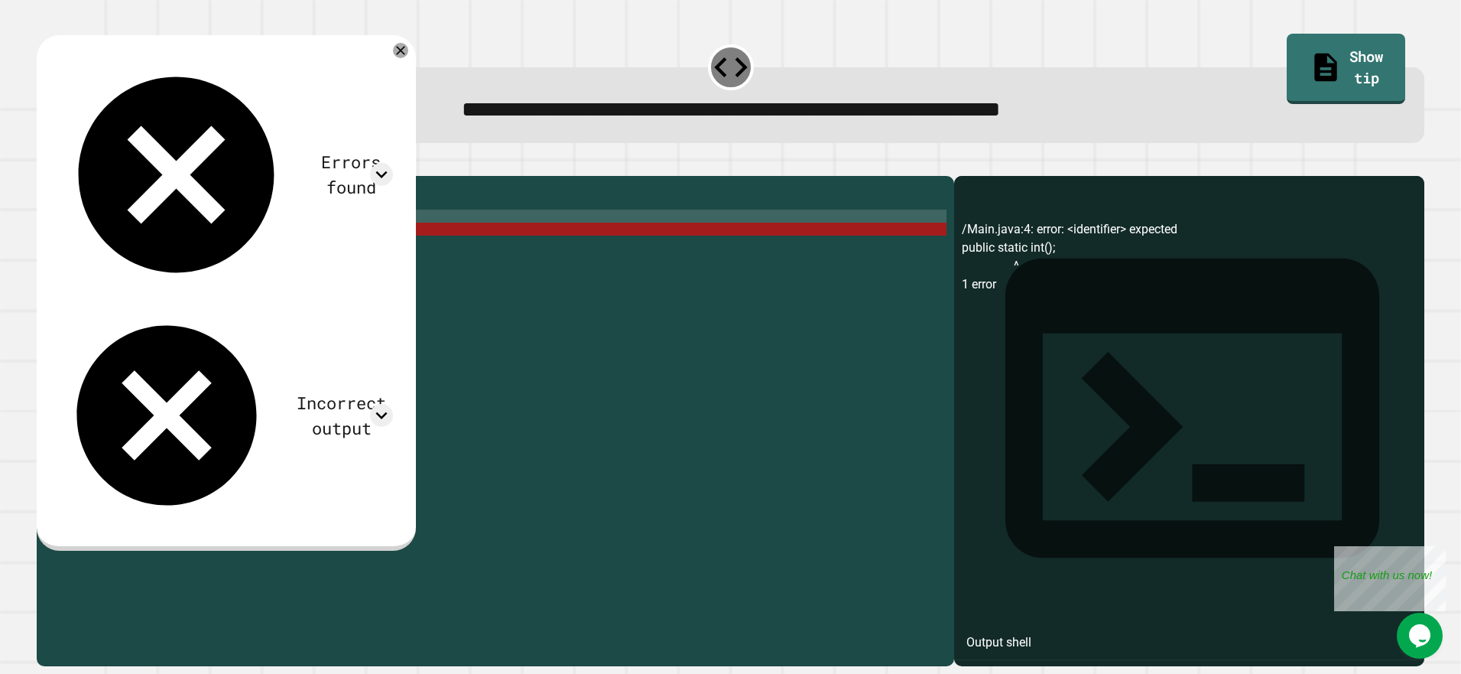
click at [171, 242] on div "public class Main { //Add multiple method here public static int ( ) ; public s…" at bounding box center [509, 405] width 873 height 442
click at [132, 241] on div "public class Main { //Add multiple method here public static int ( ) ; public s…" at bounding box center [509, 405] width 873 height 442
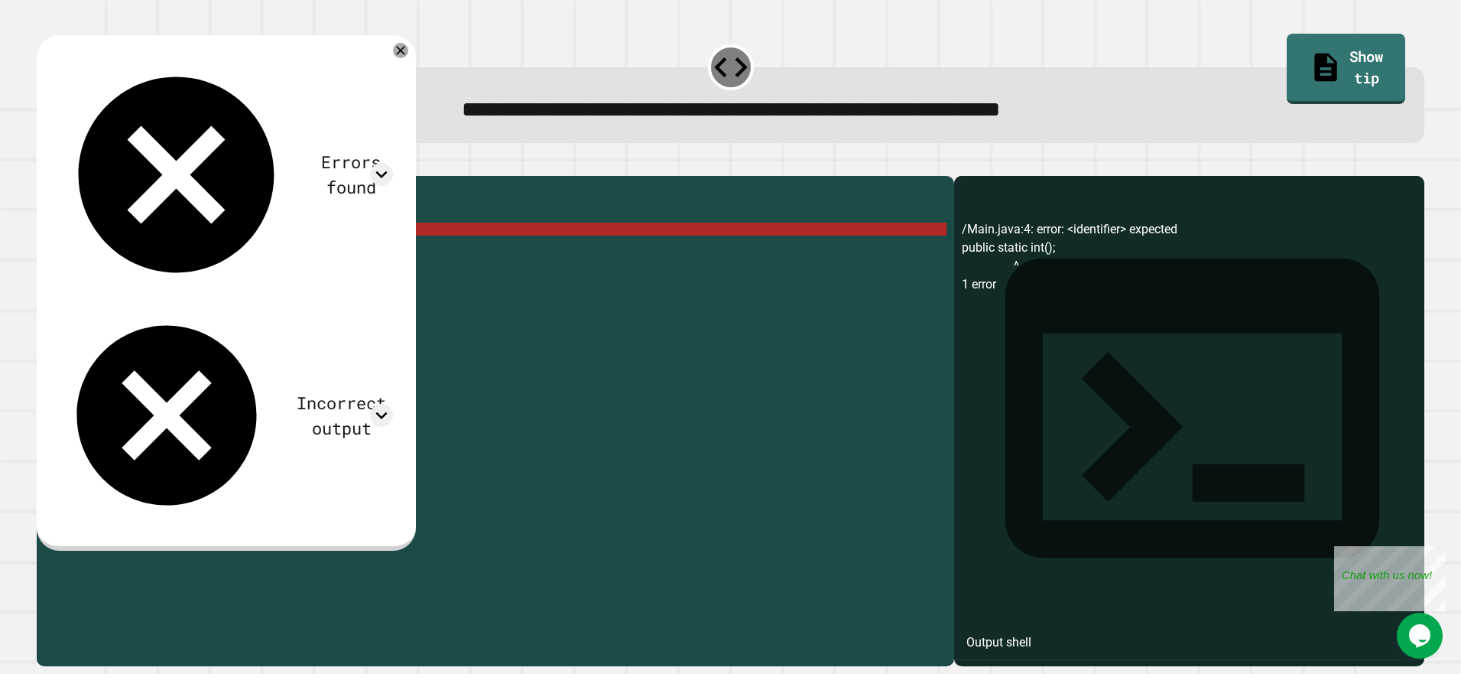
click at [179, 249] on div "public class Main { //Add multiple method here public static int ( ) ; public s…" at bounding box center [509, 405] width 873 height 442
click at [179, 250] on div "public class Main { //Add multiple method here public static int ( ) ; public s…" at bounding box center [509, 405] width 873 height 442
click at [181, 253] on div "public class Main { //Add multiple method here public static int ( ) ; public s…" at bounding box center [509, 405] width 873 height 442
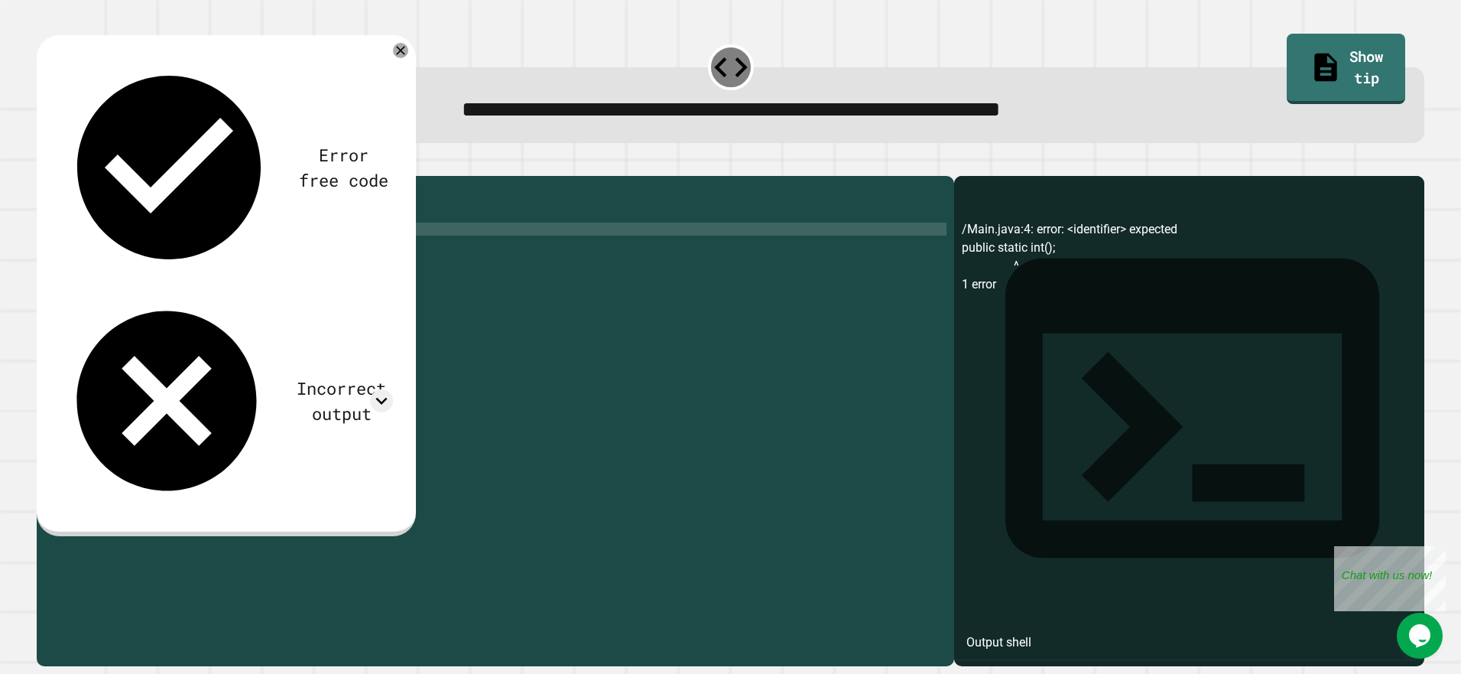
scroll to position [0, 8]
click at [59, 172] on icon "button" at bounding box center [54, 172] width 8 height 11
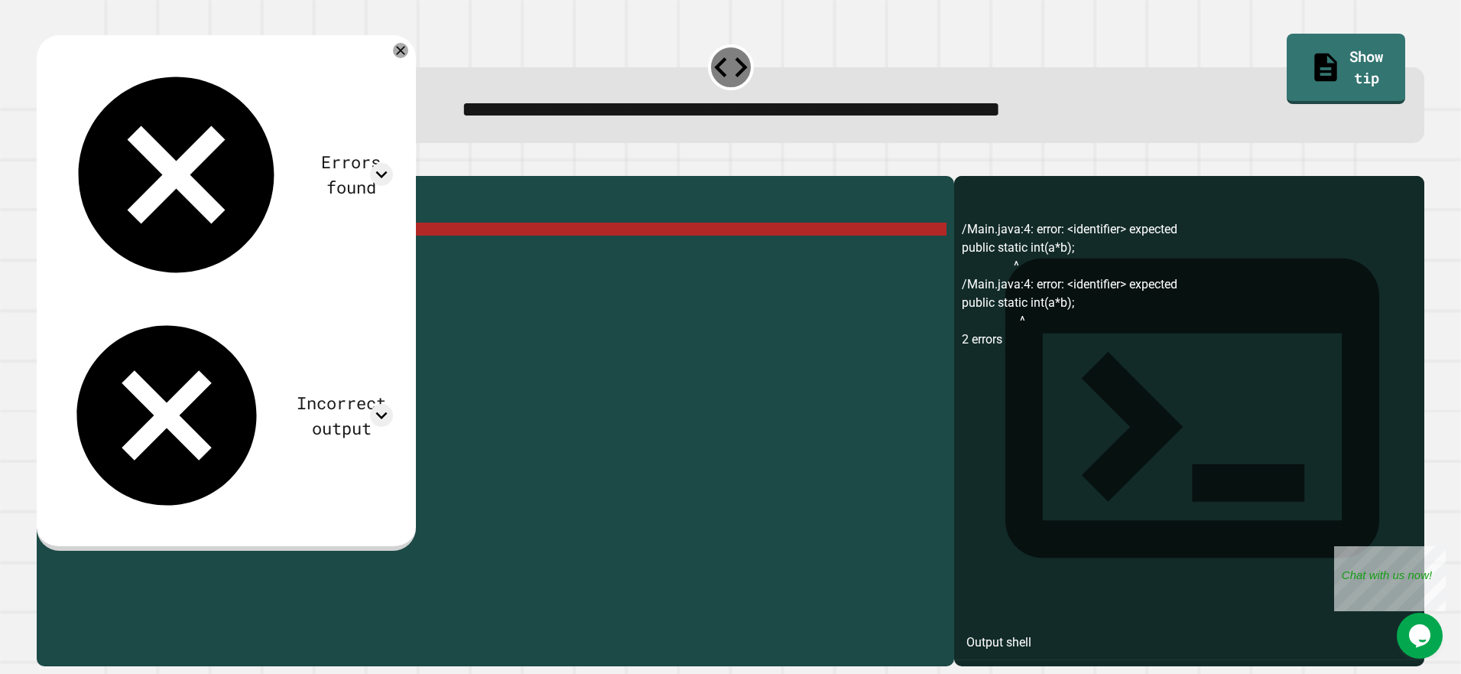
click at [214, 253] on div "public class Main { //Add multiple method here public static int ( a * b ) ; pu…" at bounding box center [509, 405] width 873 height 442
click at [409, 54] on div at bounding box center [401, 50] width 18 height 18
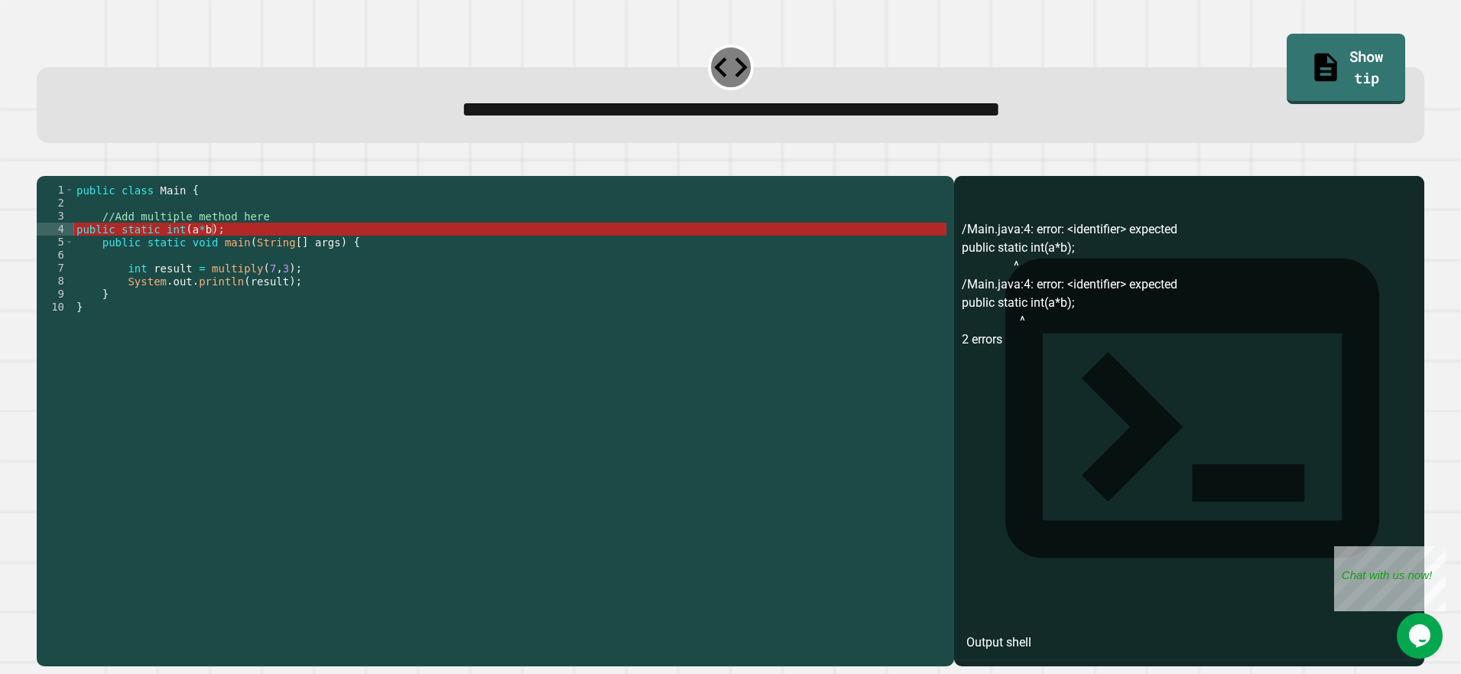
click at [186, 254] on div "public class Main { //Add multiple method here public static int ( a * b ) ; pu…" at bounding box center [509, 405] width 873 height 442
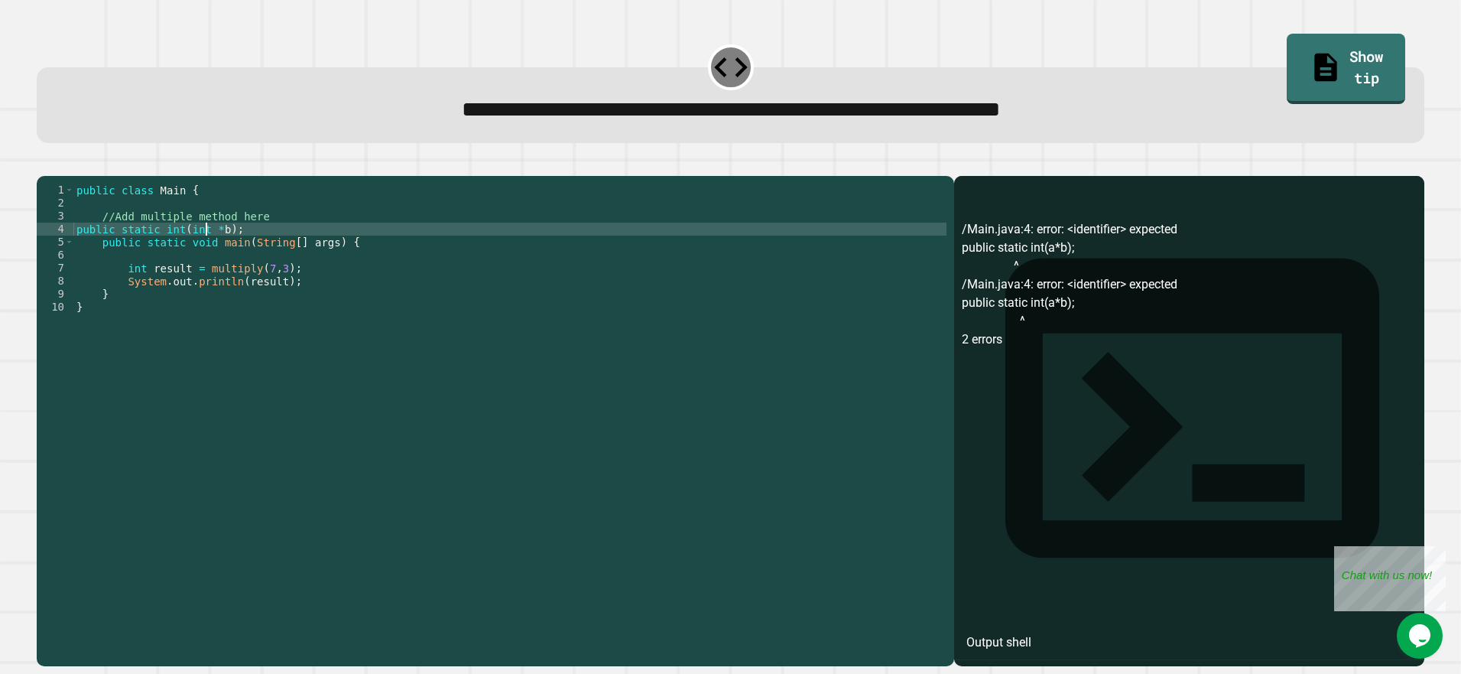
scroll to position [0, 9]
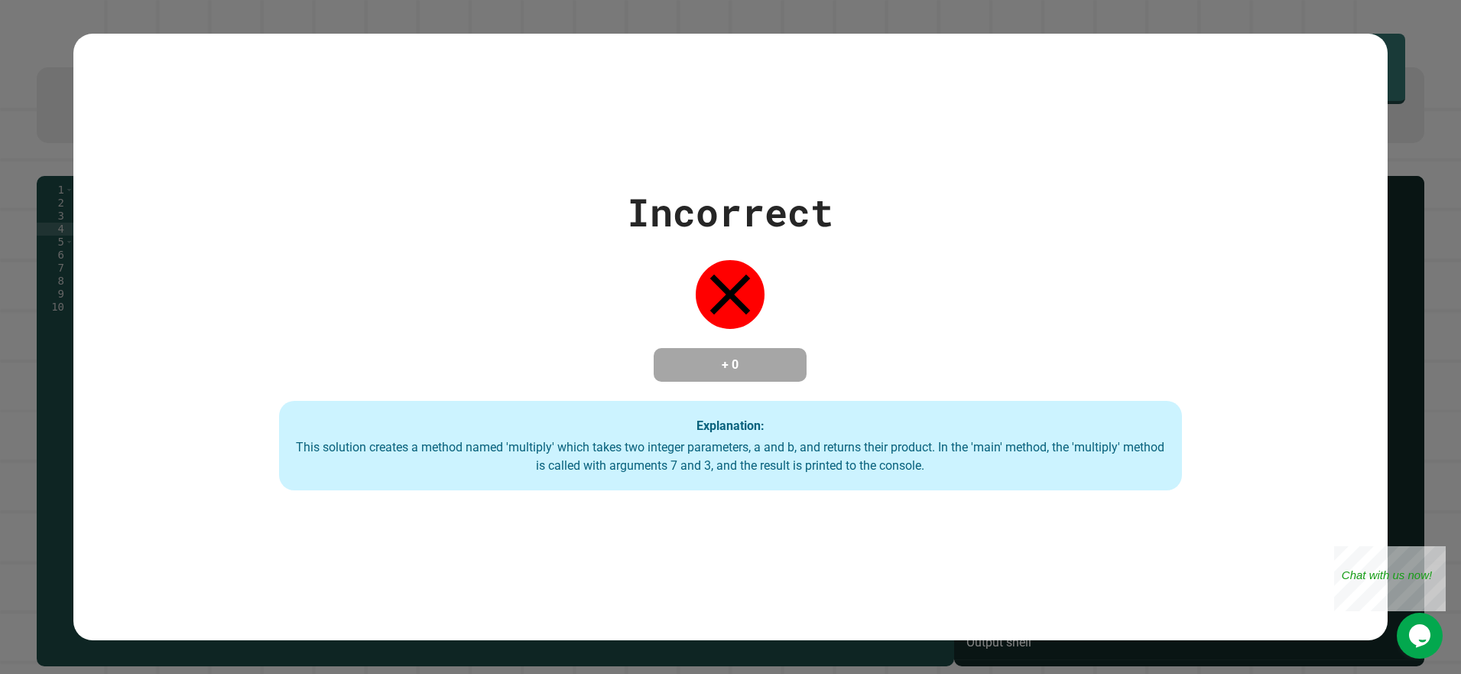
type textarea "**********"
click at [38, 100] on div "Incorrect + 0 Explanation: This solution creates a method named 'multiply' whic…" at bounding box center [730, 337] width 1461 height 674
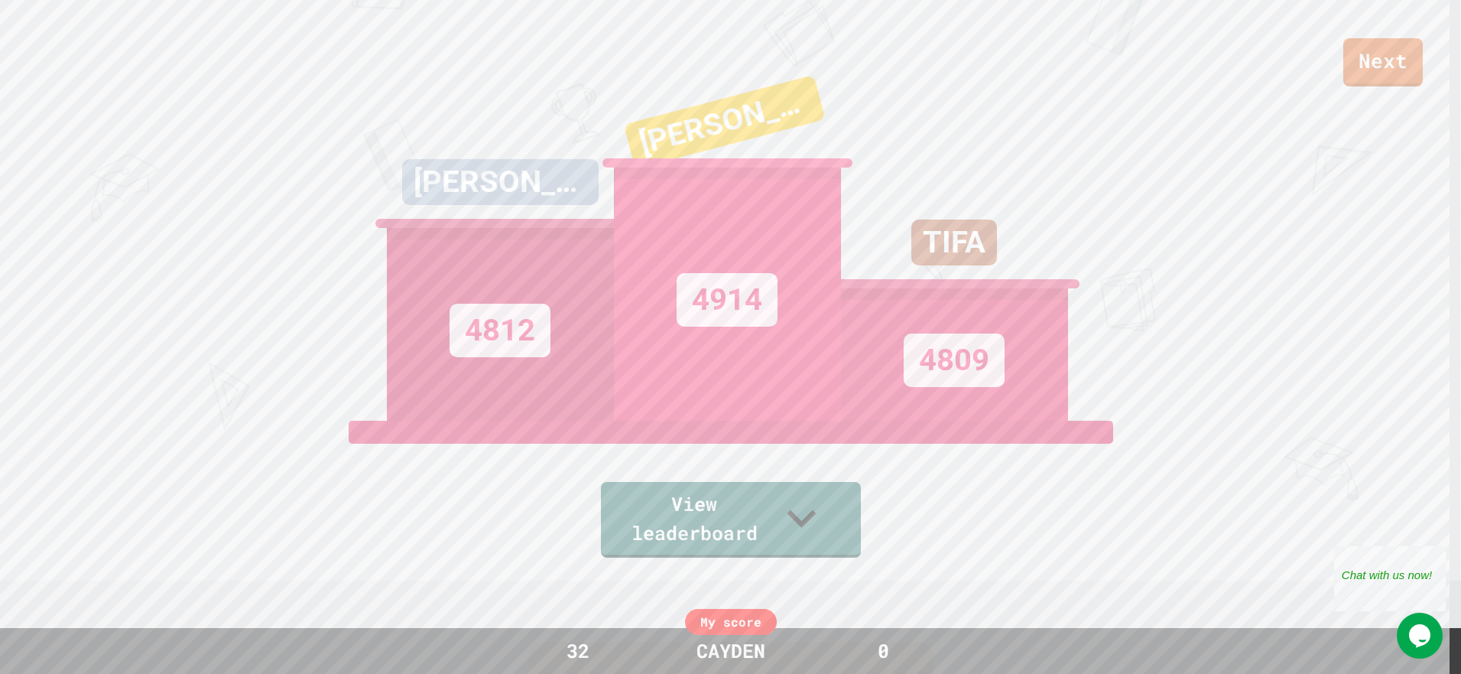
scroll to position [0, 0]
